Goal: Task Accomplishment & Management: Complete application form

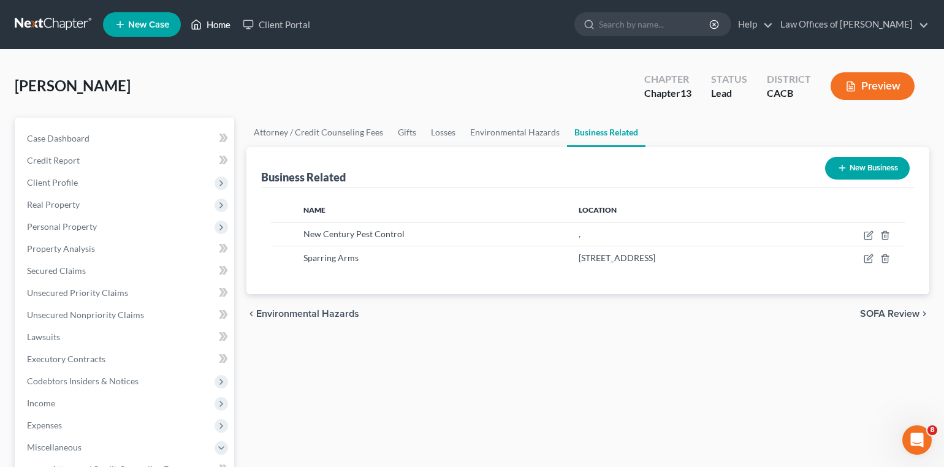
click at [217, 18] on link "Home" at bounding box center [210, 24] width 52 height 22
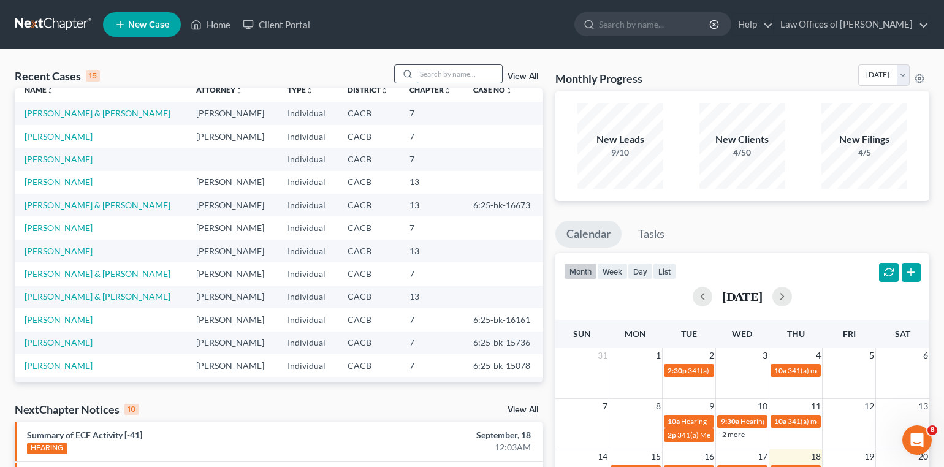
click at [449, 76] on input "search" at bounding box center [459, 74] width 86 height 18
type input "brashers"
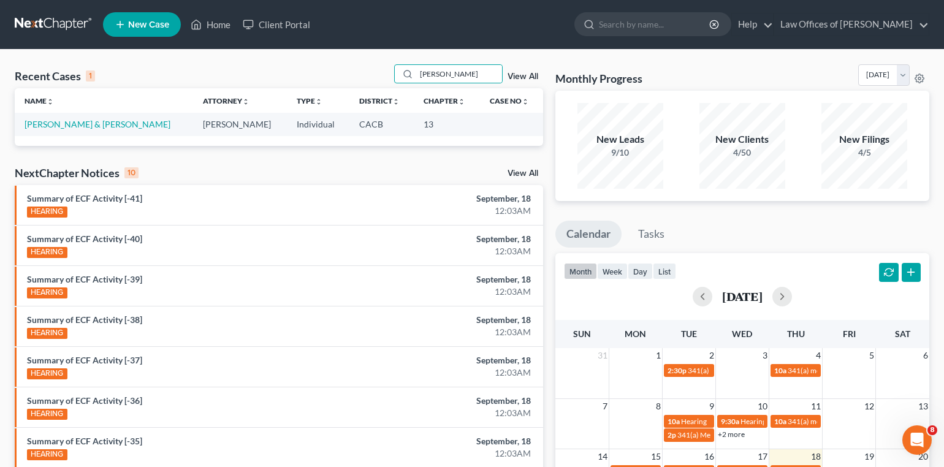
click at [131, 135] on div "Name unfold_more expand_more expand_less Attorney unfold_more expand_more expan…" at bounding box center [279, 116] width 528 height 57
click at [130, 124] on link "[PERSON_NAME] & [PERSON_NAME]" at bounding box center [98, 124] width 146 height 10
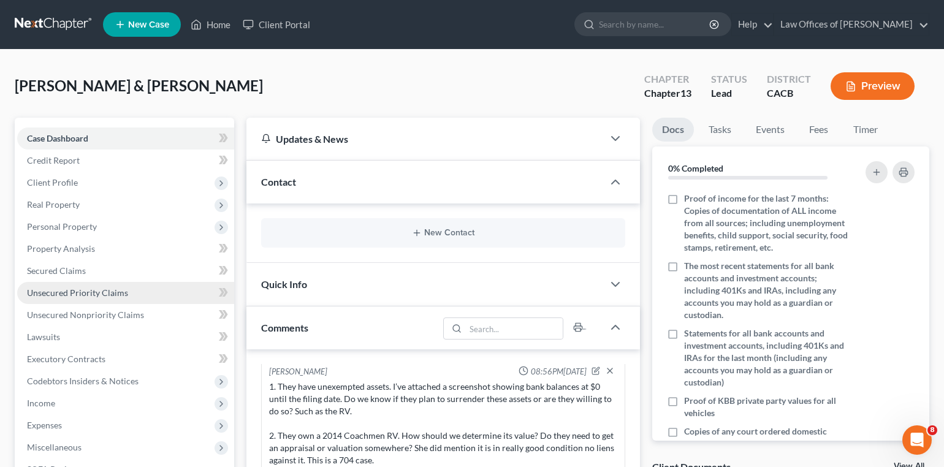
scroll to position [34, 0]
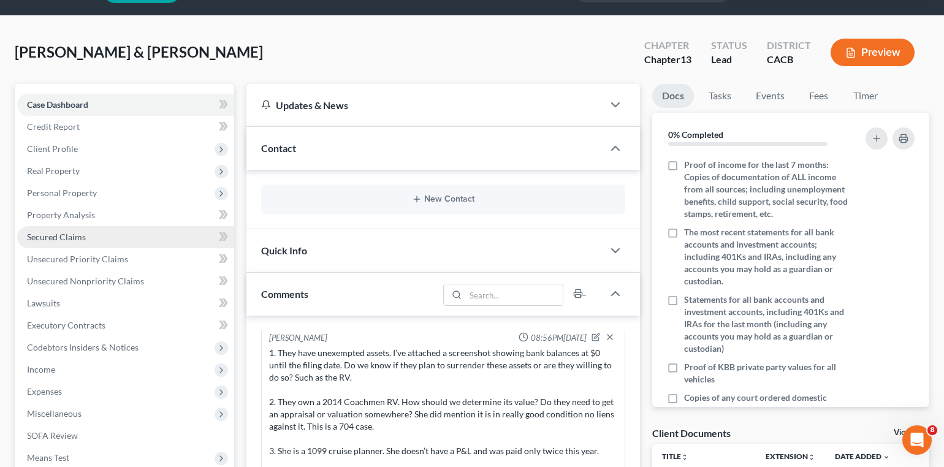
click at [72, 236] on span "Secured Claims" at bounding box center [56, 237] width 59 height 10
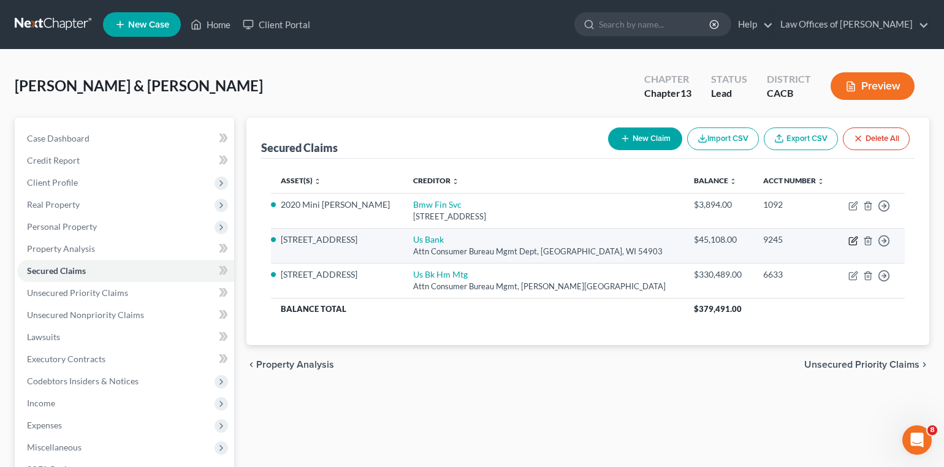
click at [852, 240] on icon "button" at bounding box center [853, 241] width 10 height 10
select select "52"
select select "3"
select select "1"
select select "2"
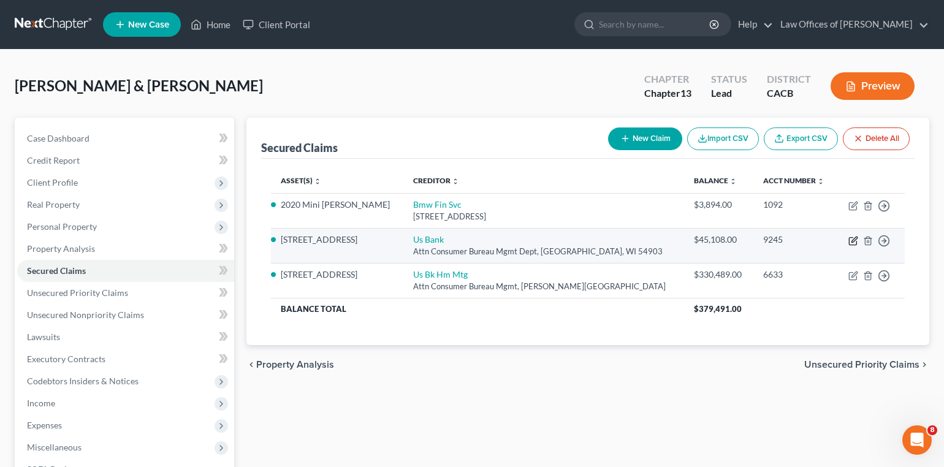
select select "0"
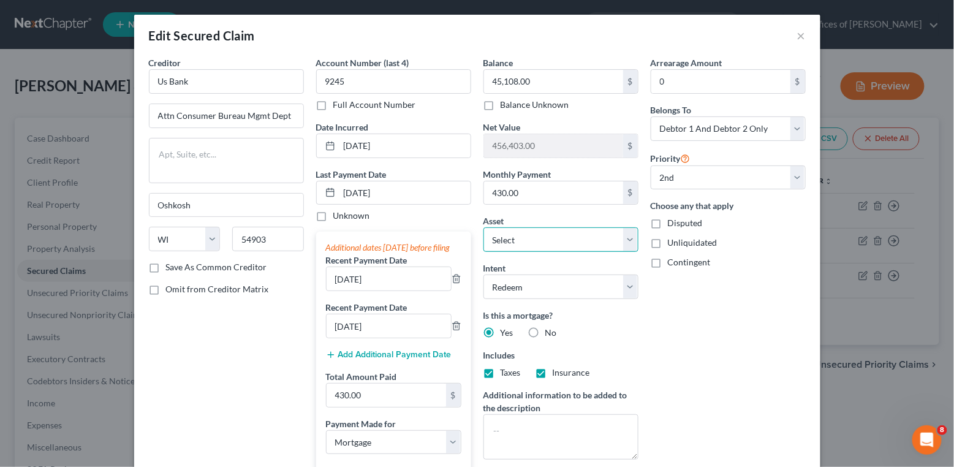
select select "2"
select select "1"
click at [545, 330] on label "No" at bounding box center [551, 333] width 12 height 12
click at [550, 330] on input "No" at bounding box center [554, 331] width 8 height 8
radio input "true"
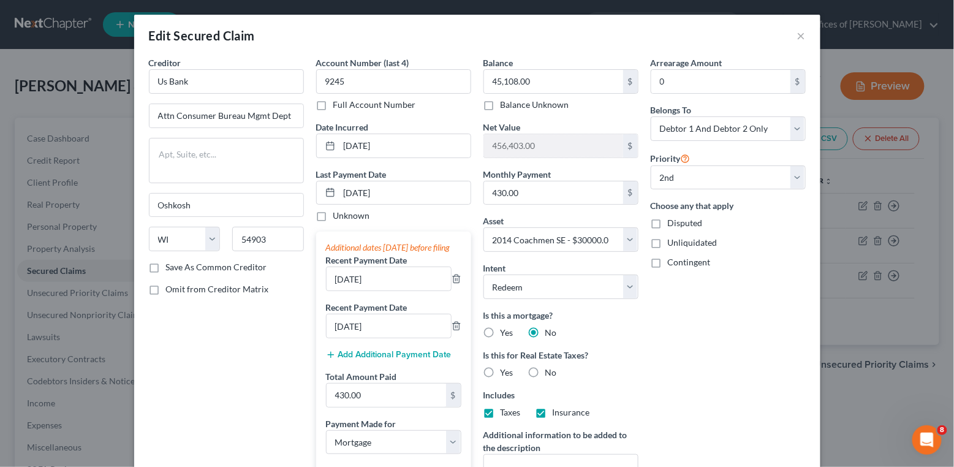
click at [545, 373] on label "No" at bounding box center [551, 372] width 12 height 12
click at [550, 373] on input "No" at bounding box center [554, 370] width 8 height 8
radio input "true"
click at [501, 406] on label "Taxes" at bounding box center [511, 412] width 20 height 12
click at [505, 406] on input "Taxes" at bounding box center [509, 410] width 8 height 8
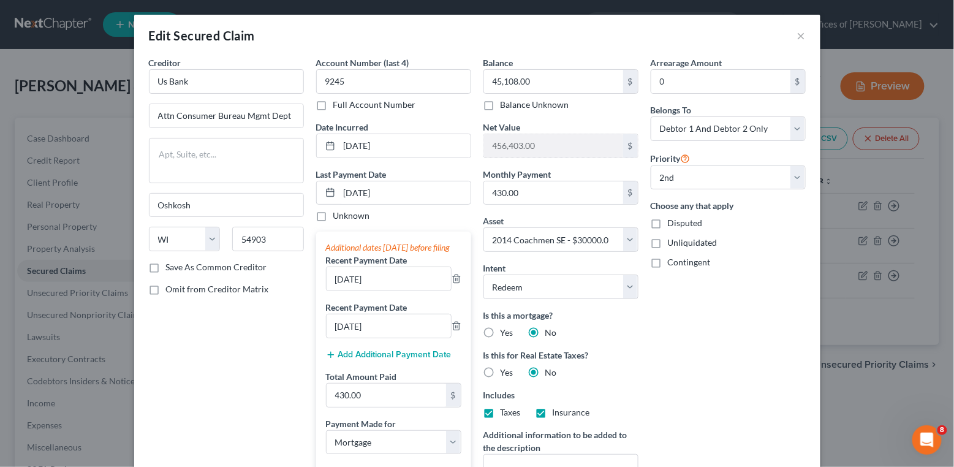
checkbox input "false"
click at [553, 407] on label "Insurance" at bounding box center [571, 412] width 37 height 12
click at [558, 407] on input "Insurance" at bounding box center [562, 410] width 8 height 8
checkbox input "false"
select select "0"
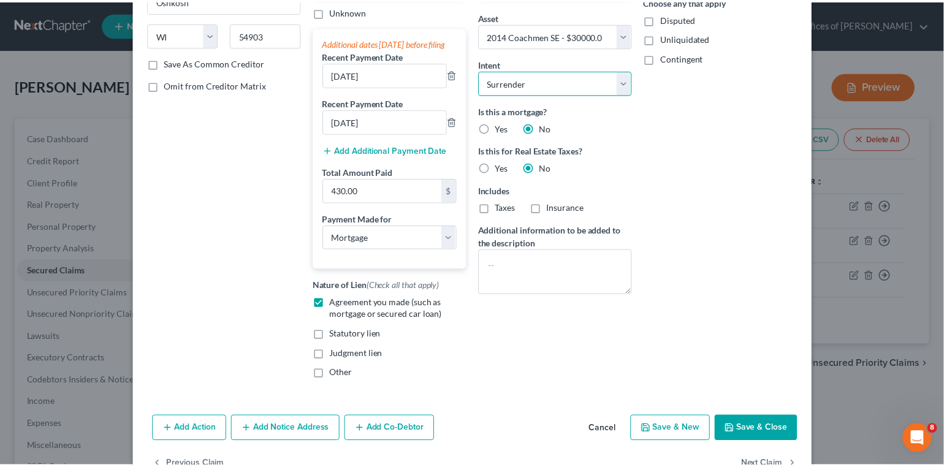
scroll to position [233, 0]
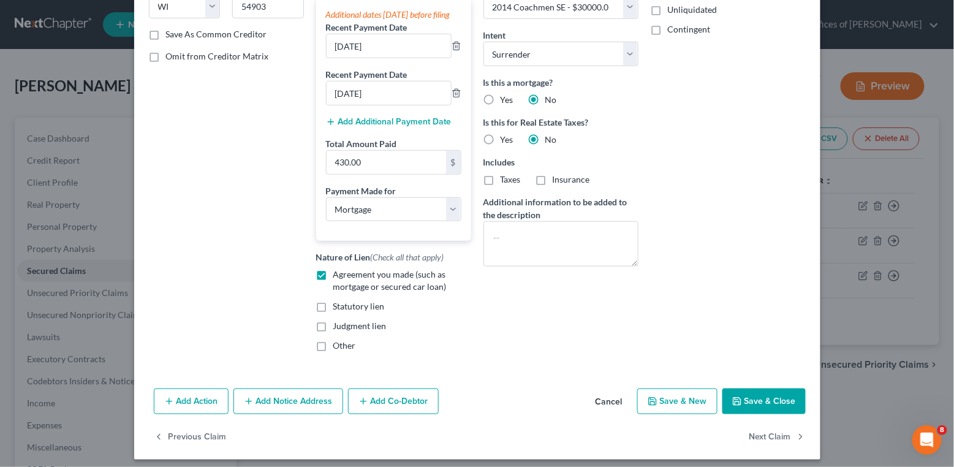
click at [760, 413] on button "Save & Close" at bounding box center [763, 401] width 83 height 26
select select
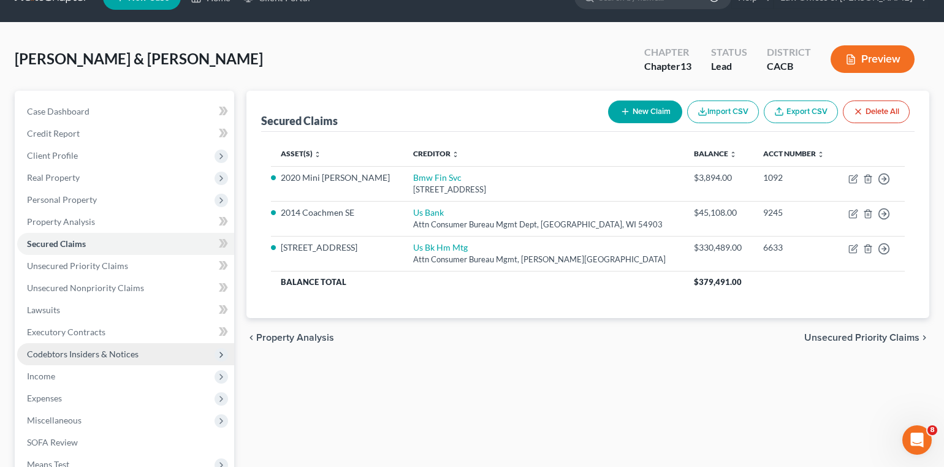
scroll to position [0, 0]
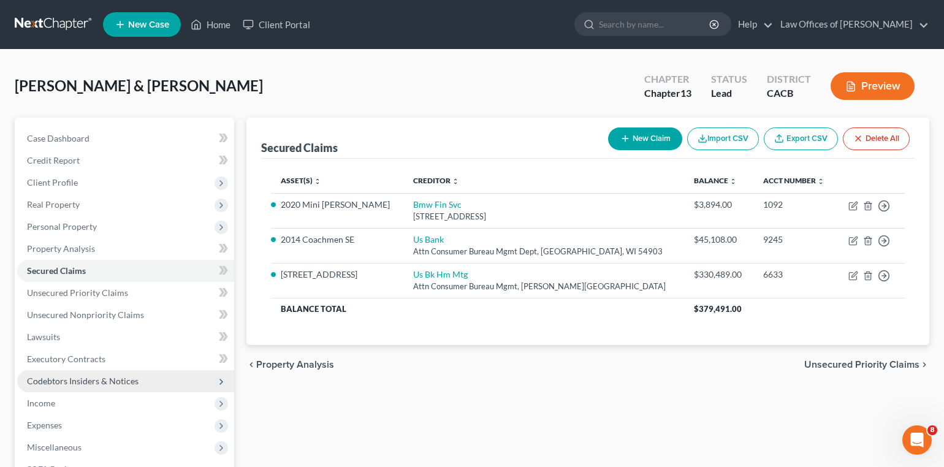
click at [92, 381] on span "Codebtors Insiders & Notices" at bounding box center [125, 381] width 217 height 22
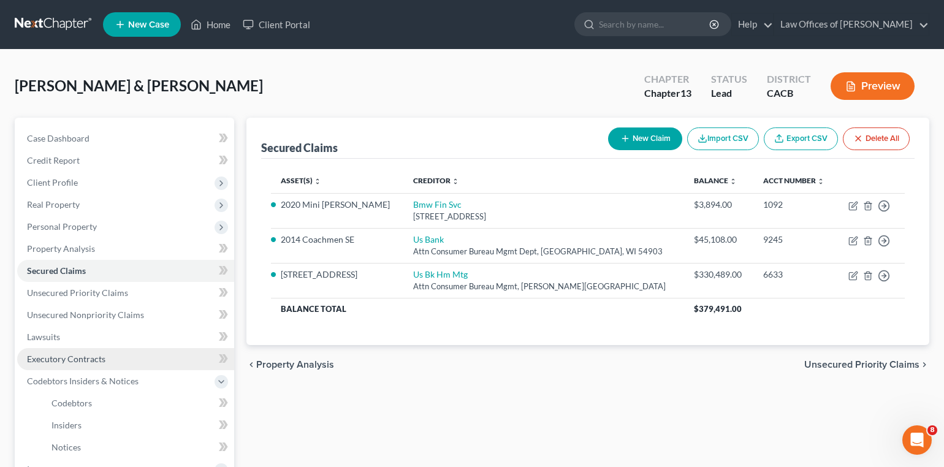
scroll to position [63, 0]
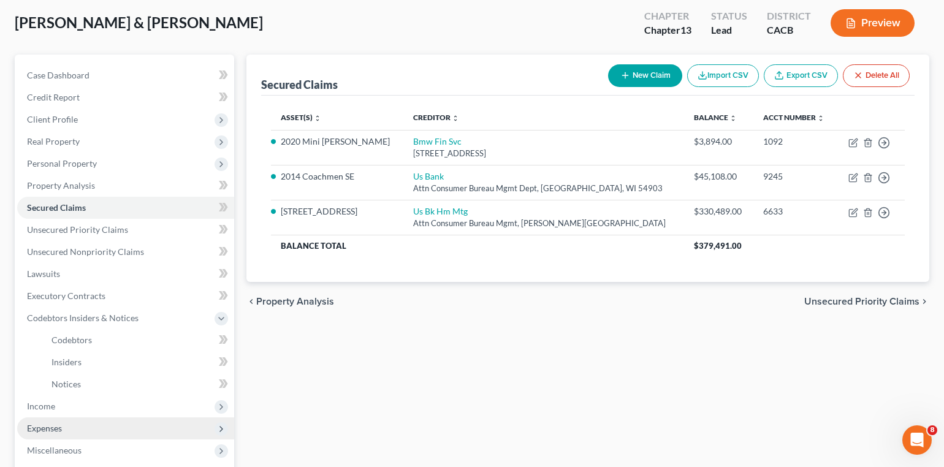
click at [55, 423] on span "Expenses" at bounding box center [44, 428] width 35 height 10
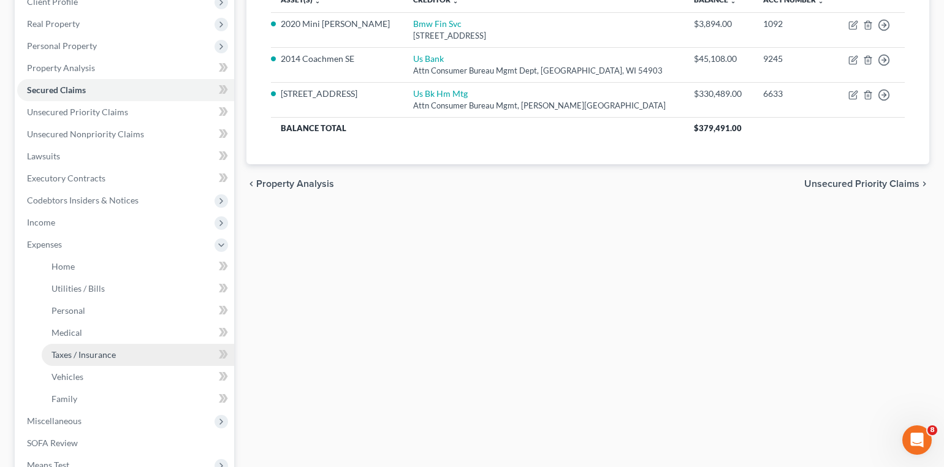
click at [95, 349] on span "Taxes / Insurance" at bounding box center [83, 354] width 64 height 10
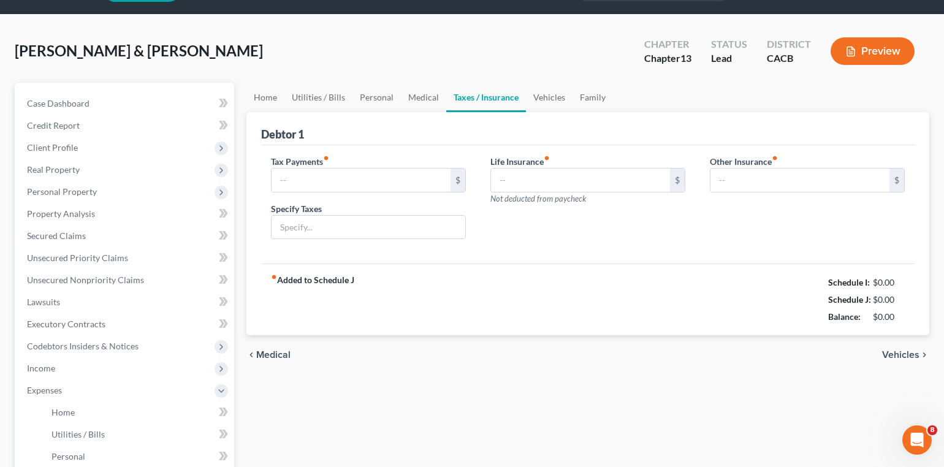
type input "0.00"
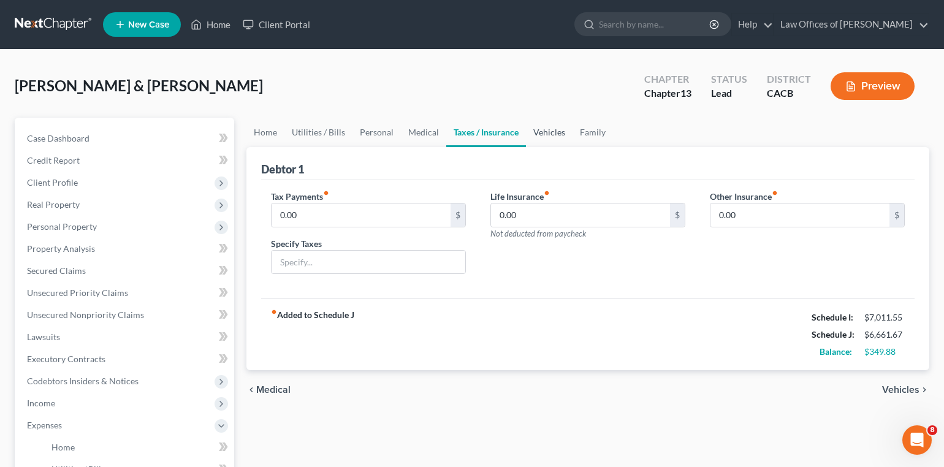
click at [537, 136] on link "Vehicles" at bounding box center [549, 132] width 47 height 29
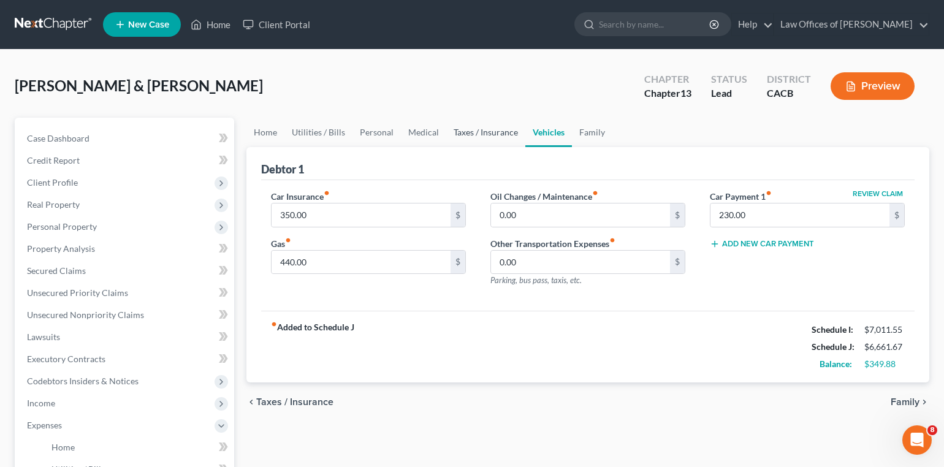
click at [488, 129] on link "Taxes / Insurance" at bounding box center [485, 132] width 79 height 29
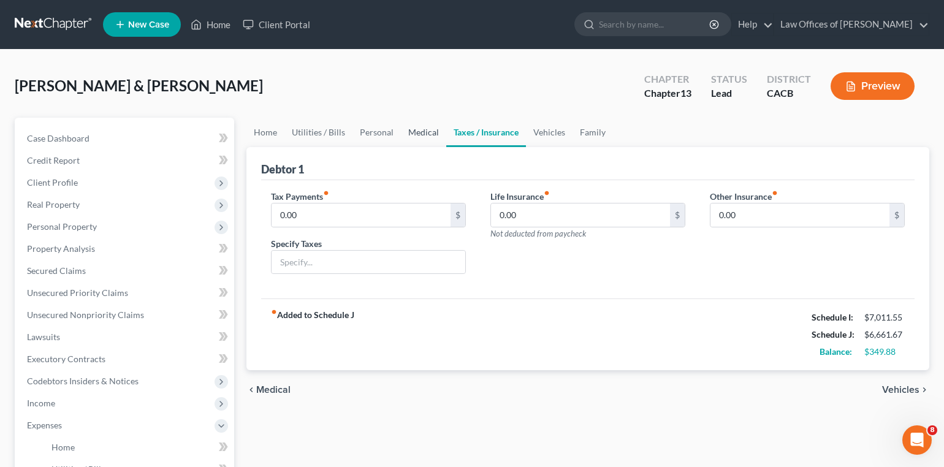
click at [424, 127] on link "Medical" at bounding box center [423, 132] width 45 height 29
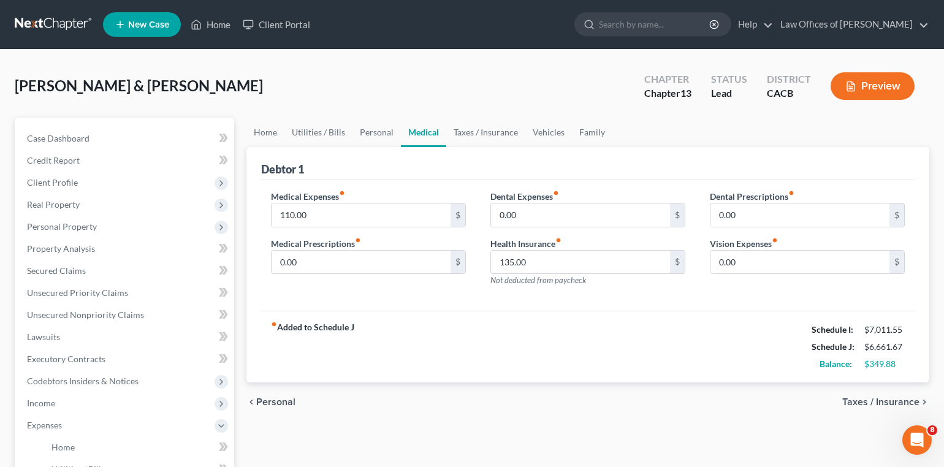
click at [611, 139] on ul "Home Utilities / Bills Personal Medical Taxes / Insurance Vehicles Family" at bounding box center [587, 132] width 683 height 29
click at [591, 133] on link "Family" at bounding box center [592, 132] width 40 height 29
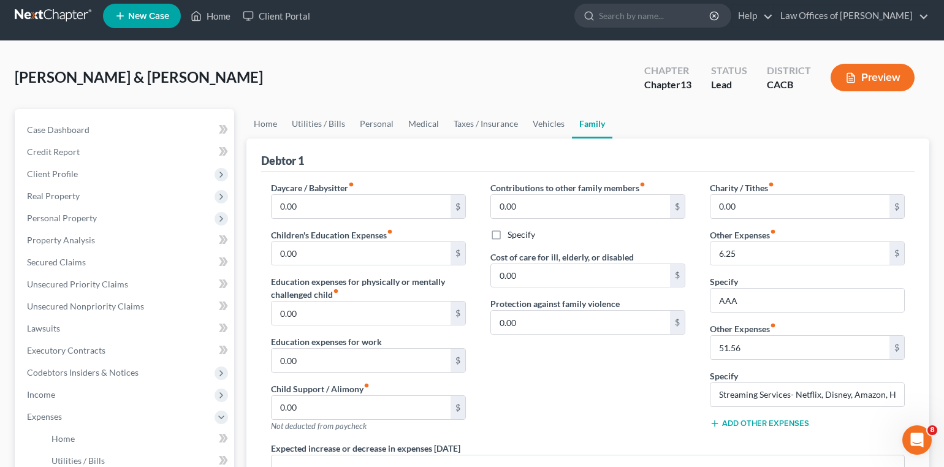
scroll to position [11, 0]
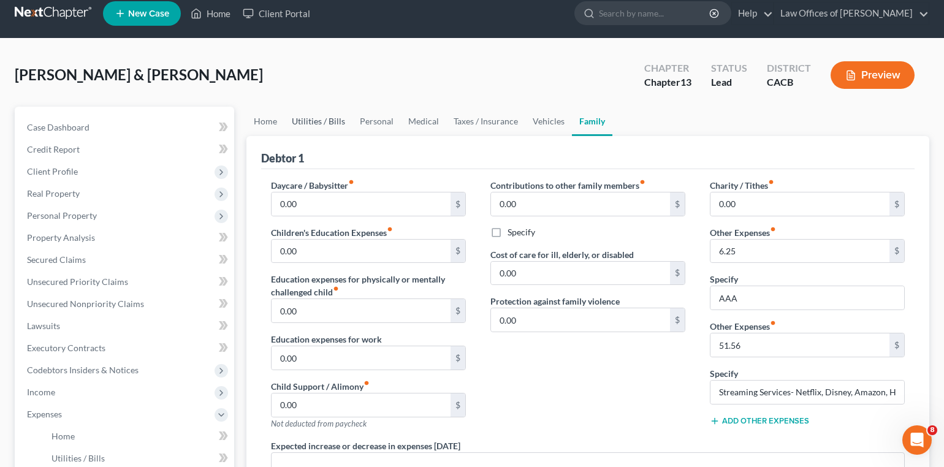
click at [314, 116] on link "Utilities / Bills" at bounding box center [318, 121] width 68 height 29
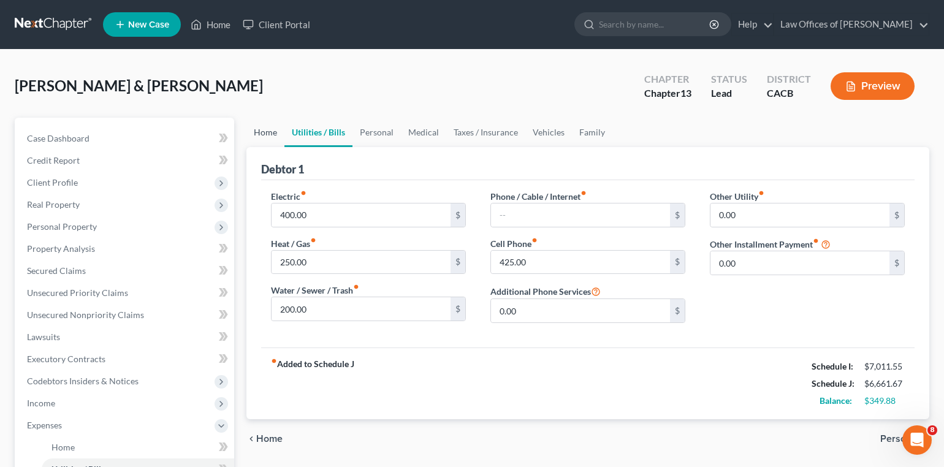
click at [254, 134] on link "Home" at bounding box center [265, 132] width 38 height 29
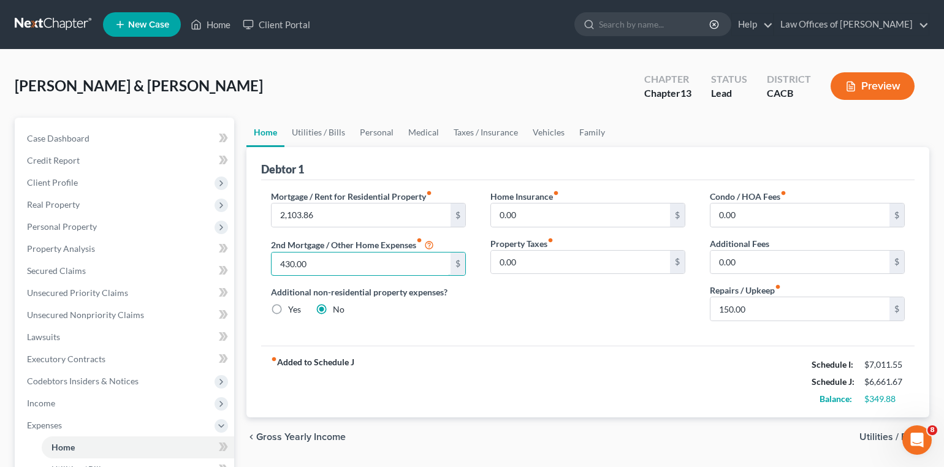
drag, startPoint x: 362, startPoint y: 268, endPoint x: 268, endPoint y: 252, distance: 95.1
click at [268, 252] on div "Mortgage / Rent for Residential Property fiber_manual_record 2,103.86 $ 2nd Mor…" at bounding box center [368, 260] width 219 height 141
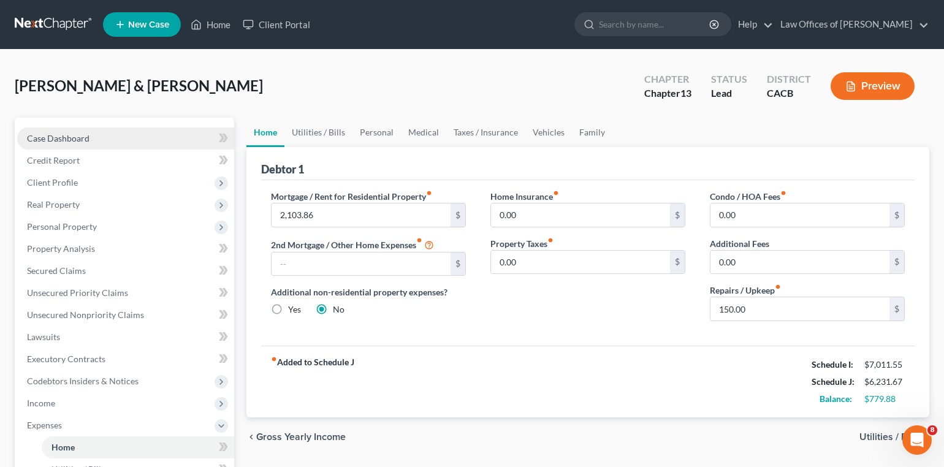
click at [703, 381] on div "fiber_manual_record Added to Schedule J Schedule I: $7,011.55 Schedule J: $6,23…" at bounding box center [587, 382] width 653 height 72
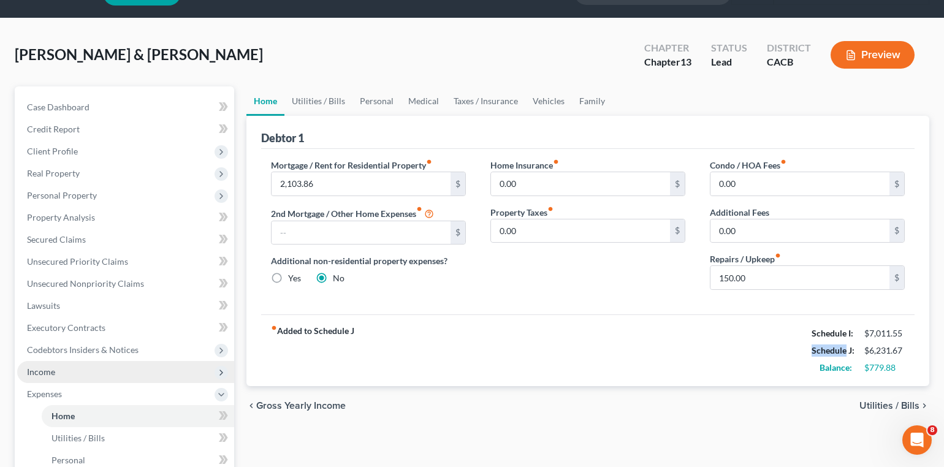
scroll to position [34, 0]
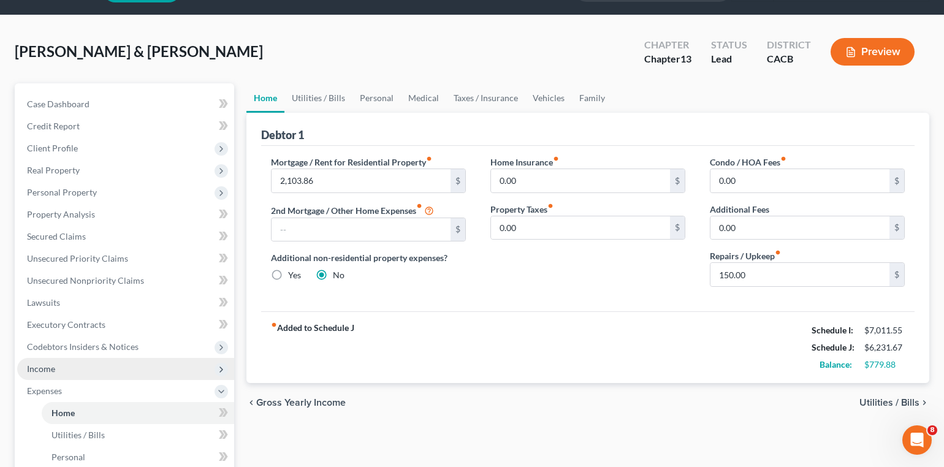
click at [63, 362] on span "Income" at bounding box center [125, 369] width 217 height 22
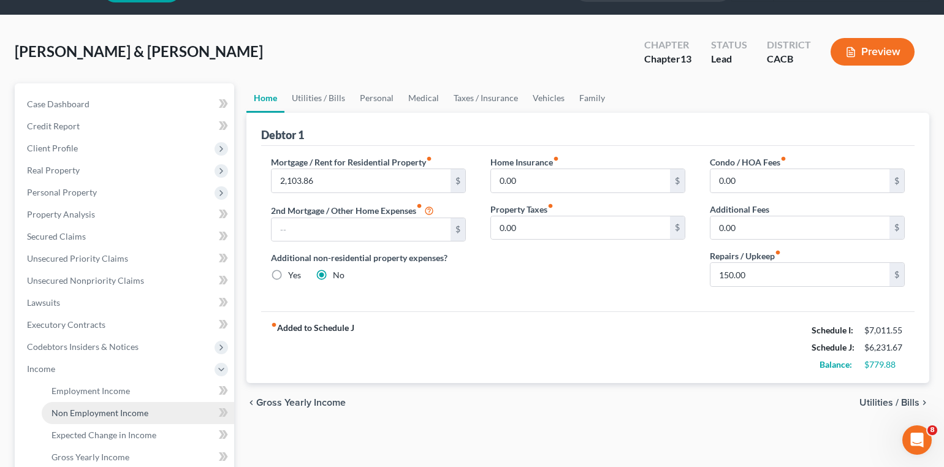
click at [84, 407] on link "Non Employment Income" at bounding box center [138, 413] width 192 height 22
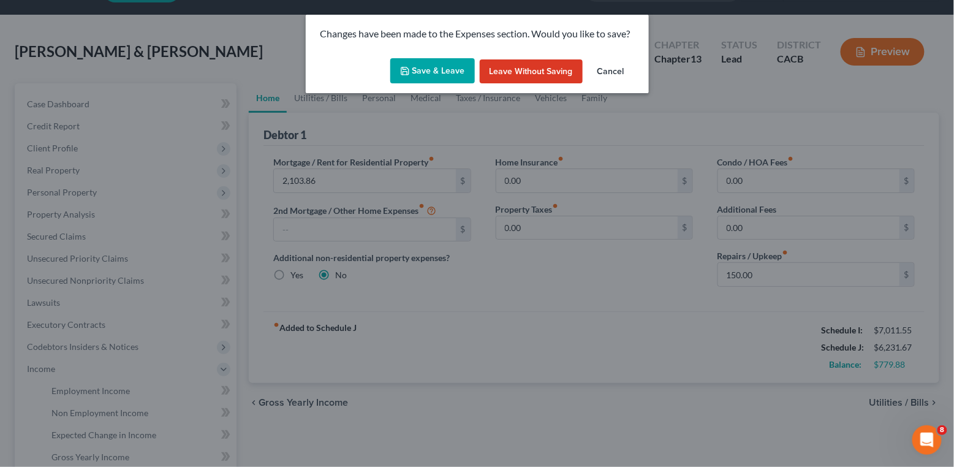
click at [437, 66] on button "Save & Leave" at bounding box center [432, 71] width 85 height 26
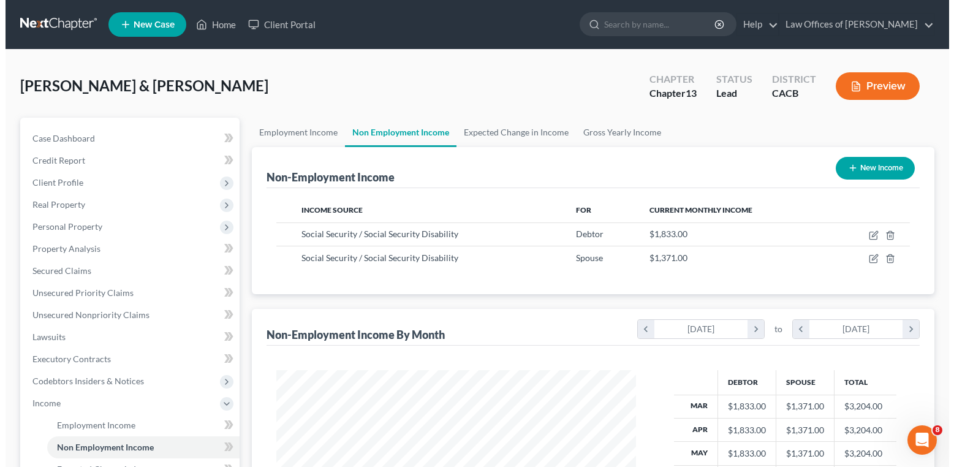
scroll to position [2, 0]
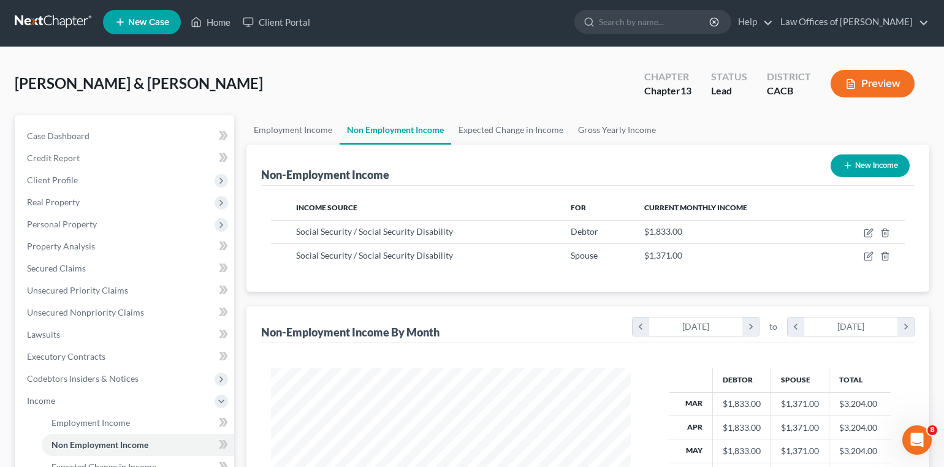
click at [852, 167] on button "New Income" at bounding box center [869, 165] width 79 height 23
select select "0"
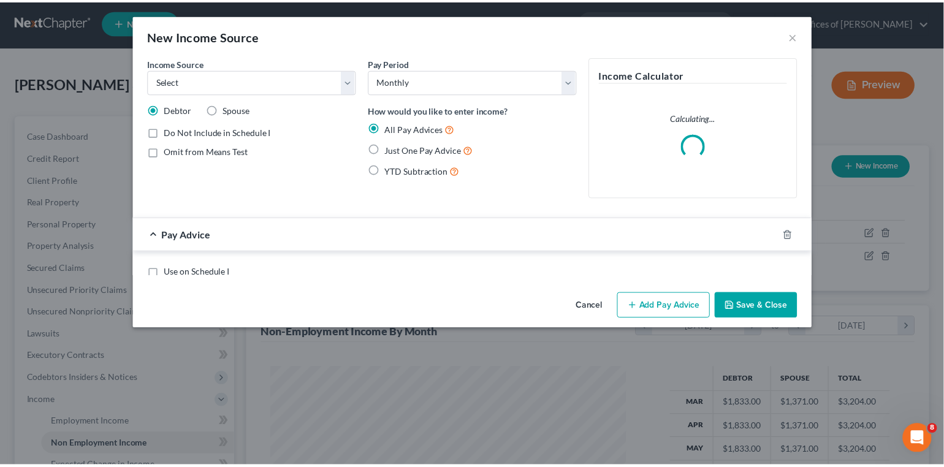
scroll to position [214, 388]
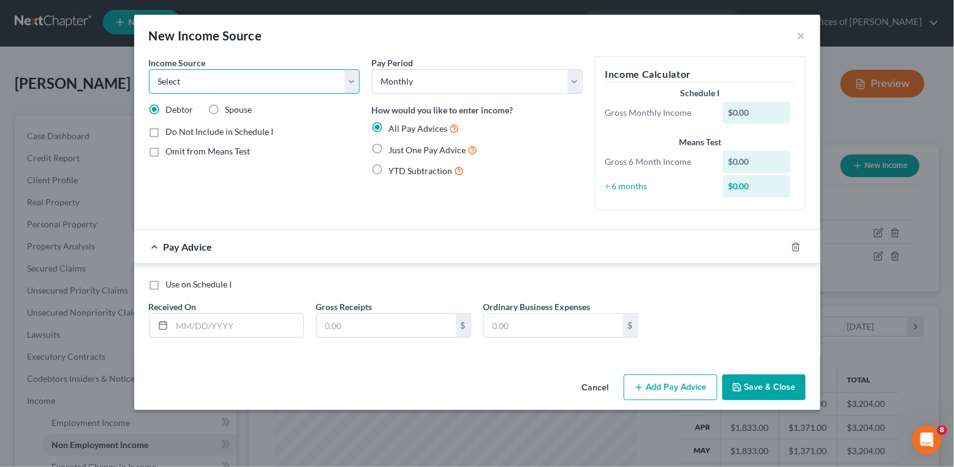
select select "8"
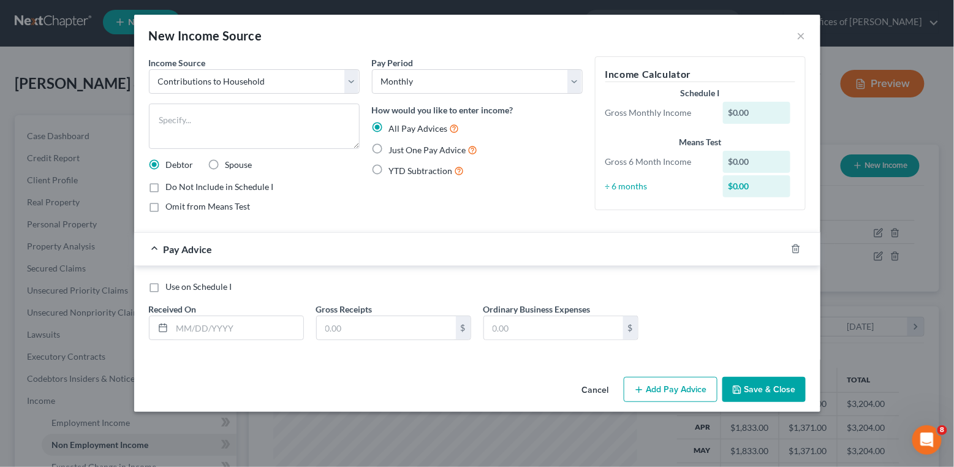
click at [389, 146] on label "Just One Pay Advice" at bounding box center [433, 150] width 89 height 14
click at [394, 146] on input "Just One Pay Advice" at bounding box center [398, 147] width 8 height 8
radio input "true"
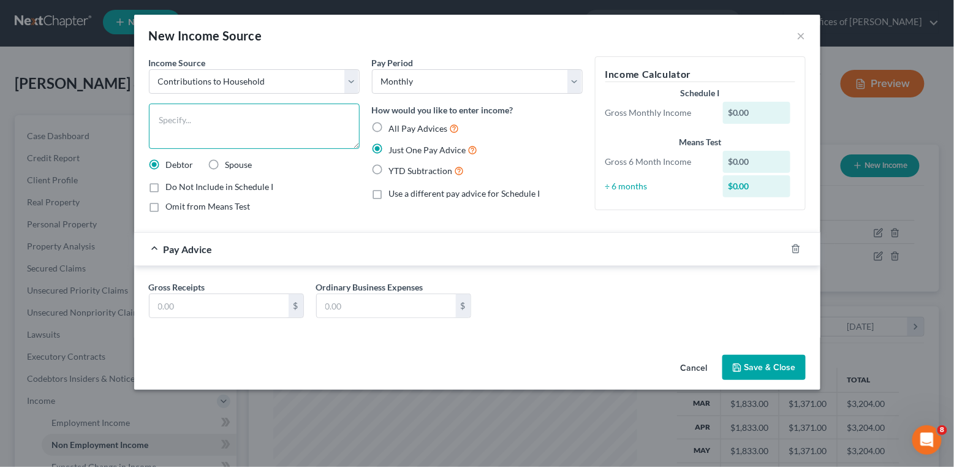
click at [316, 133] on textarea at bounding box center [254, 126] width 211 height 45
type textarea "c"
type textarea "A"
type textarea "Rental contribution"
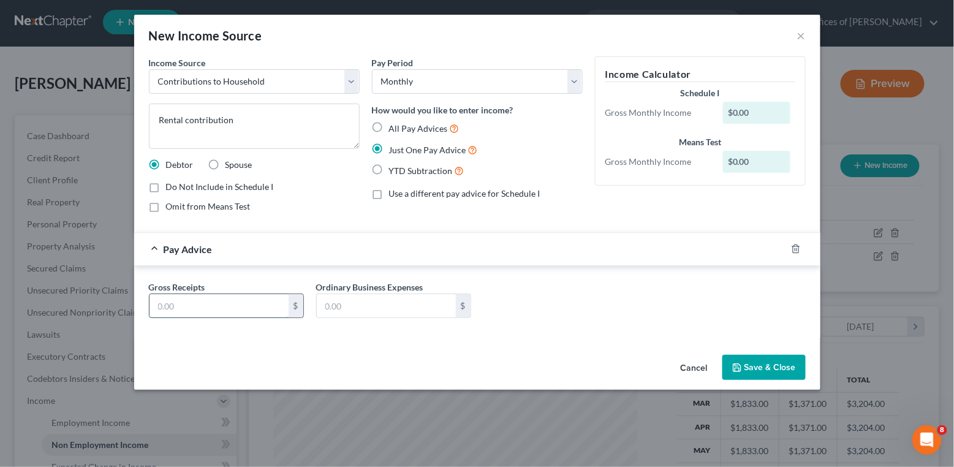
click at [259, 305] on input "text" at bounding box center [219, 305] width 139 height 23
type input "1,875"
click at [777, 366] on button "Save & Close" at bounding box center [763, 368] width 83 height 26
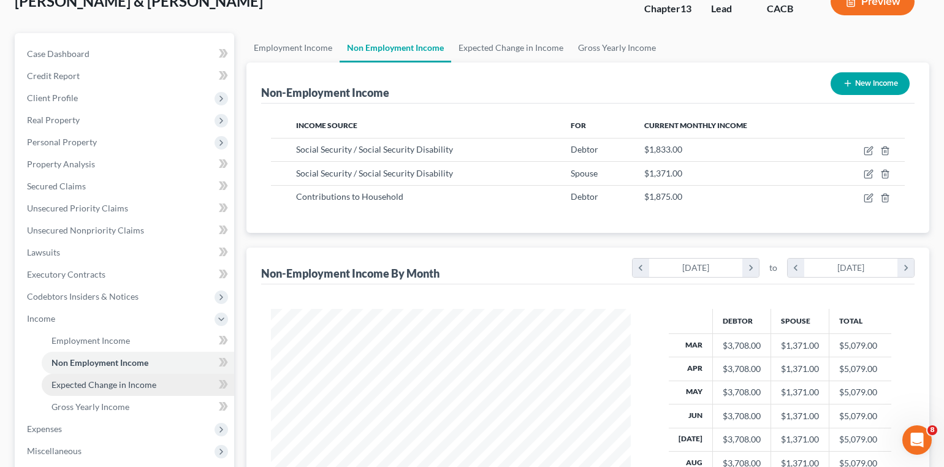
scroll to position [275, 0]
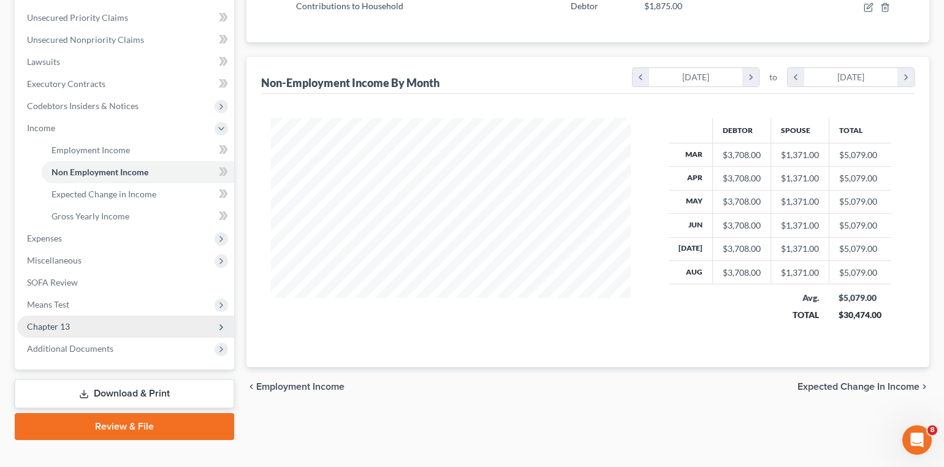
click at [80, 316] on span "Chapter 13" at bounding box center [125, 327] width 217 height 22
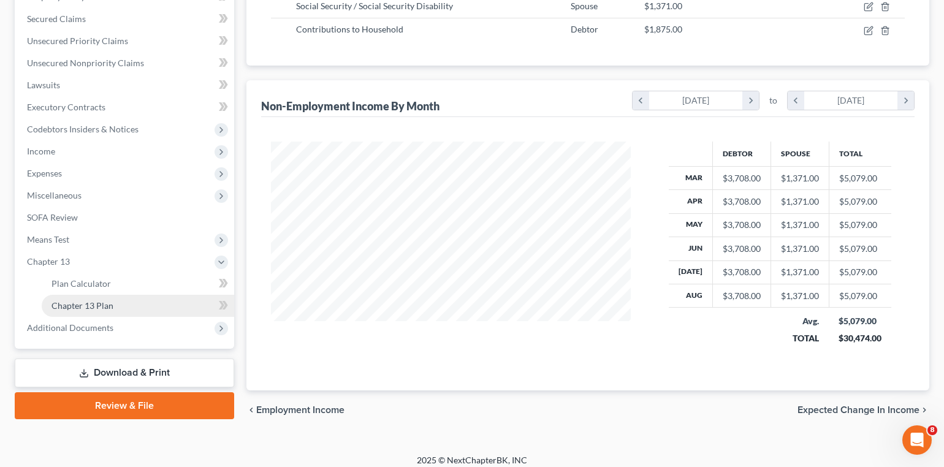
click at [104, 300] on span "Chapter 13 Plan" at bounding box center [82, 305] width 62 height 10
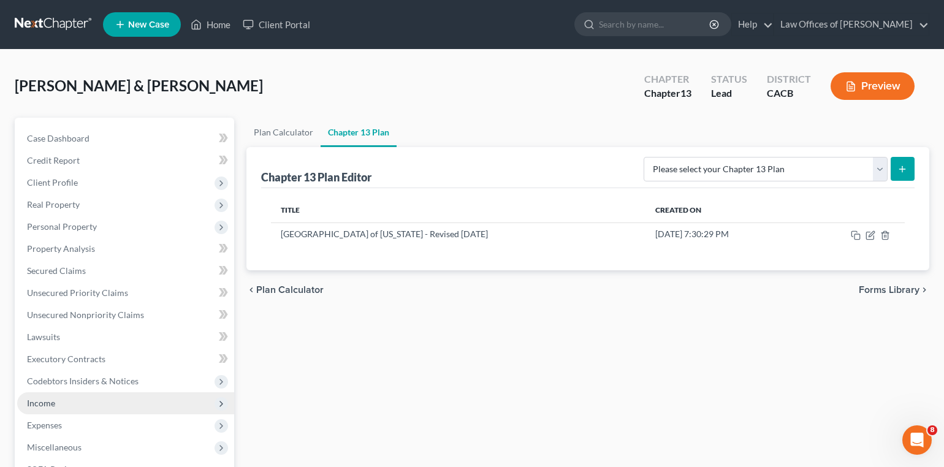
scroll to position [108, 0]
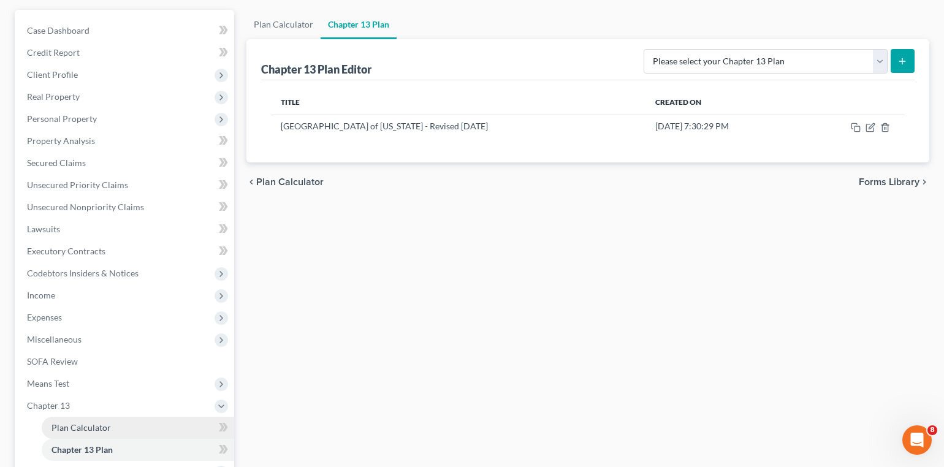
click at [78, 422] on span "Plan Calculator" at bounding box center [80, 427] width 59 height 10
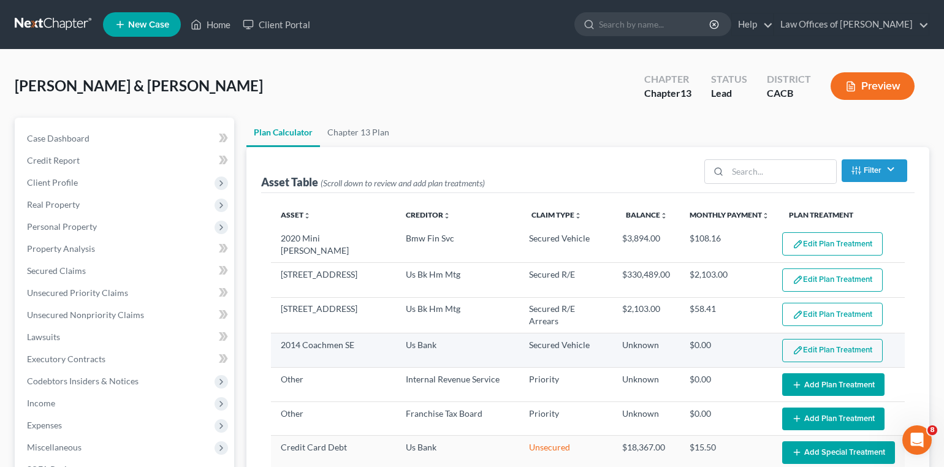
select select "35"
click at [798, 353] on button "Edit Plan Treatment" at bounding box center [832, 350] width 100 height 23
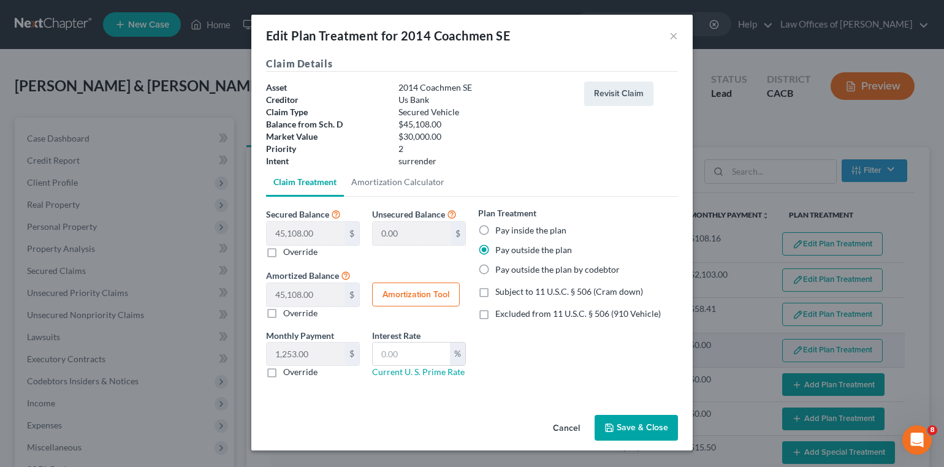
click at [798, 353] on div "Edit Plan Treatment for 2014 Coachmen SE × Claim Details Asset 2014 Coachmen SE…" at bounding box center [472, 233] width 944 height 467
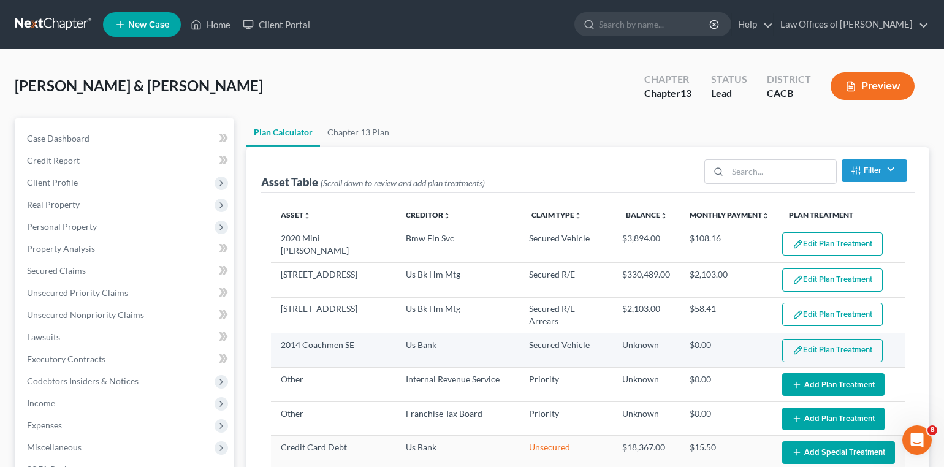
click at [798, 350] on button "Edit Plan Treatment" at bounding box center [832, 350] width 100 height 23
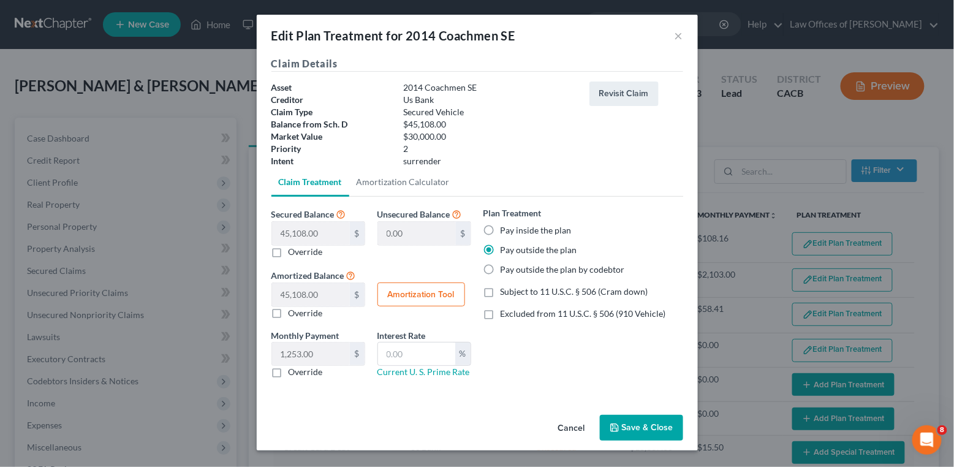
click at [637, 420] on button "Save & Close" at bounding box center [641, 428] width 83 height 26
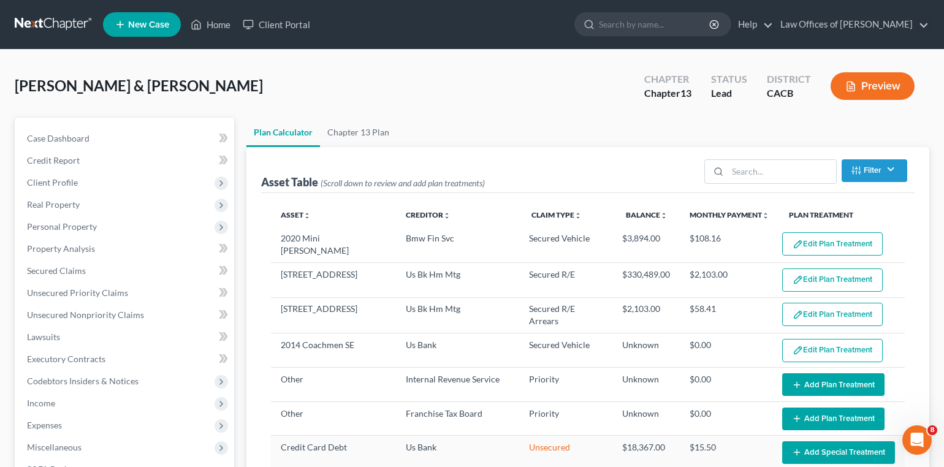
select select "35"
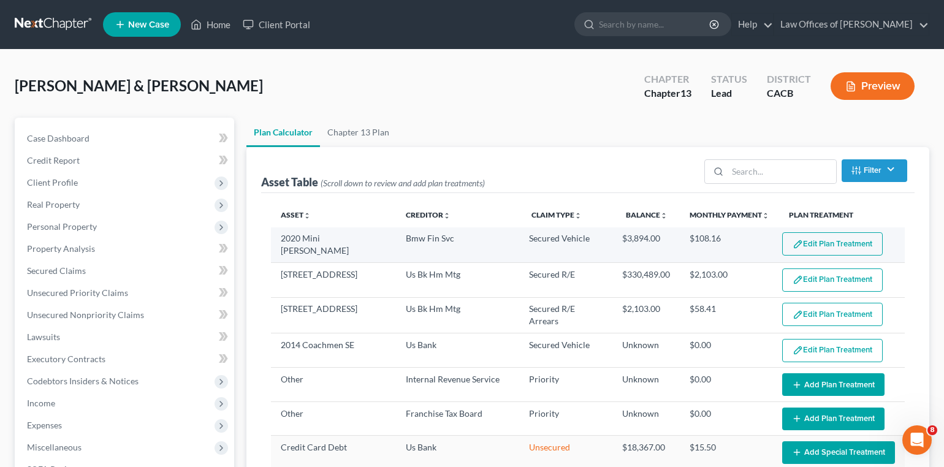
click at [815, 239] on button "Edit Plan Treatment" at bounding box center [832, 243] width 100 height 23
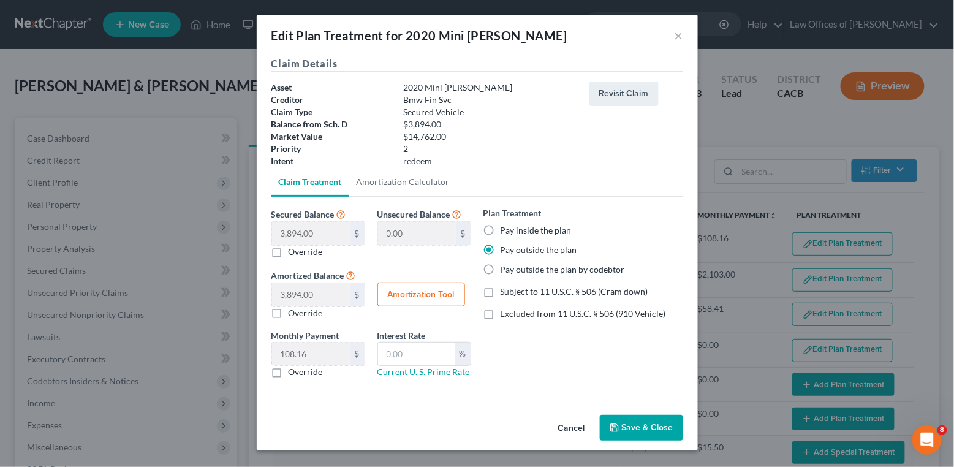
click at [510, 224] on label "Pay inside the plan" at bounding box center [536, 230] width 71 height 12
click at [510, 224] on input "Pay inside the plan" at bounding box center [509, 228] width 8 height 8
radio input "true"
click at [426, 347] on input "text" at bounding box center [416, 354] width 77 height 23
type input "1"
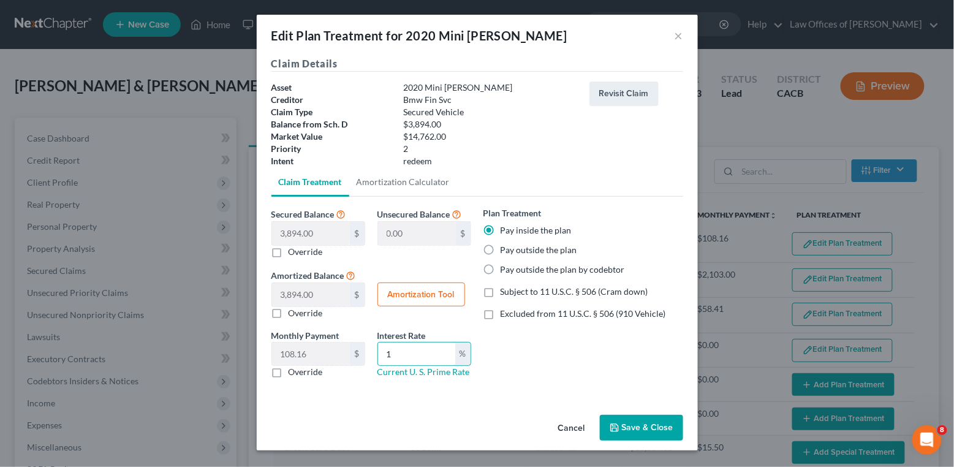
click at [418, 282] on button "Amortization Tool" at bounding box center [421, 294] width 88 height 25
type input "3,894.00"
type input "1"
type input "36"
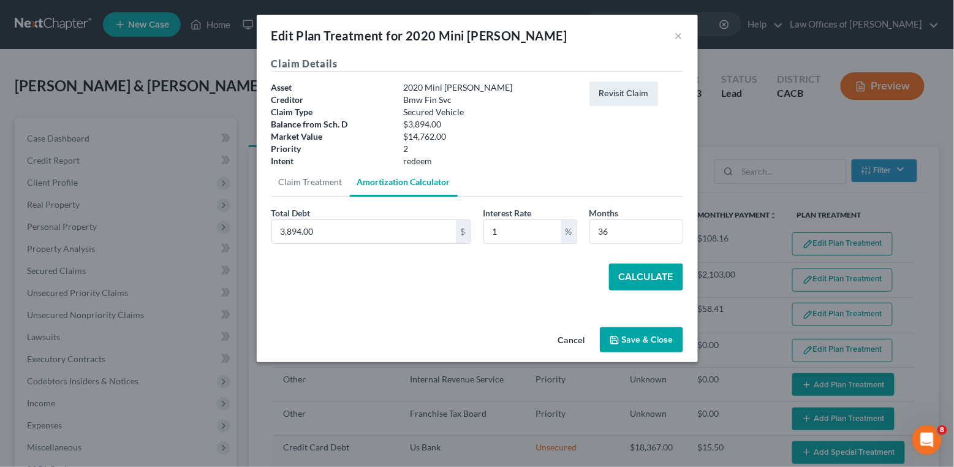
click at [634, 274] on button "Calculate" at bounding box center [646, 276] width 74 height 27
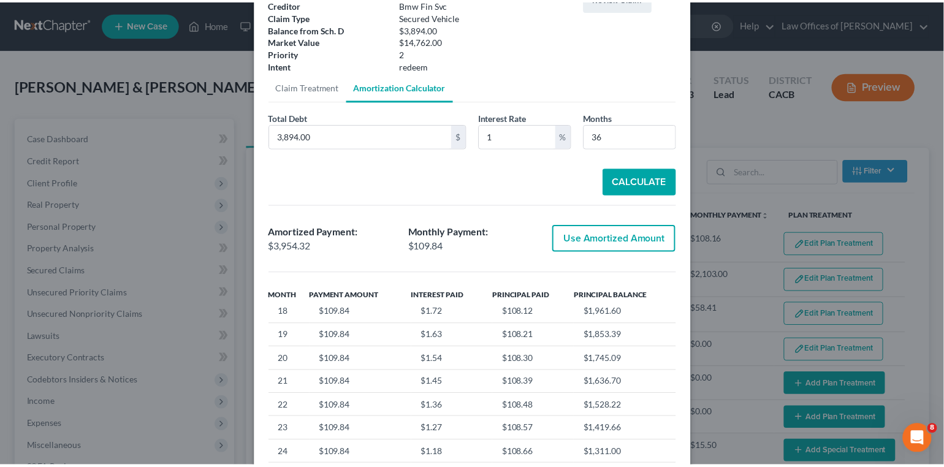
scroll to position [202, 0]
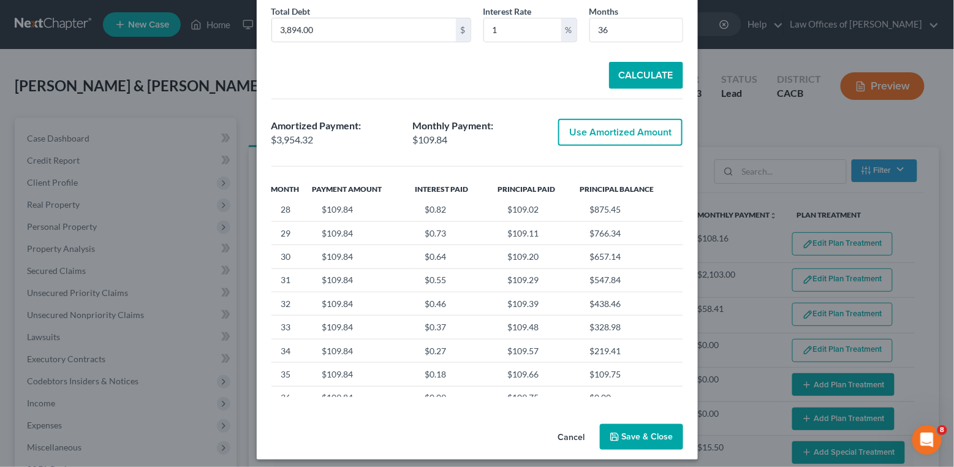
click at [619, 431] on button "Save & Close" at bounding box center [641, 437] width 83 height 26
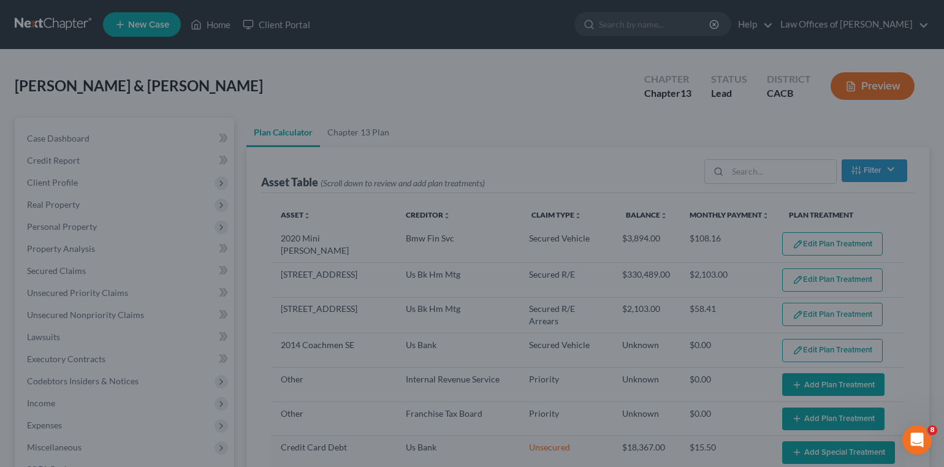
select select "35"
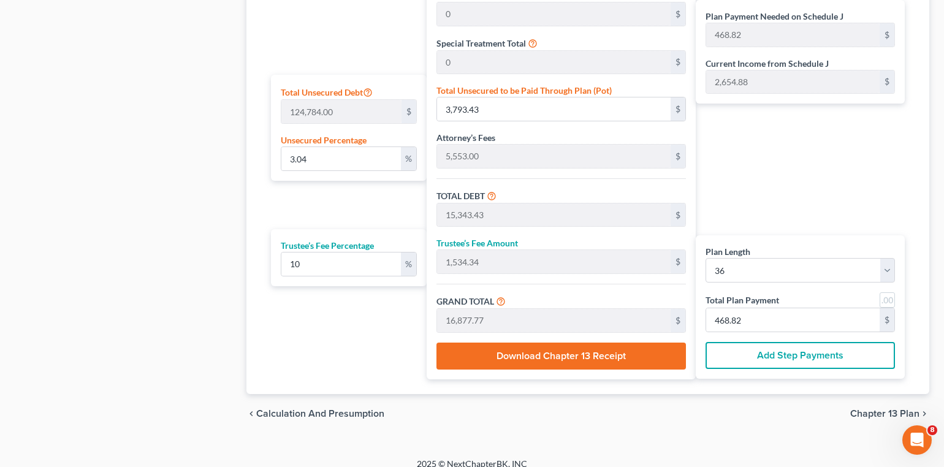
scroll to position [709, 0]
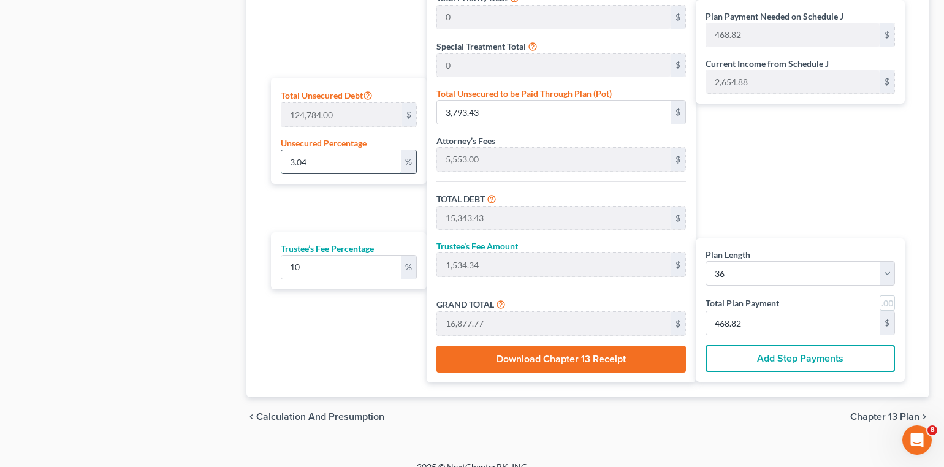
click at [326, 161] on input "3.04" at bounding box center [340, 161] width 119 height 23
type input "0"
type input "11,550.00"
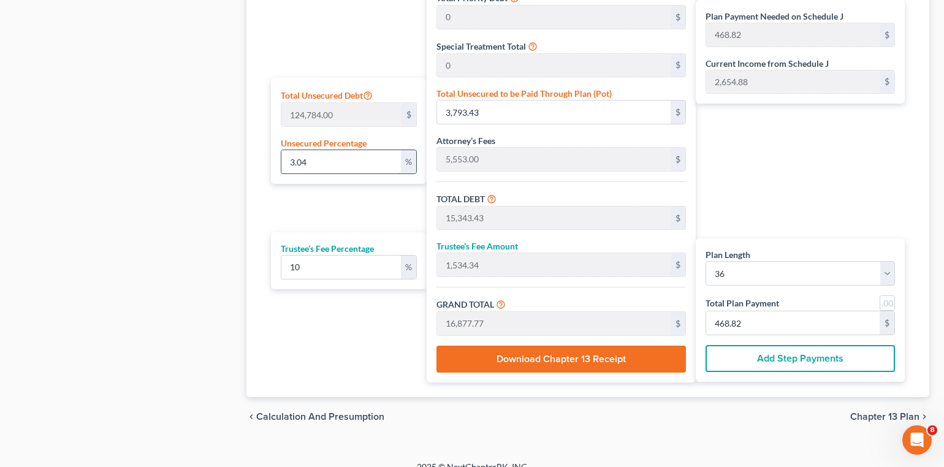
type input "1,155.00"
type input "12,705.00"
type input "352.91"
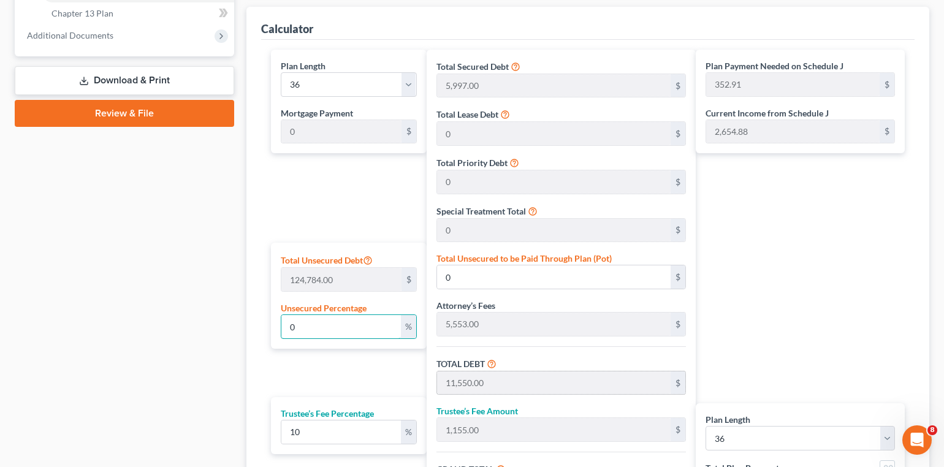
scroll to position [721, 0]
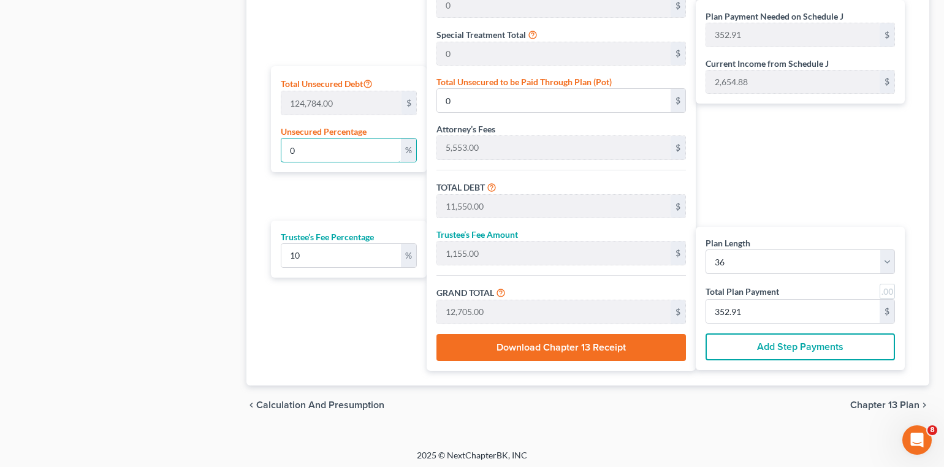
type input "0"
click at [759, 187] on div "Plan Payment Needed on Schedule J 352.91 $ Current Income from Schedule J 2,654…" at bounding box center [802, 122] width 215 height 498
click at [811, 311] on input "352.91" at bounding box center [792, 311] width 173 height 23
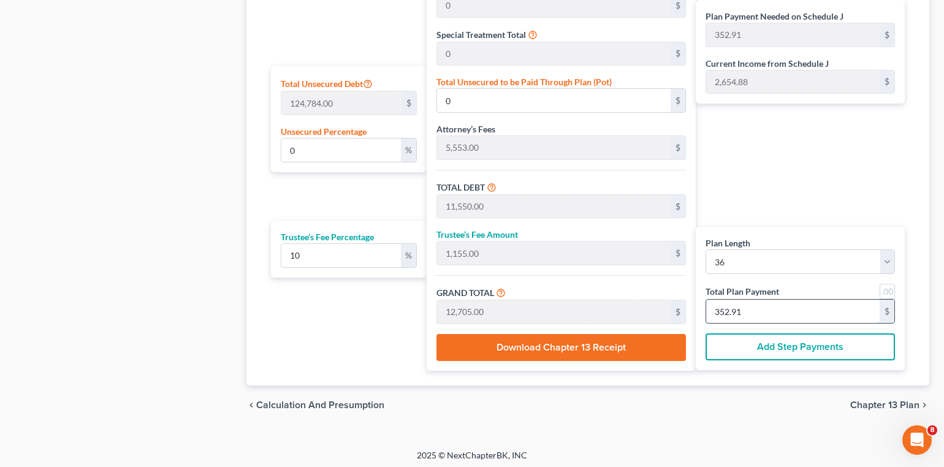
click at [756, 306] on input "352.91" at bounding box center [792, 311] width 173 height 23
click at [757, 306] on input "352.91" at bounding box center [792, 311] width 173 height 23
type input "0"
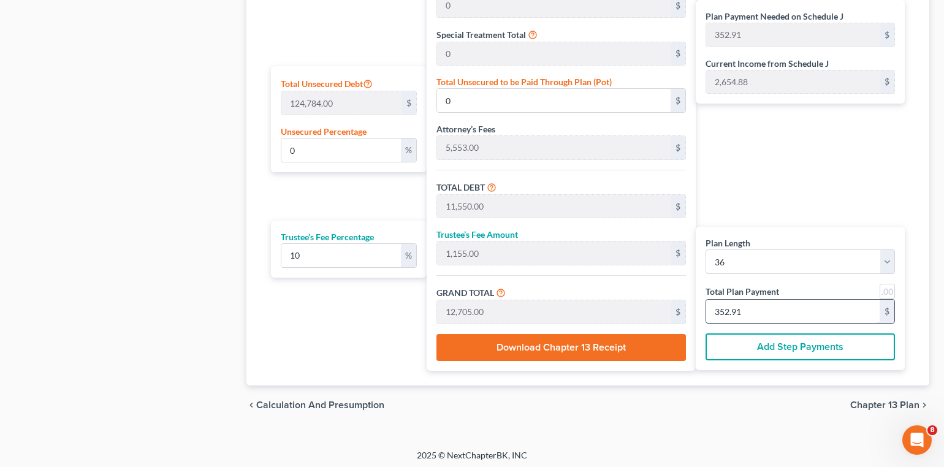
type input "0"
click at [767, 194] on div "Plan Payment Needed on Schedule J 352.91 $ Current Income from Schedule J 2,654…" at bounding box center [802, 122] width 215 height 498
click at [767, 193] on div "Plan Payment Needed on Schedule J 352.91 $ Current Income from Schedule J 2,654…" at bounding box center [802, 122] width 215 height 498
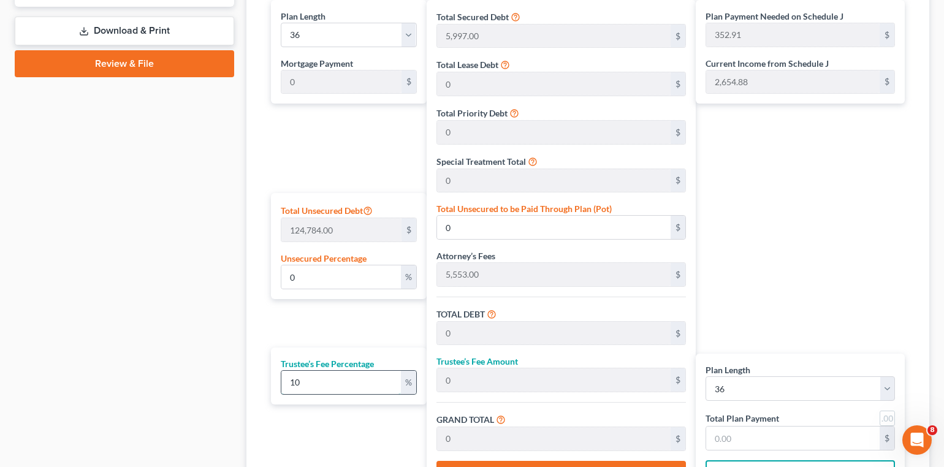
click at [333, 371] on input "10" at bounding box center [340, 382] width 119 height 23
click at [317, 284] on input "0" at bounding box center [340, 276] width 119 height 23
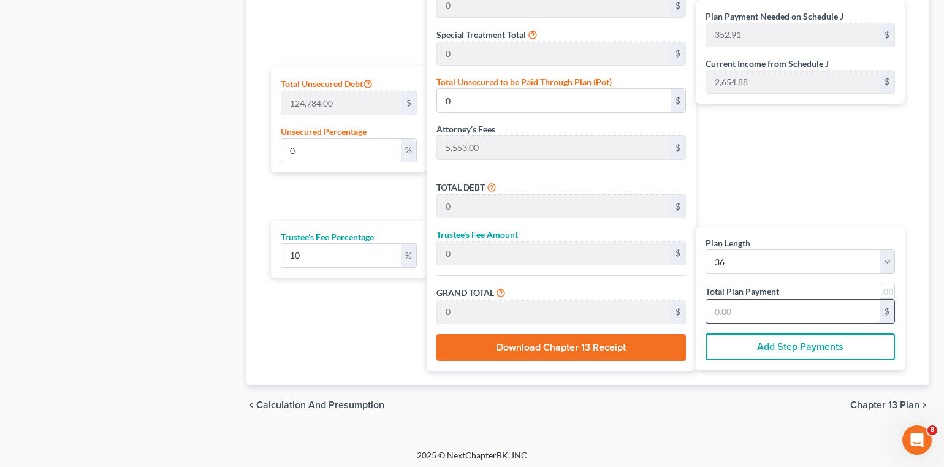
click at [722, 318] on input "text" at bounding box center [792, 311] width 173 height 23
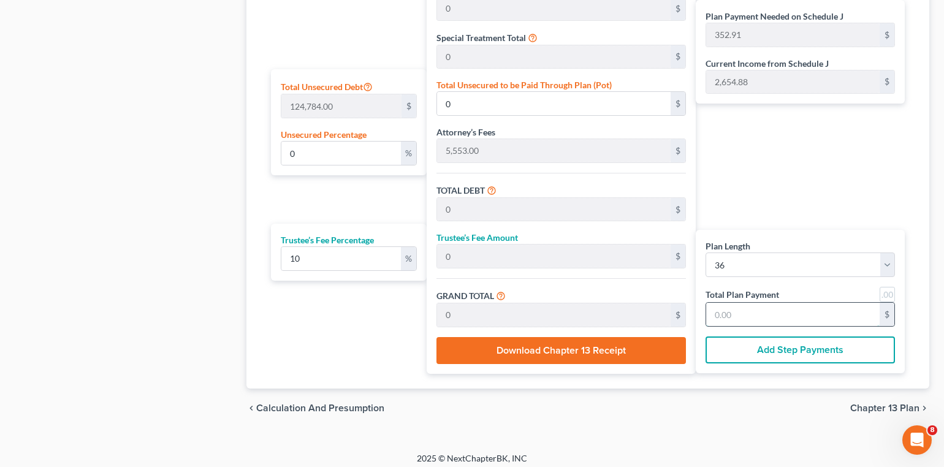
scroll to position [715, 0]
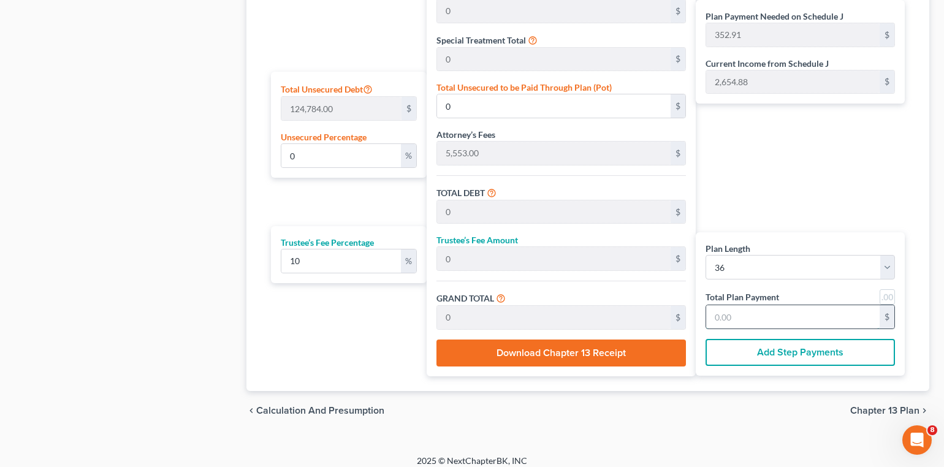
type input "98.18"
type input "9.81"
type input "108.00"
type input "3"
type input "1,145.45"
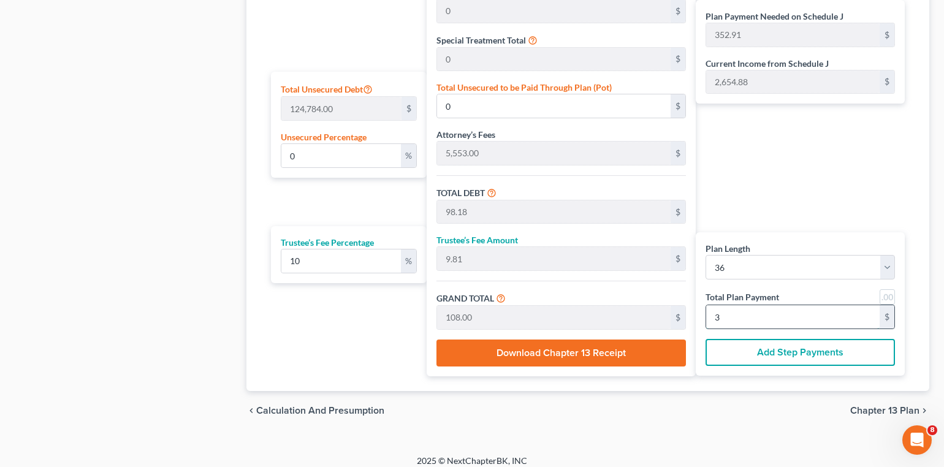
type input "114.54"
type input "1,260.00"
type input "35"
type input "0.00"
type input "2.72"
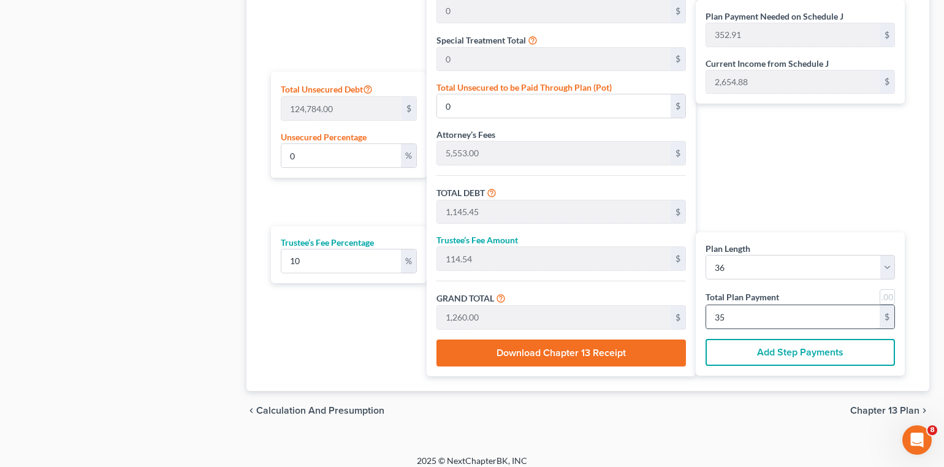
type input "11,552.72"
type input "1,155.27"
type input "12,708.00"
type input "353"
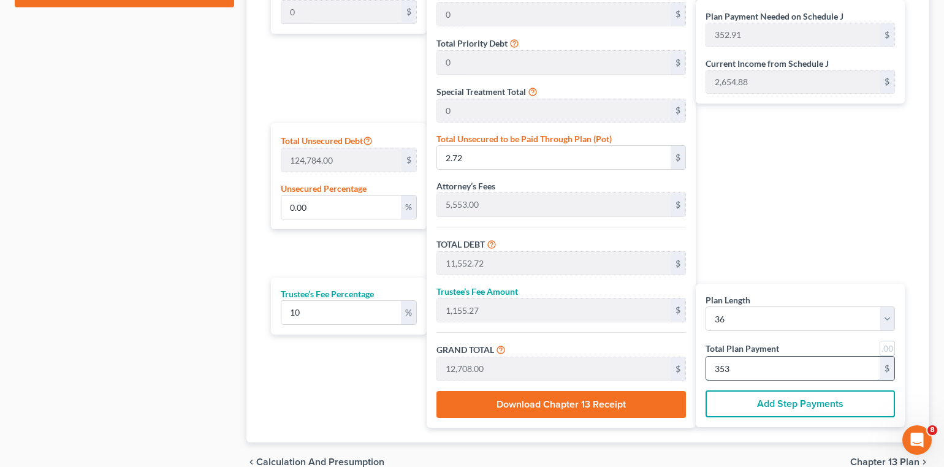
click at [756, 367] on input "353" at bounding box center [792, 368] width 173 height 23
type input "0"
type input "98.18"
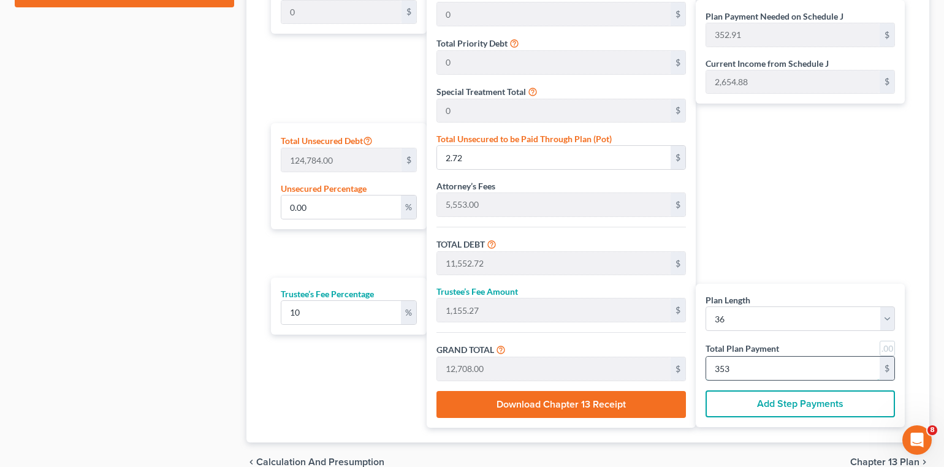
type input "9.81"
type input "108.00"
type input "3"
type input "1,178.18"
type input "117.81"
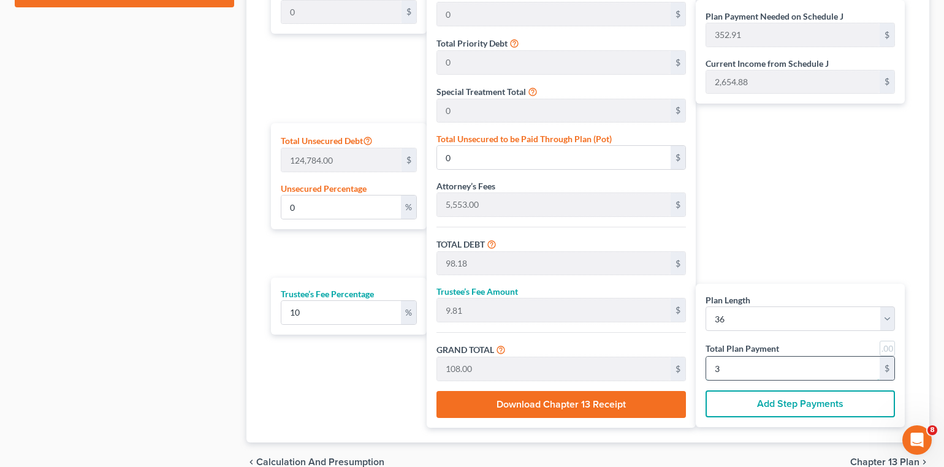
type input "1,296.00"
type input "36"
type input "98.18"
type input "9.81"
type input "108.00"
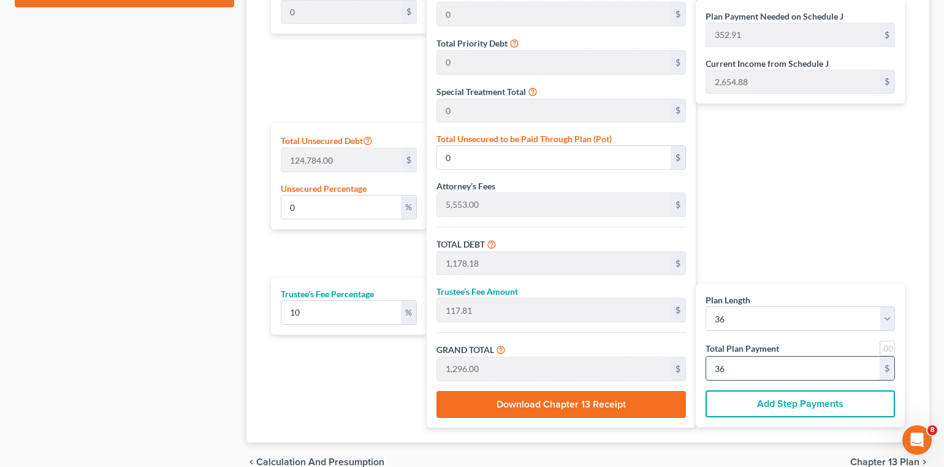
type input "3"
type input "1,145.45"
type input "114.54"
type input "1,260.00"
type input "35"
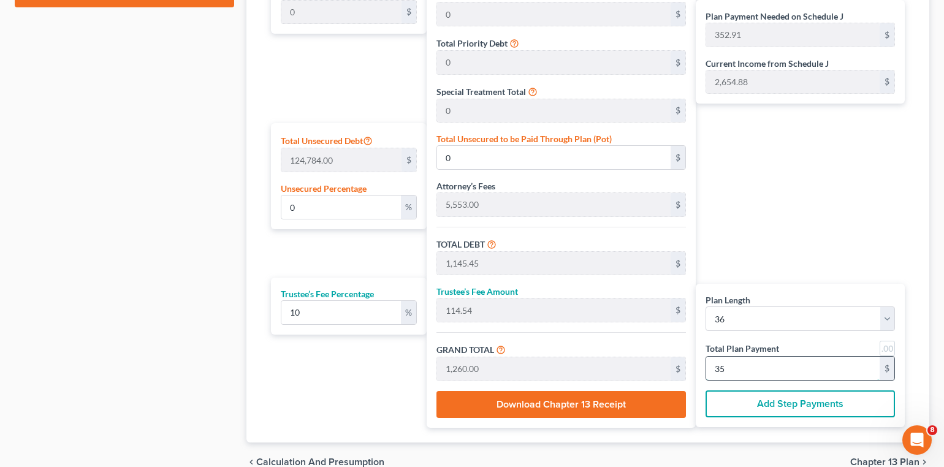
type input "0.13"
type input "166.36"
type input "11,716.36"
type input "1,171.63"
type input "12,888.00"
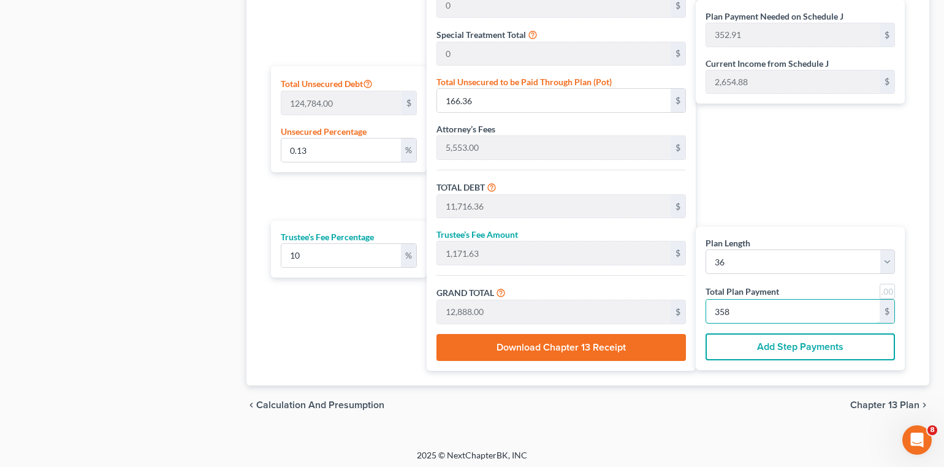
type input "358"
click at [864, 405] on span "Chapter 13 Plan" at bounding box center [884, 405] width 69 height 10
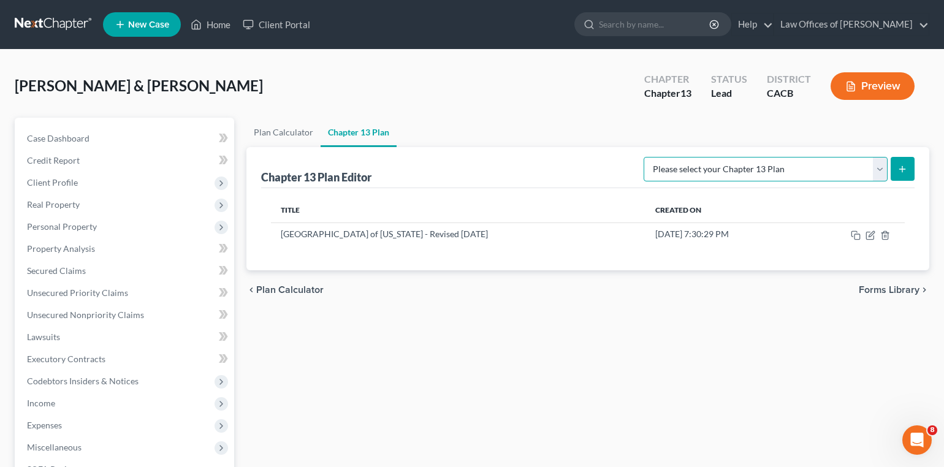
select select "1"
click at [896, 170] on button "submit" at bounding box center [902, 169] width 24 height 24
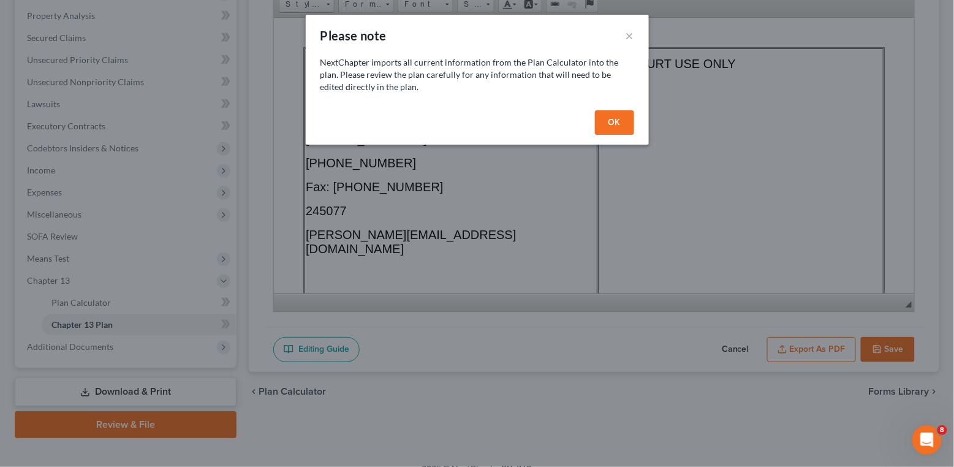
click at [623, 125] on button "OK" at bounding box center [614, 122] width 39 height 25
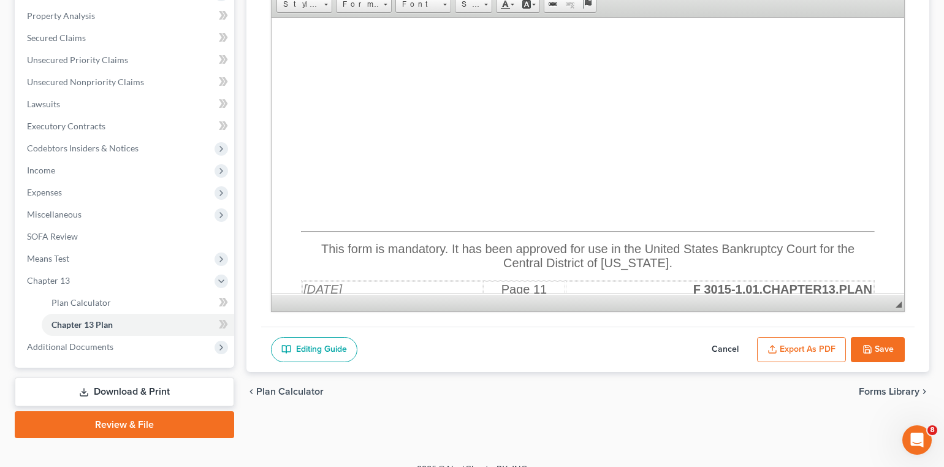
scroll to position [14130, 0]
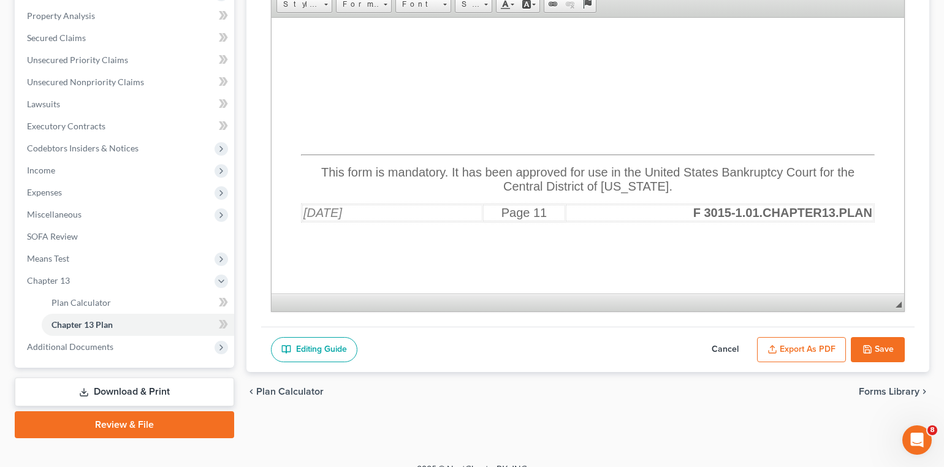
click at [721, 348] on button "Cancel" at bounding box center [725, 350] width 54 height 26
select select "1"
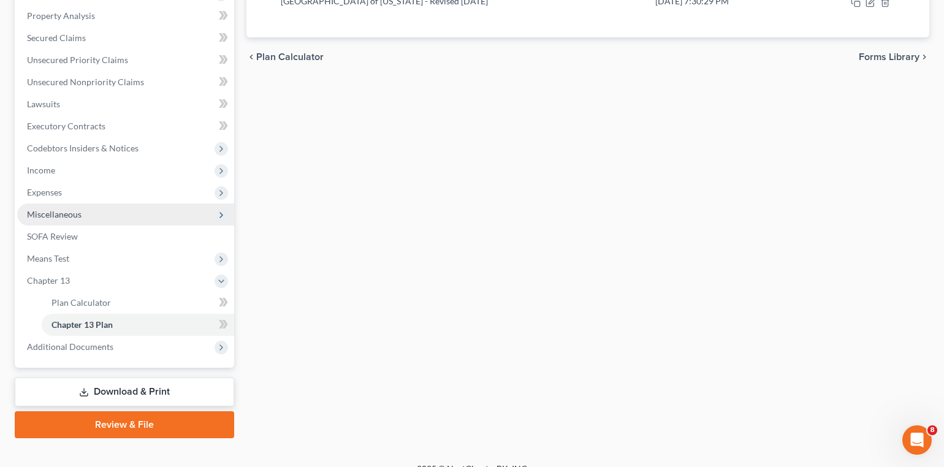
click at [75, 209] on span "Miscellaneous" at bounding box center [54, 214] width 55 height 10
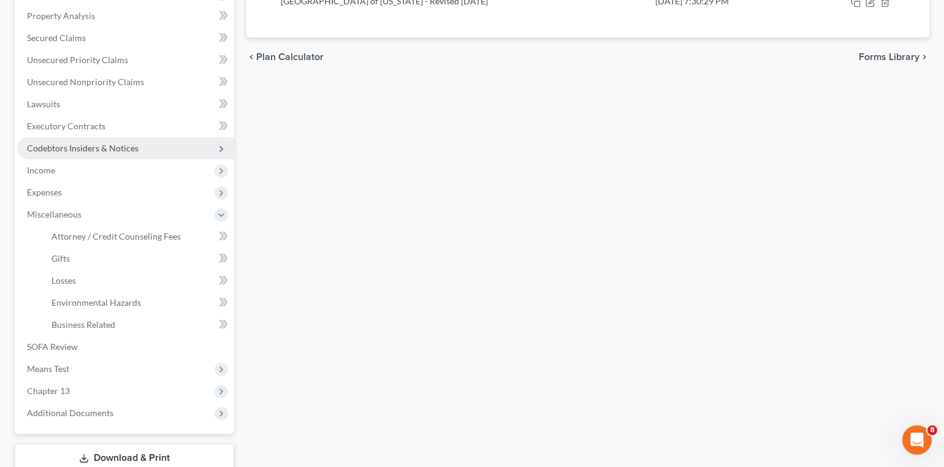
click at [55, 143] on span "Codebtors Insiders & Notices" at bounding box center [83, 148] width 112 height 10
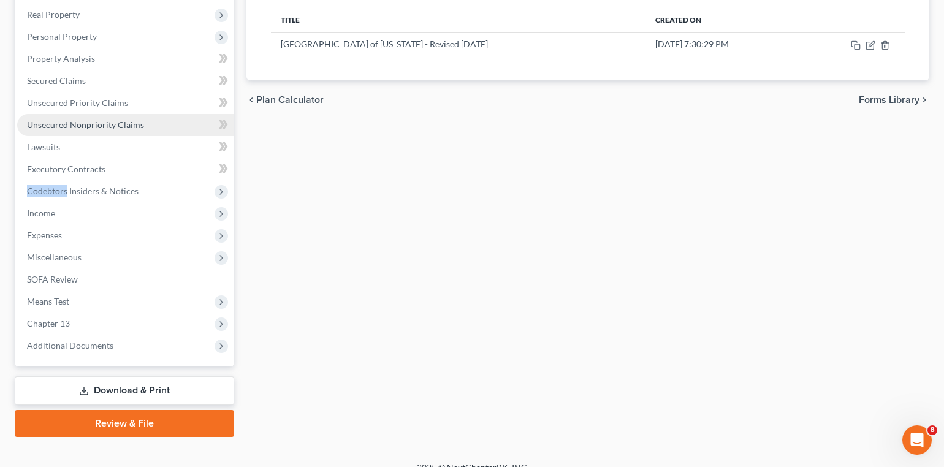
scroll to position [158, 0]
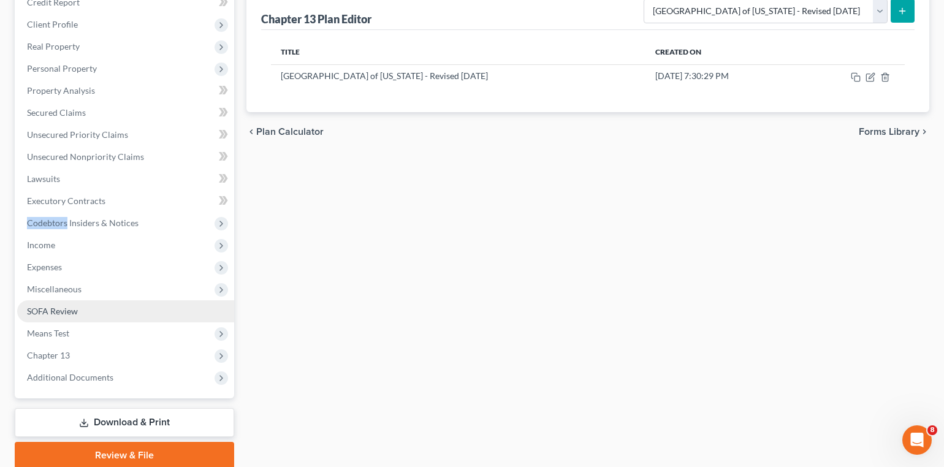
click at [50, 306] on span "SOFA Review" at bounding box center [52, 311] width 51 height 10
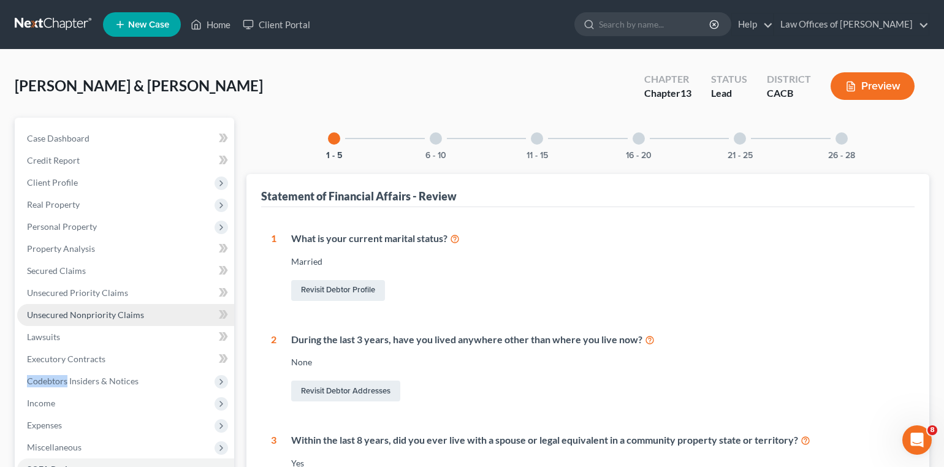
scroll to position [63, 0]
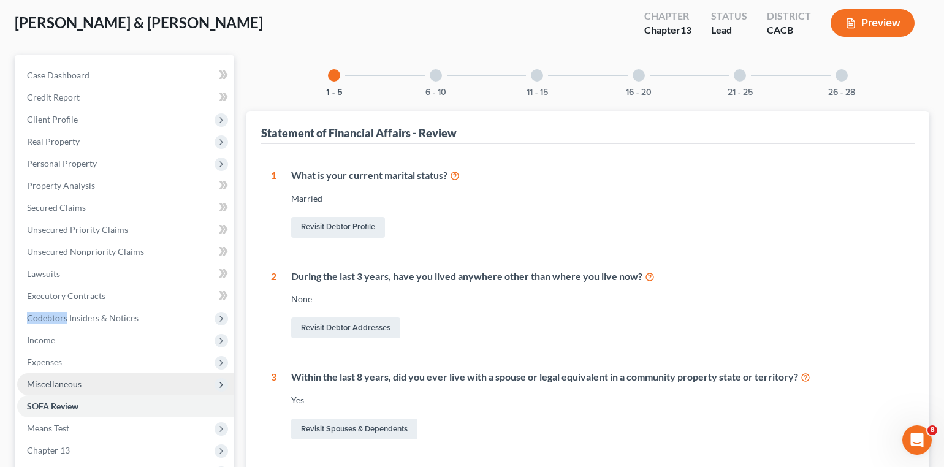
click at [62, 379] on span "Miscellaneous" at bounding box center [54, 384] width 55 height 10
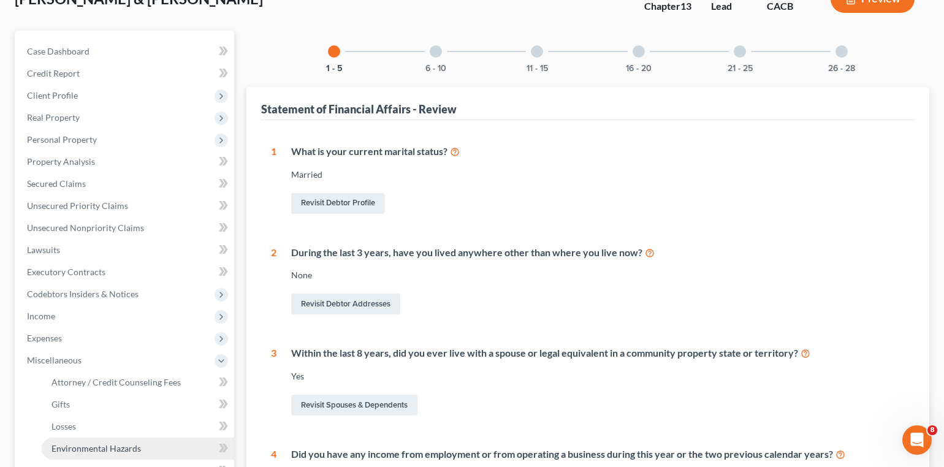
scroll to position [214, 0]
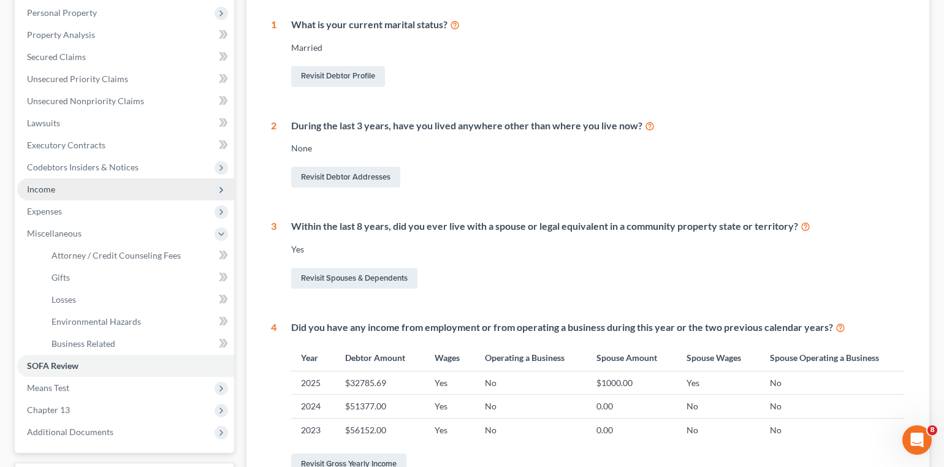
click at [39, 184] on span "Income" at bounding box center [41, 189] width 28 height 10
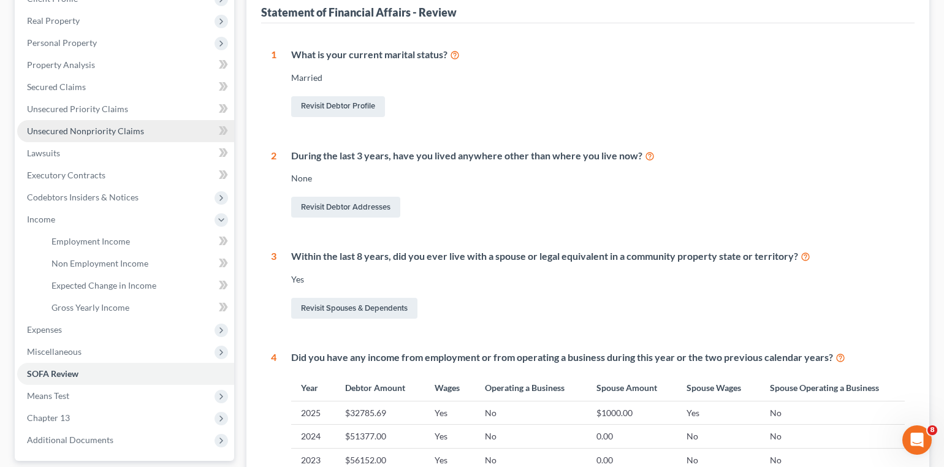
scroll to position [181, 0]
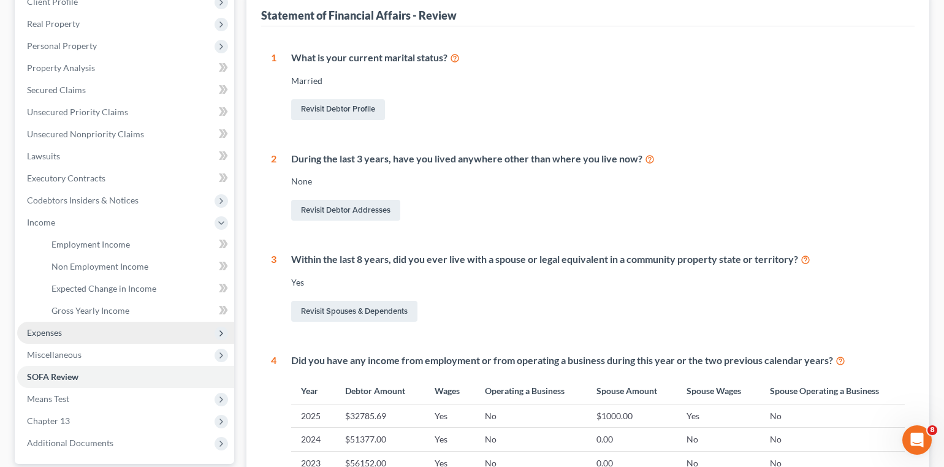
click at [47, 327] on span "Expenses" at bounding box center [44, 332] width 35 height 10
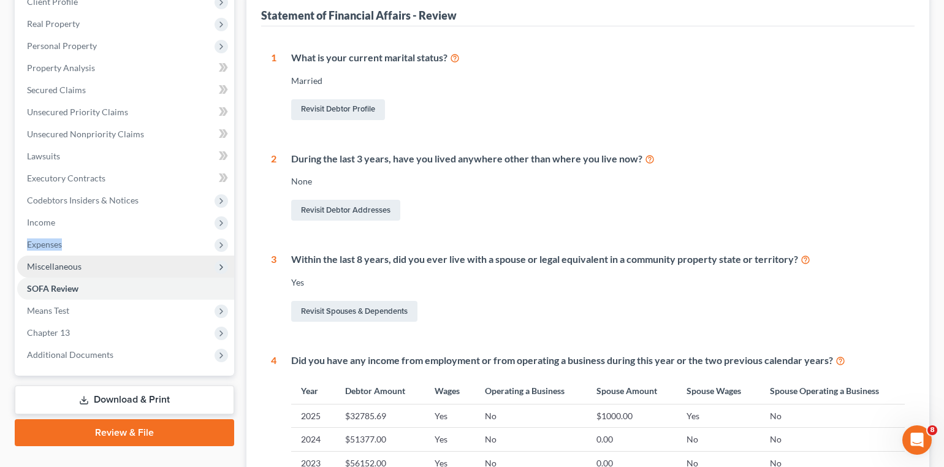
click at [56, 261] on span "Miscellaneous" at bounding box center [54, 266] width 55 height 10
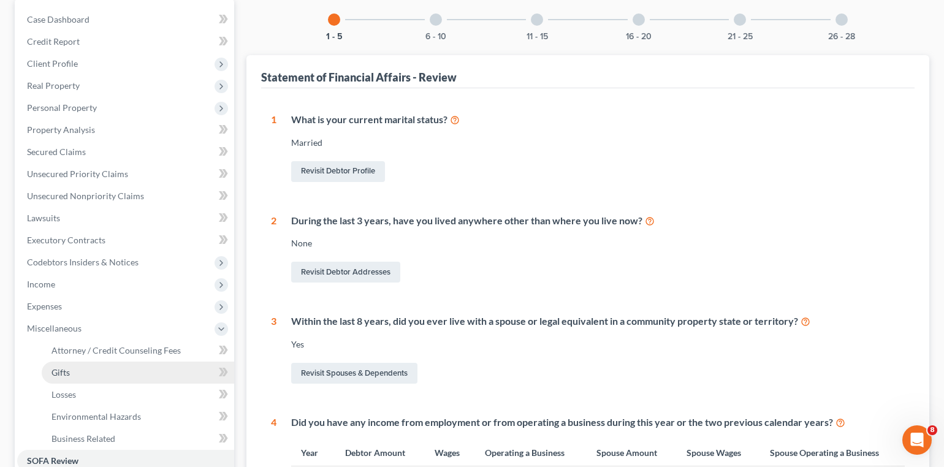
scroll to position [116, 0]
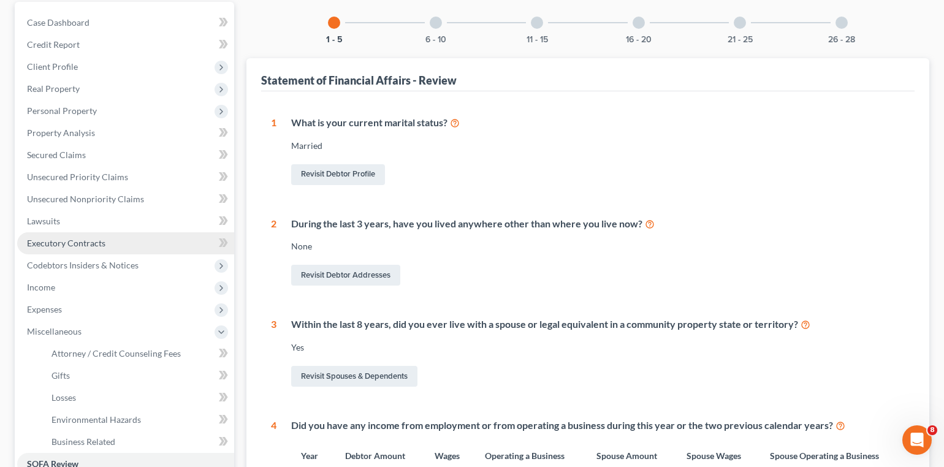
click at [58, 238] on span "Executory Contracts" at bounding box center [66, 243] width 78 height 10
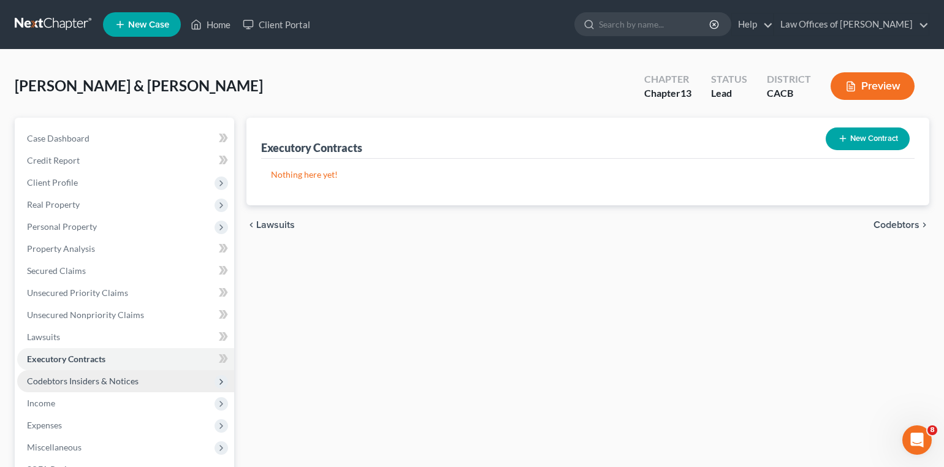
click at [124, 377] on span "Codebtors Insiders & Notices" at bounding box center [83, 381] width 112 height 10
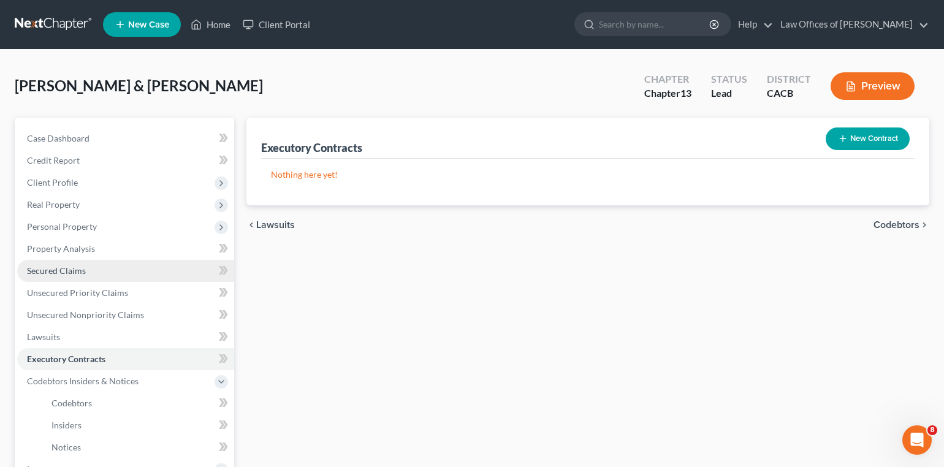
click at [85, 268] on link "Secured Claims" at bounding box center [125, 271] width 217 height 22
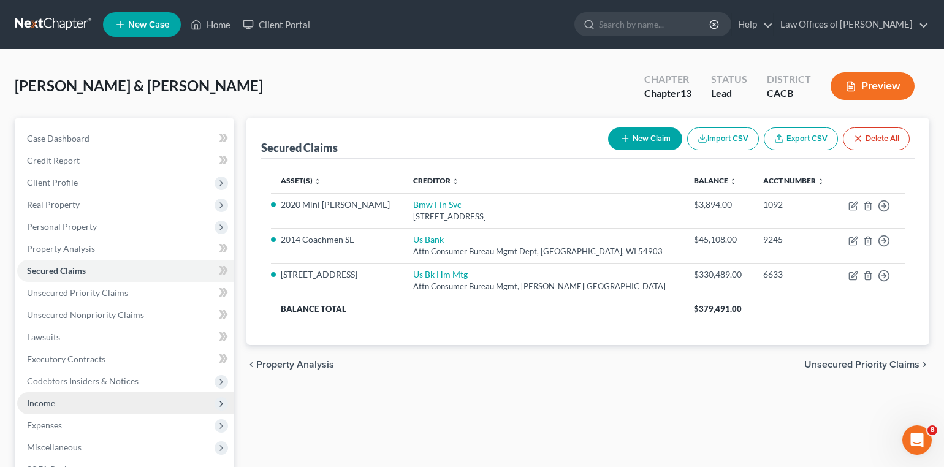
click at [78, 399] on span "Income" at bounding box center [125, 403] width 217 height 22
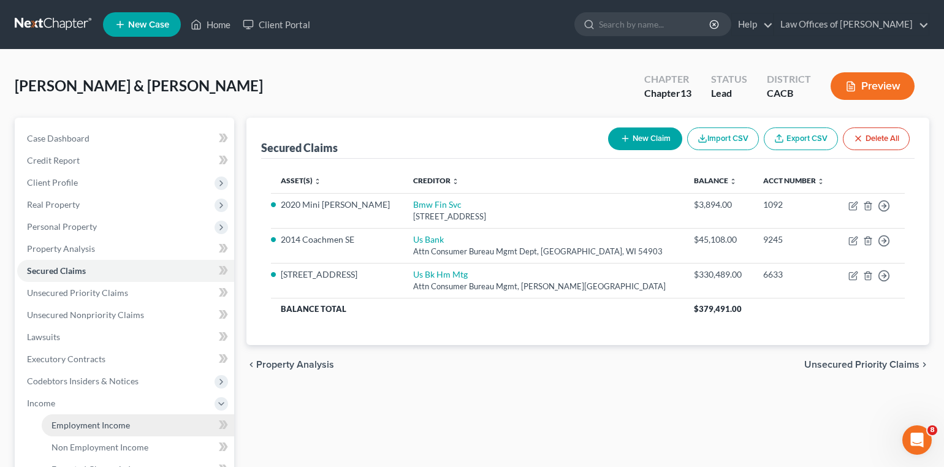
click at [117, 420] on span "Employment Income" at bounding box center [90, 425] width 78 height 10
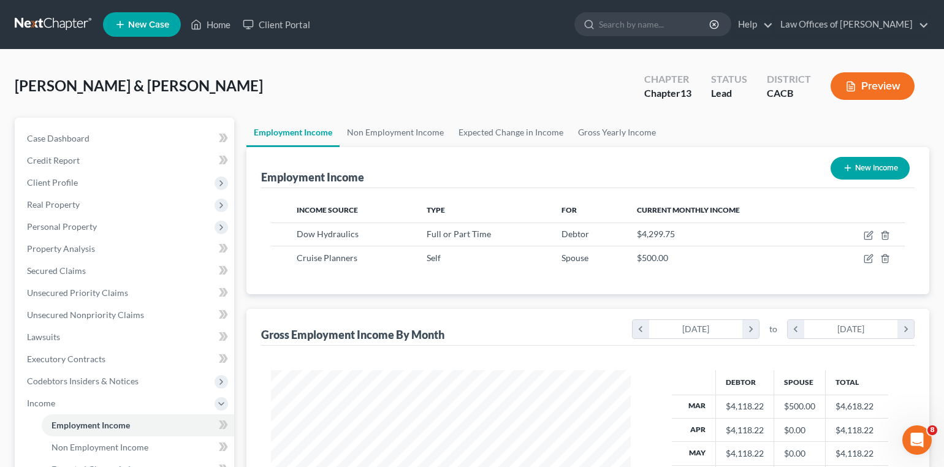
scroll to position [214, 383]
click at [249, 113] on div "Brashers, Steven & Debruyn, Sharon Upgraded Chapter Chapter 13 Status Lead Dist…" at bounding box center [472, 90] width 914 height 53
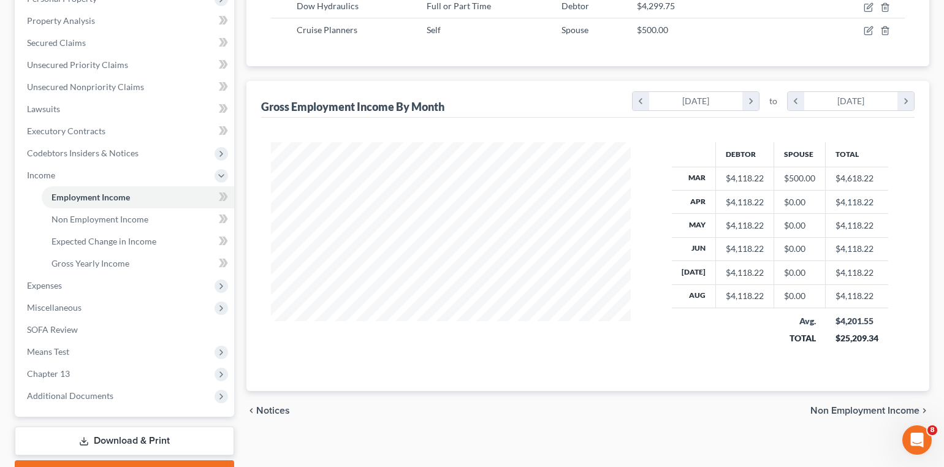
scroll to position [257, 0]
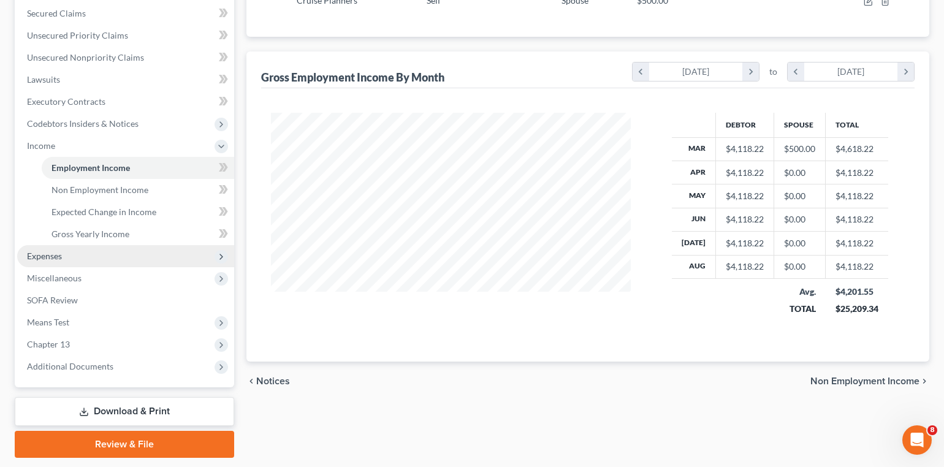
click at [56, 248] on span "Expenses" at bounding box center [125, 256] width 217 height 22
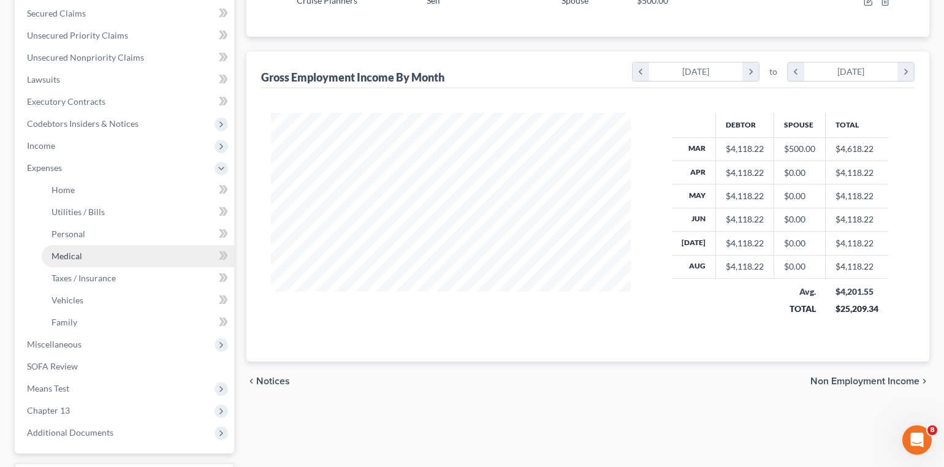
click at [70, 251] on span "Medical" at bounding box center [66, 256] width 31 height 10
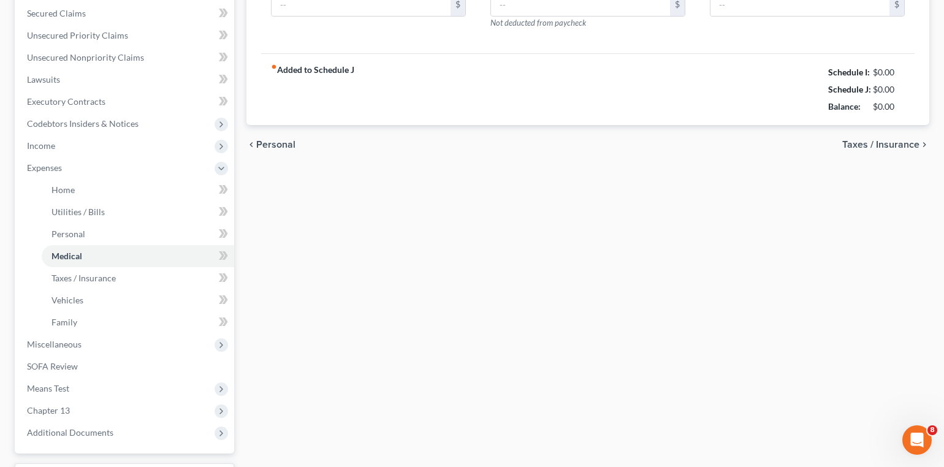
type input "110.00"
type input "0.00"
type input "135.00"
type input "0.00"
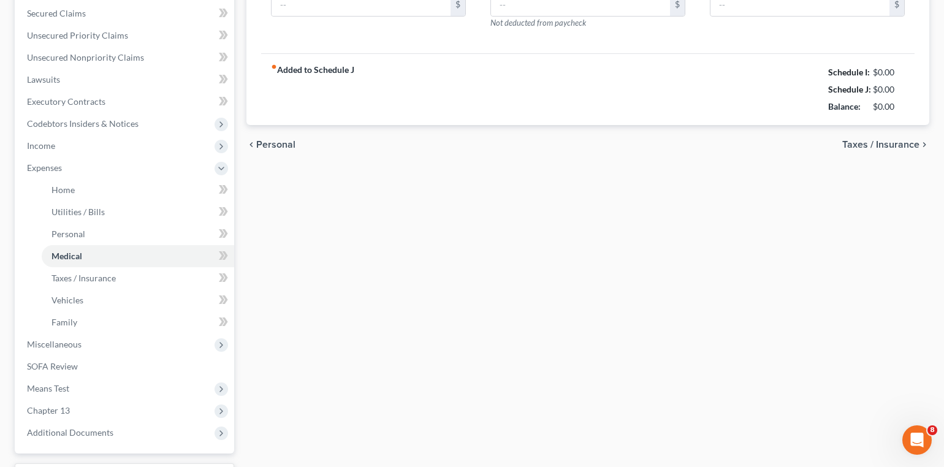
type input "0.00"
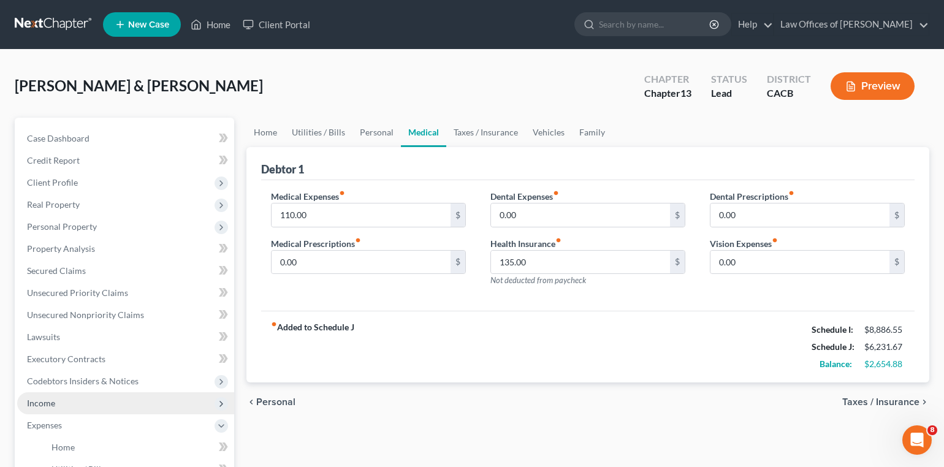
click at [100, 398] on span "Income" at bounding box center [125, 403] width 217 height 22
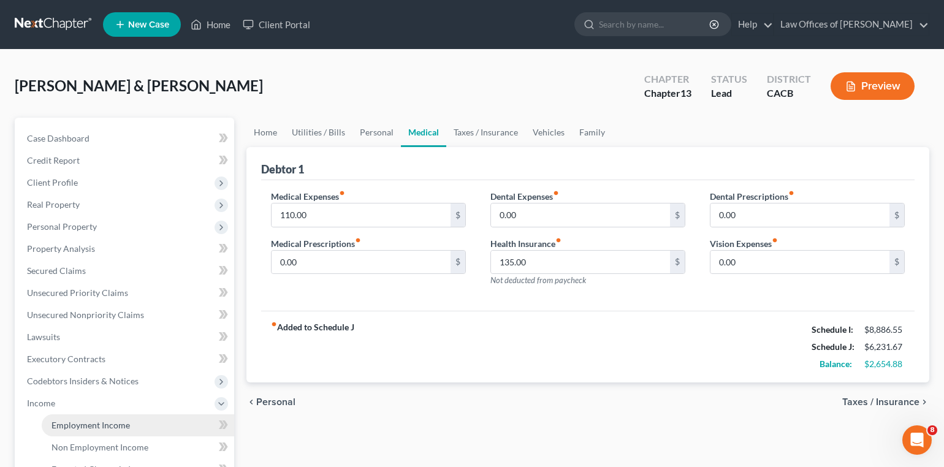
click at [113, 420] on span "Employment Income" at bounding box center [90, 425] width 78 height 10
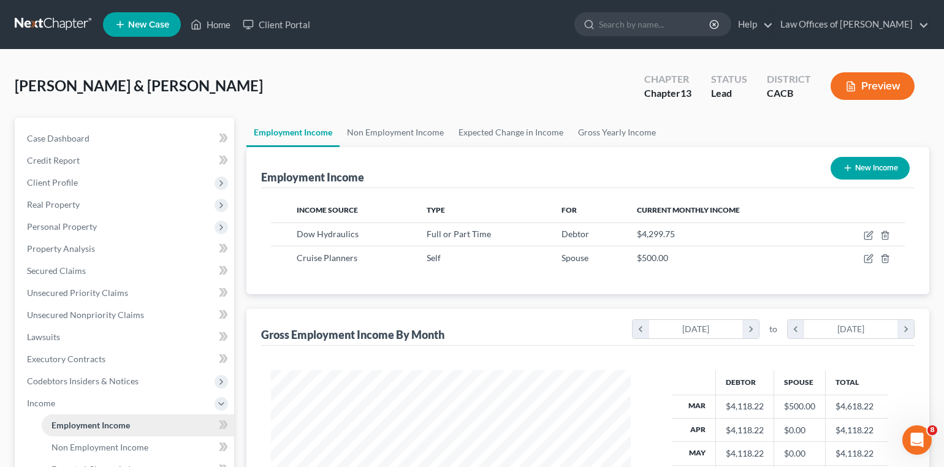
scroll to position [214, 383]
click at [399, 132] on link "Non Employment Income" at bounding box center [395, 132] width 112 height 29
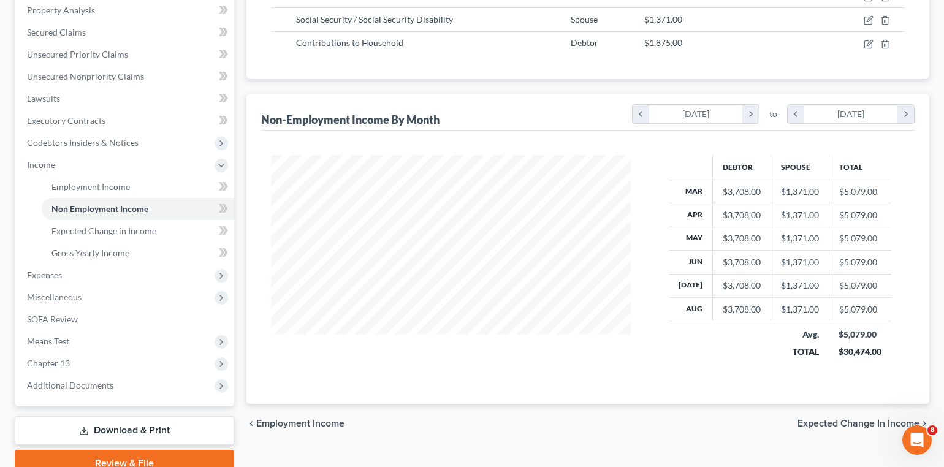
scroll to position [239, 0]
click at [72, 263] on span "Expenses" at bounding box center [125, 274] width 217 height 22
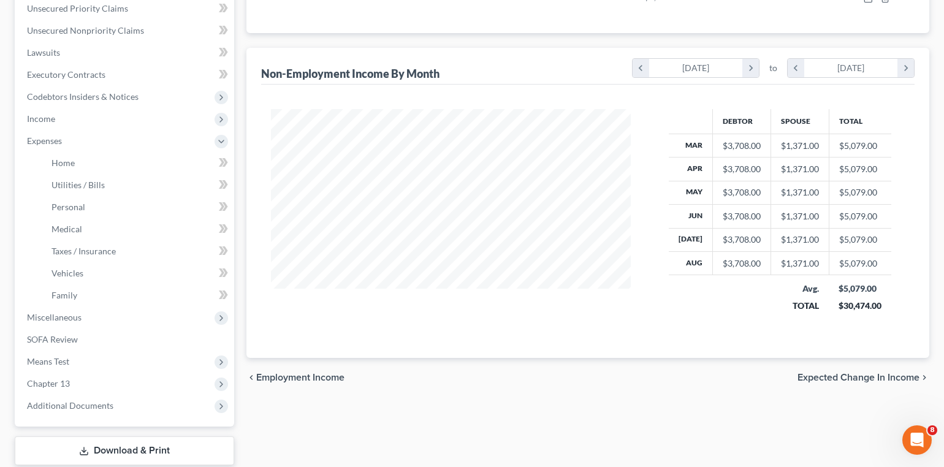
scroll to position [285, 0]
click at [97, 372] on span "Chapter 13" at bounding box center [125, 383] width 217 height 22
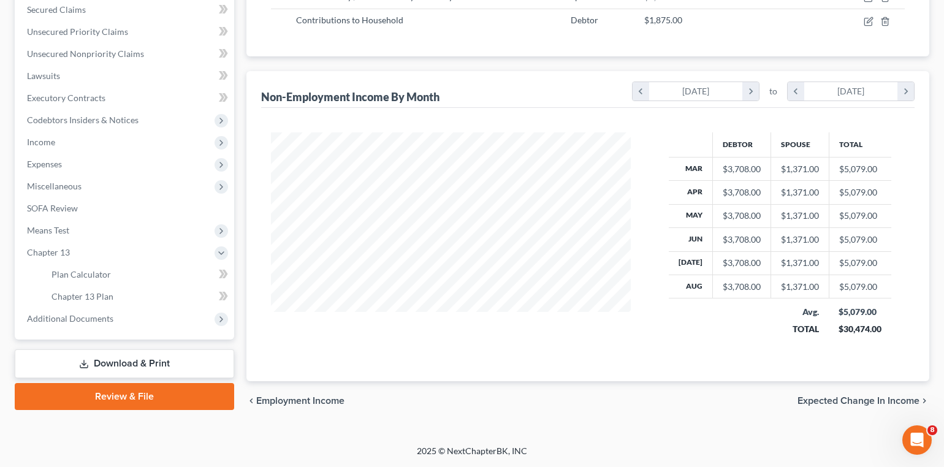
scroll to position [252, 0]
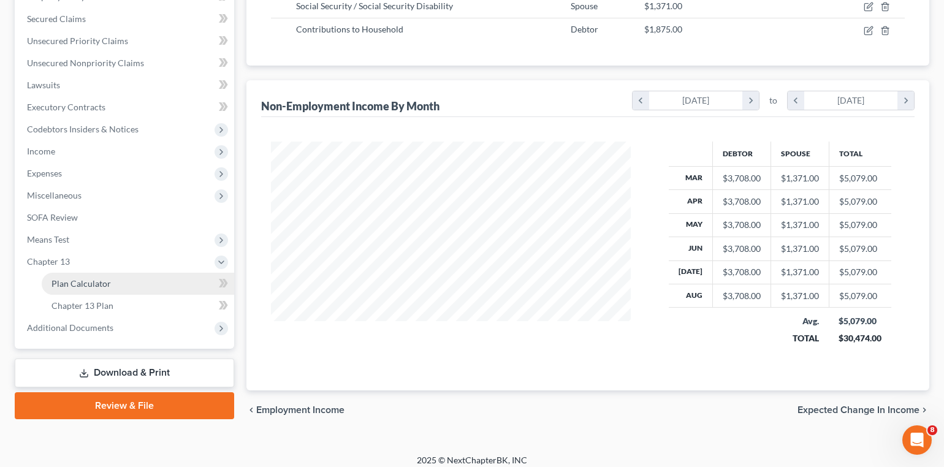
click at [103, 278] on span "Plan Calculator" at bounding box center [80, 283] width 59 height 10
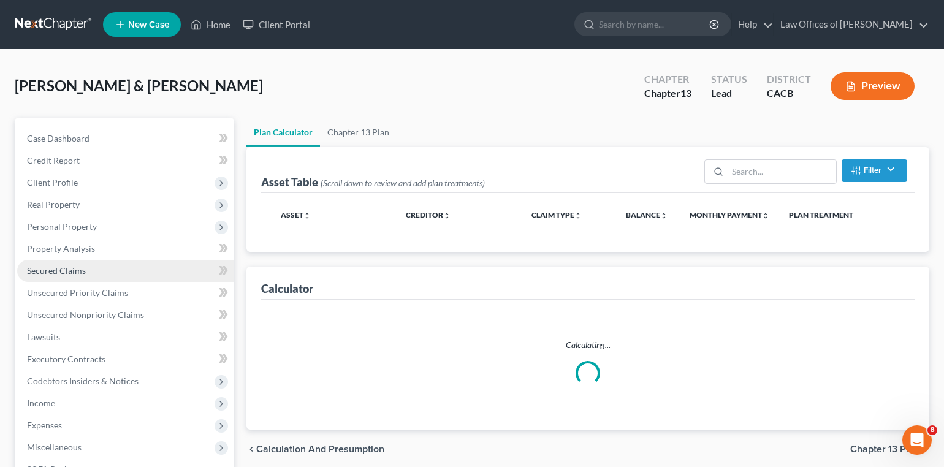
select select "35"
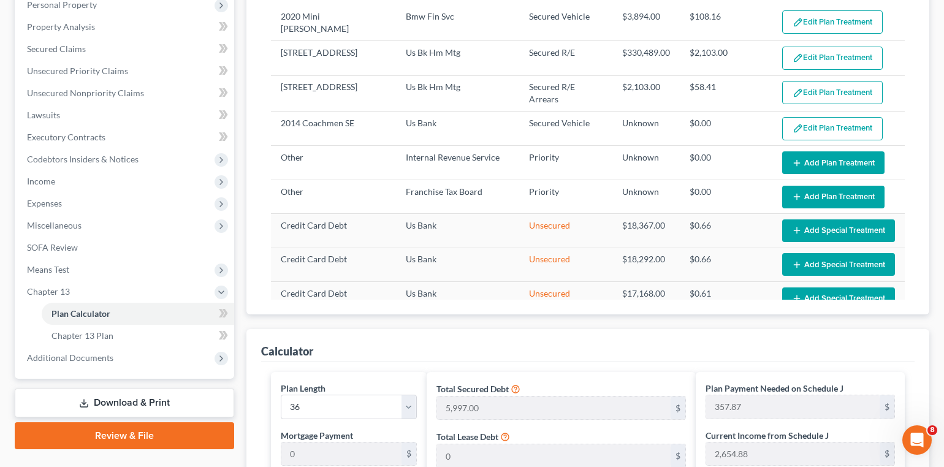
scroll to position [210, 0]
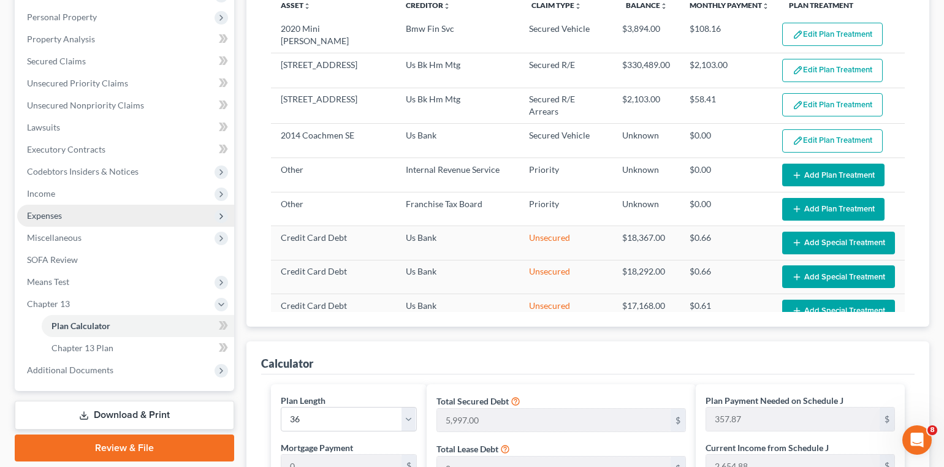
click at [48, 205] on span "Expenses" at bounding box center [125, 216] width 217 height 22
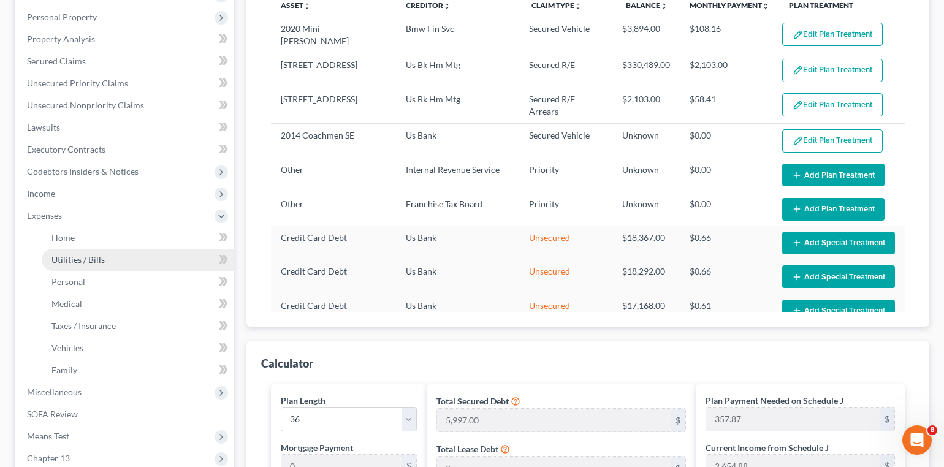
click at [93, 254] on span "Utilities / Bills" at bounding box center [77, 259] width 53 height 10
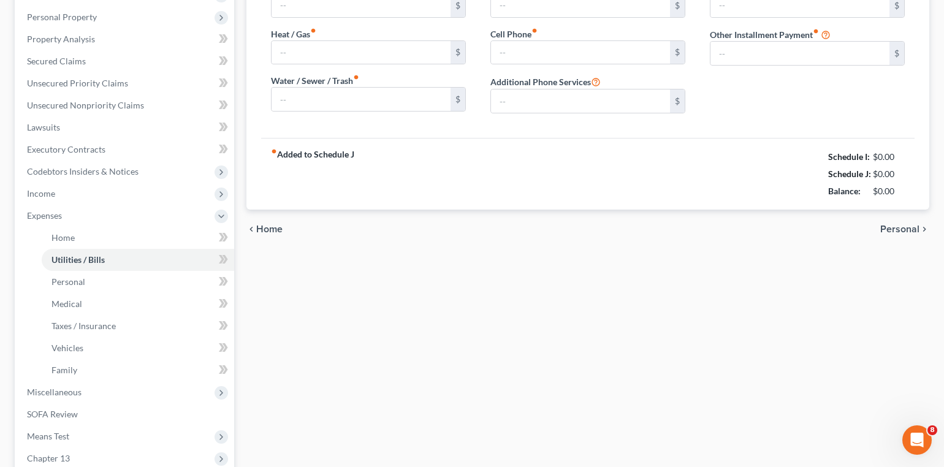
scroll to position [5, 0]
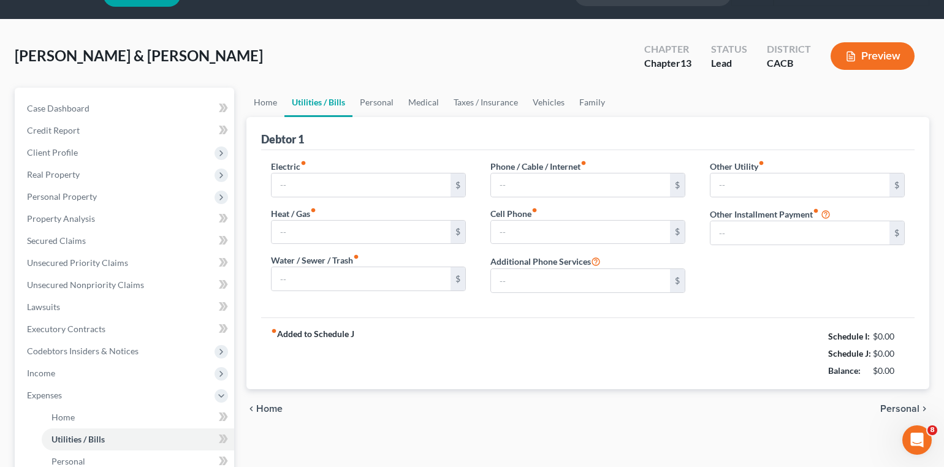
type input "400.00"
type input "250.00"
type input "200.00"
type input "425.00"
type input "0.00"
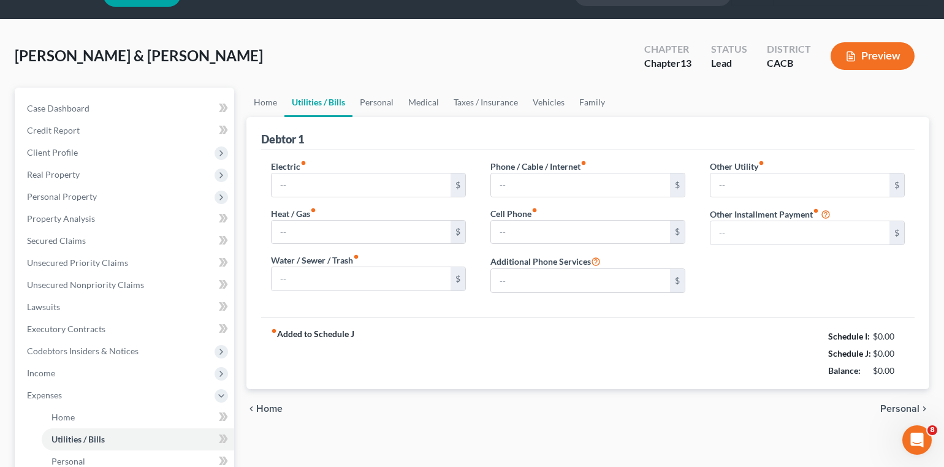
type input "0.00"
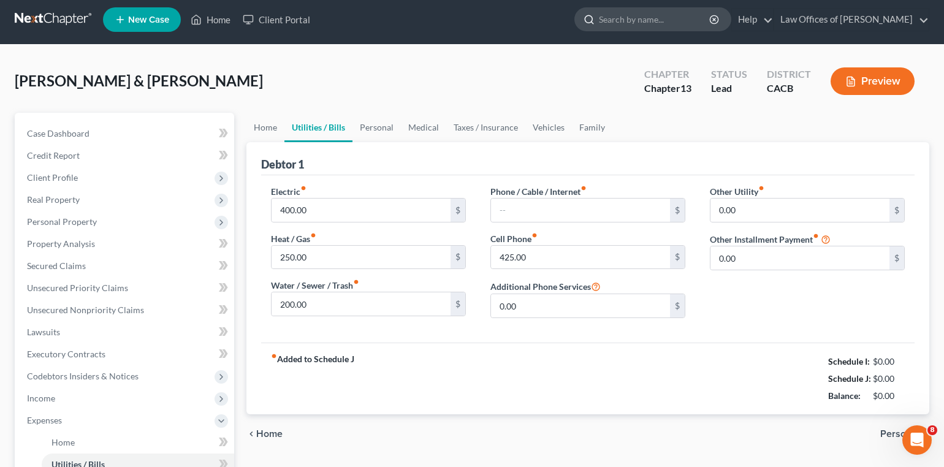
scroll to position [0, 0]
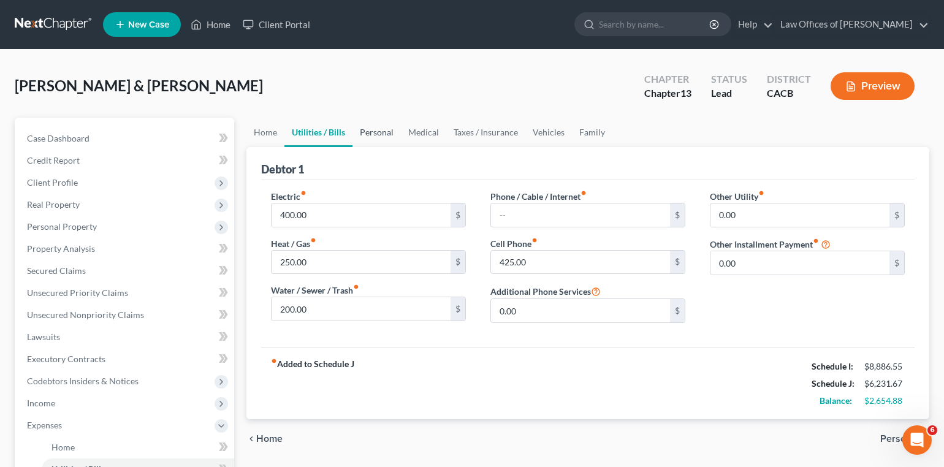
click at [382, 134] on link "Personal" at bounding box center [376, 132] width 48 height 29
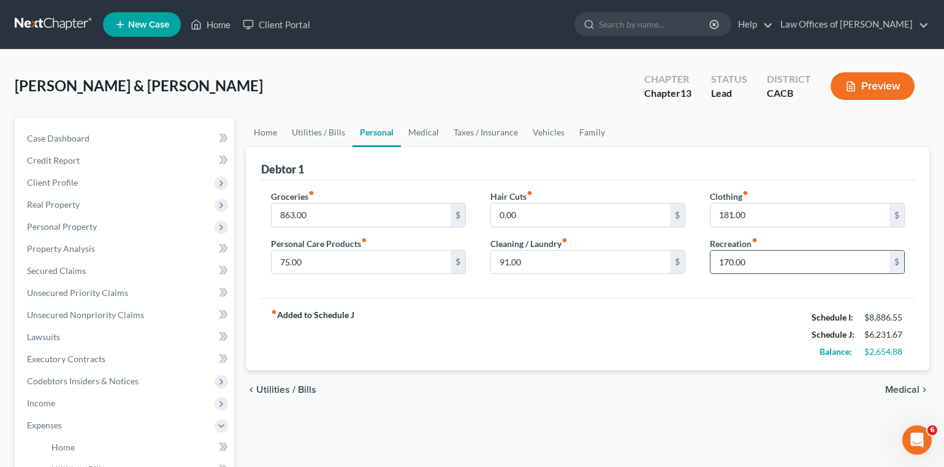
click at [793, 252] on input "170.00" at bounding box center [799, 262] width 179 height 23
type input "100"
click at [442, 127] on link "Medical" at bounding box center [423, 132] width 45 height 29
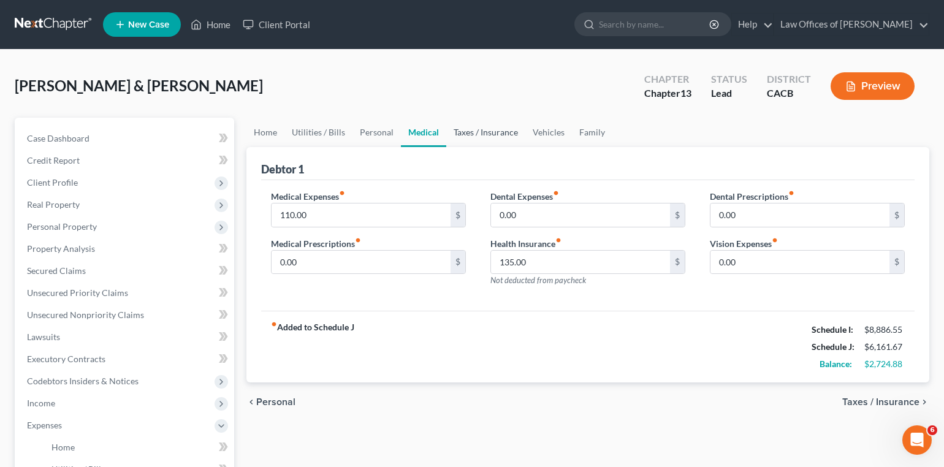
click at [460, 127] on link "Taxes / Insurance" at bounding box center [485, 132] width 79 height 29
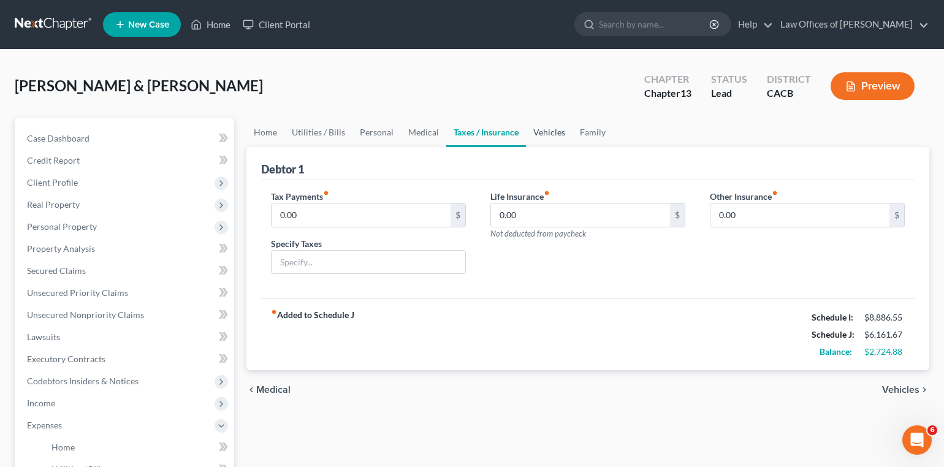
click at [542, 137] on link "Vehicles" at bounding box center [549, 132] width 47 height 29
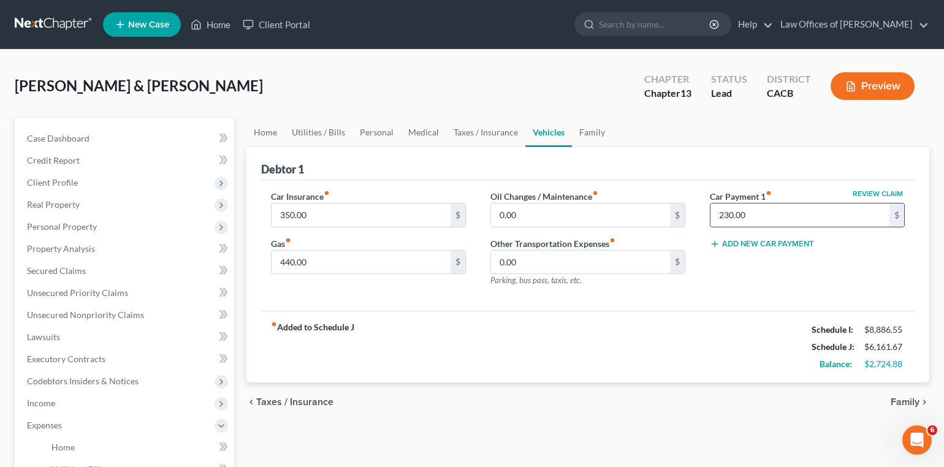
click at [768, 211] on input "230.00" at bounding box center [799, 214] width 179 height 23
click at [589, 132] on link "Family" at bounding box center [592, 132] width 40 height 29
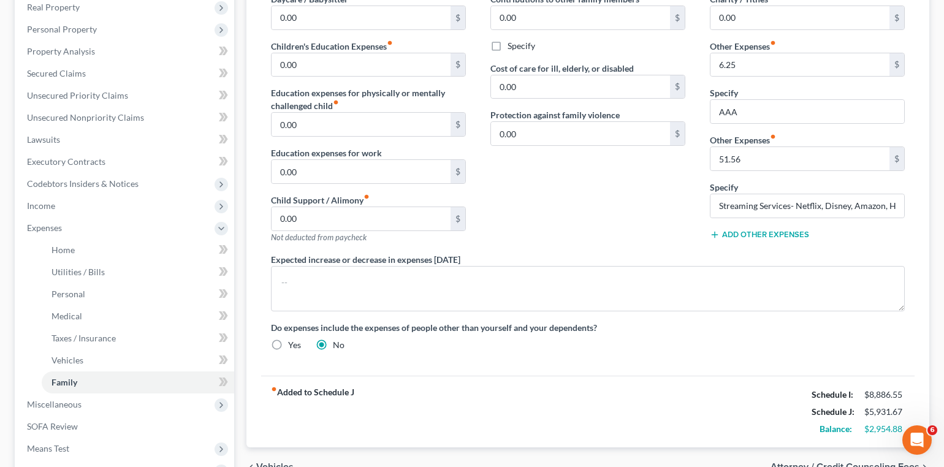
scroll to position [199, 0]
click at [738, 230] on button "Add Other Expenses" at bounding box center [759, 234] width 99 height 10
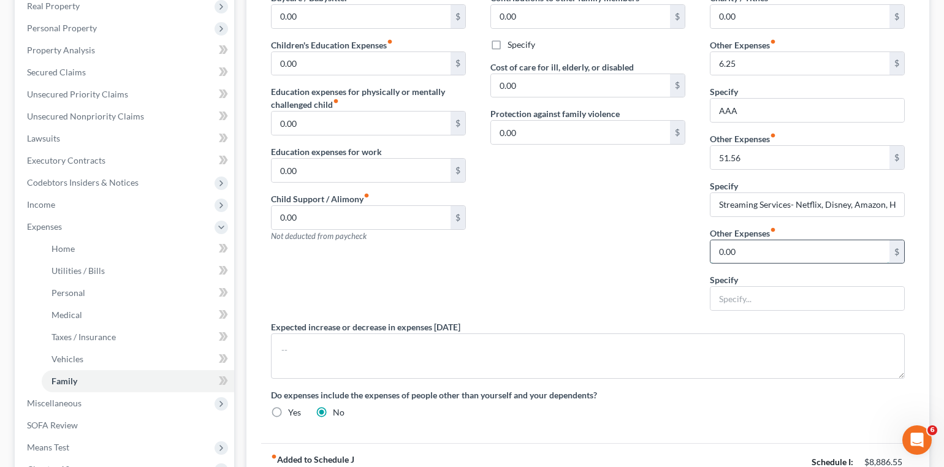
click at [735, 251] on input "0.00" at bounding box center [799, 251] width 179 height 23
click at [748, 300] on input "text" at bounding box center [807, 298] width 194 height 23
type input "Social security income"
click at [789, 254] on input "0.00" at bounding box center [799, 251] width 179 height 23
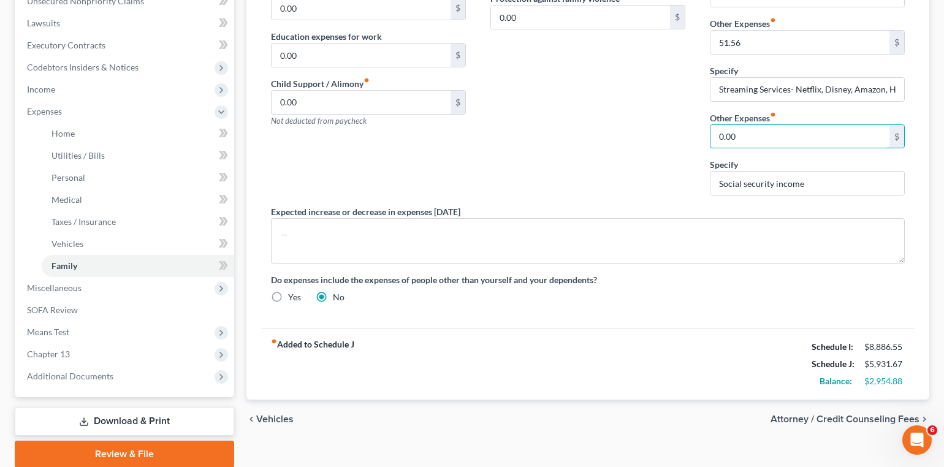
scroll to position [339, 0]
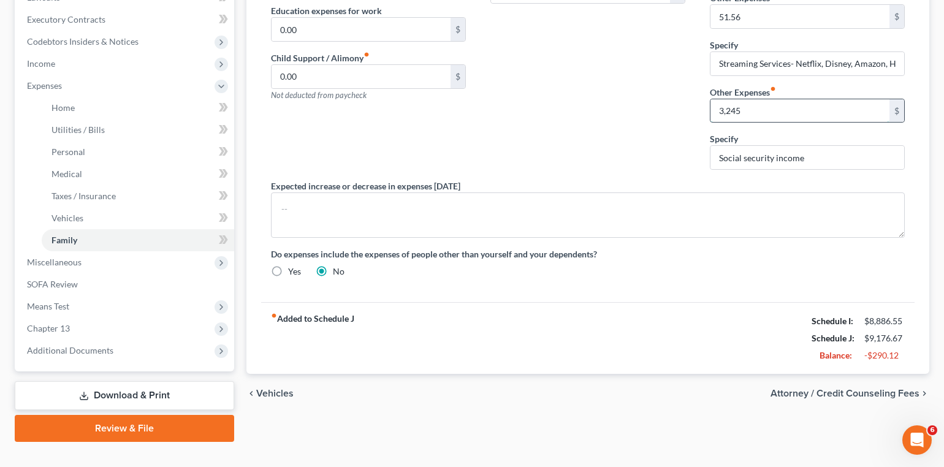
click at [785, 105] on input "3,245" at bounding box center [799, 110] width 179 height 23
click at [774, 104] on input "3,246" at bounding box center [799, 110] width 179 height 23
type input "2,597"
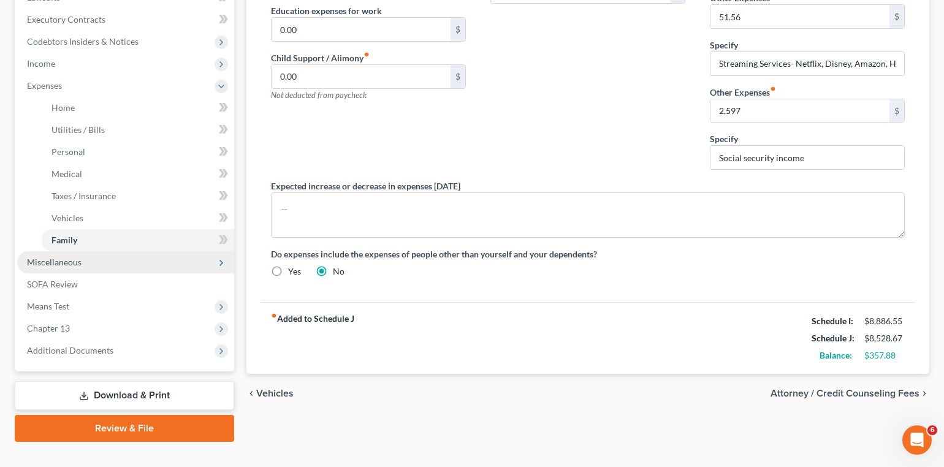
click at [60, 257] on span "Miscellaneous" at bounding box center [54, 262] width 55 height 10
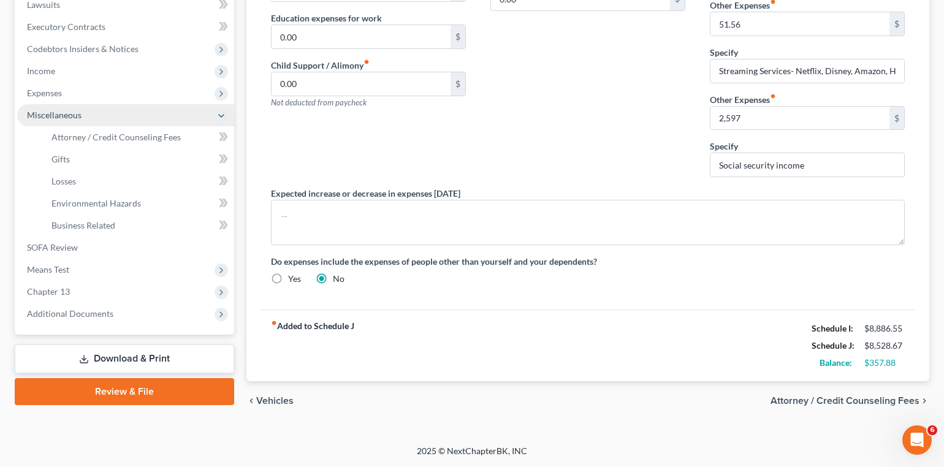
scroll to position [324, 0]
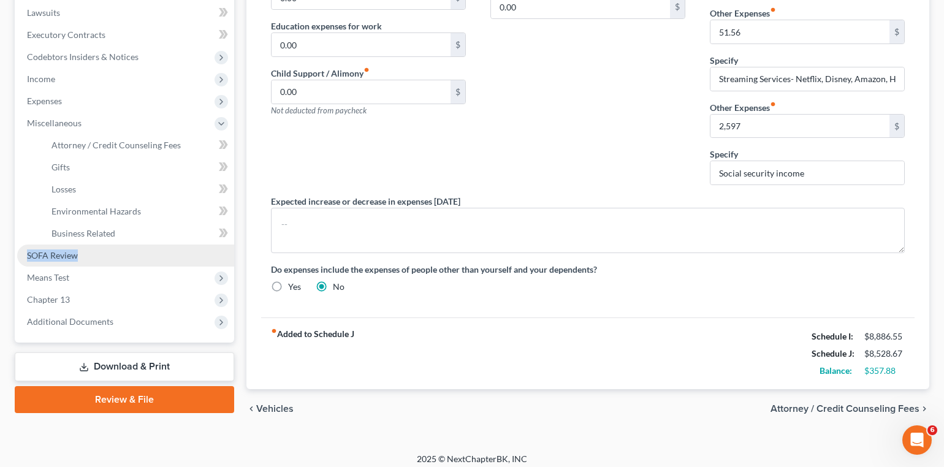
drag, startPoint x: 64, startPoint y: 236, endPoint x: 44, endPoint y: 240, distance: 20.6
click at [44, 250] on span "SOFA Review" at bounding box center [52, 255] width 51 height 10
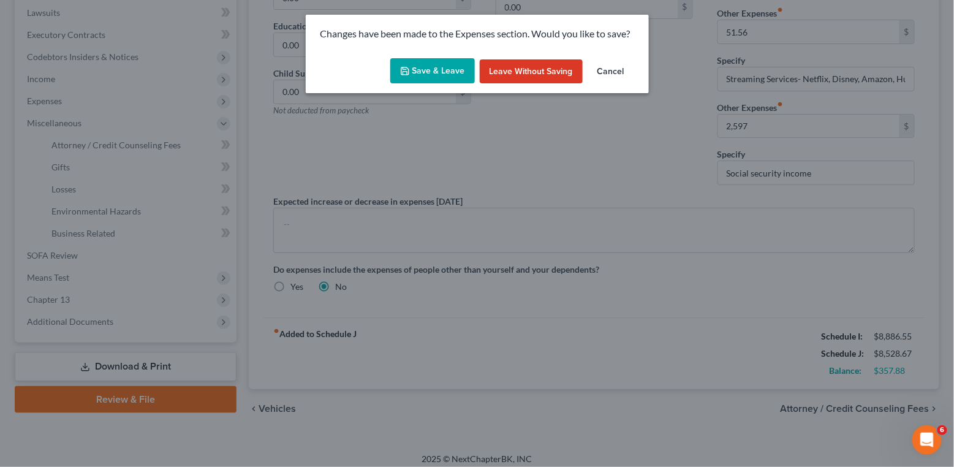
click at [446, 61] on button "Save & Leave" at bounding box center [432, 71] width 85 height 26
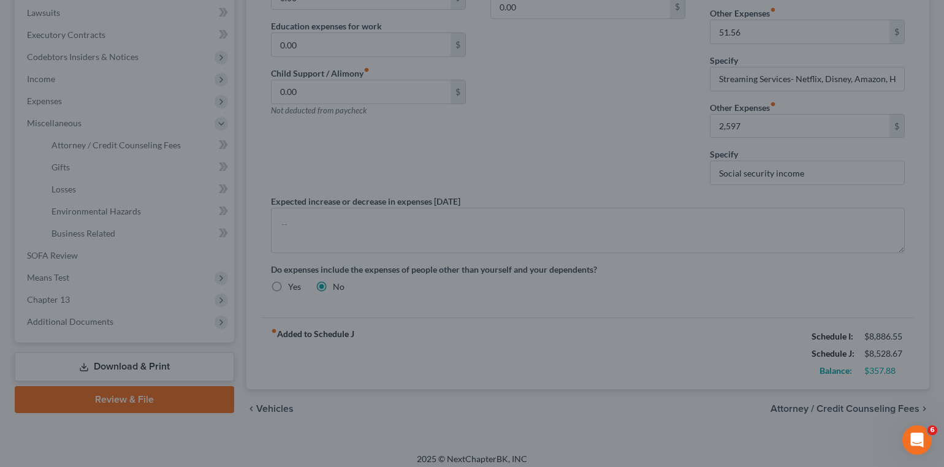
scroll to position [297, 0]
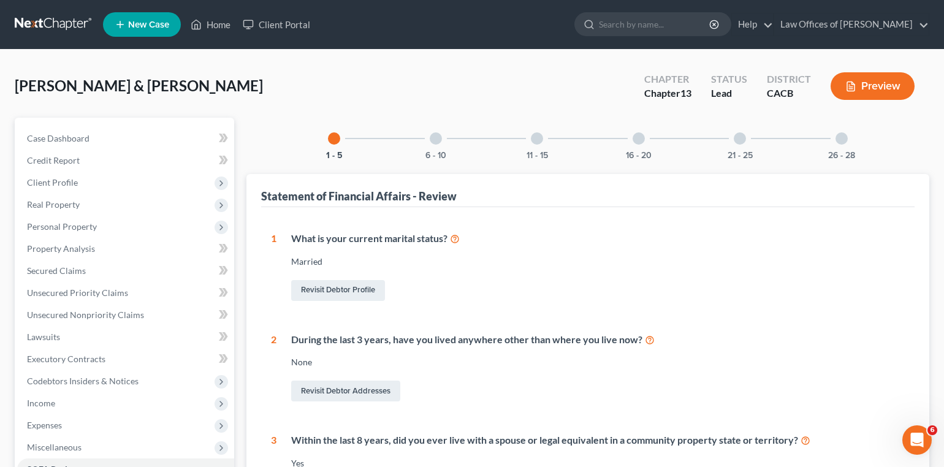
click at [496, 349] on div "During the last 3 years, have you lived anywhere other than where you live now?…" at bounding box center [590, 369] width 628 height 72
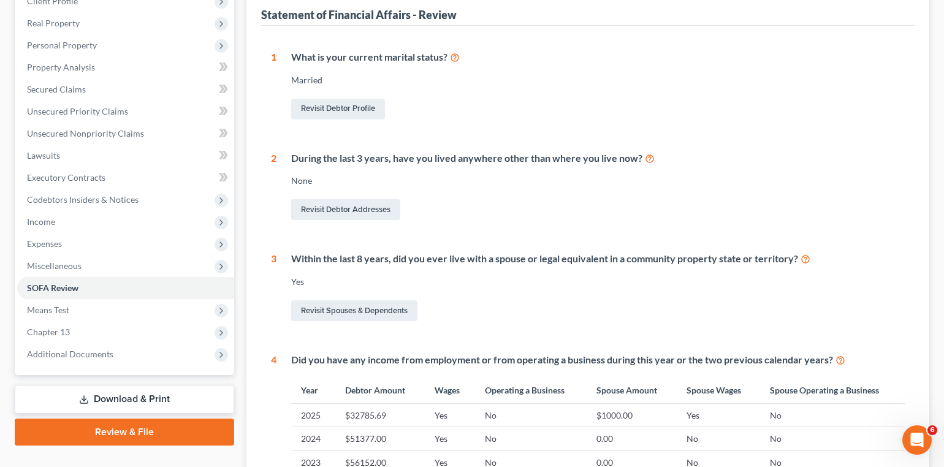
scroll to position [182, 0]
click at [327, 303] on link "Revisit Spouses & Dependents" at bounding box center [354, 310] width 126 height 21
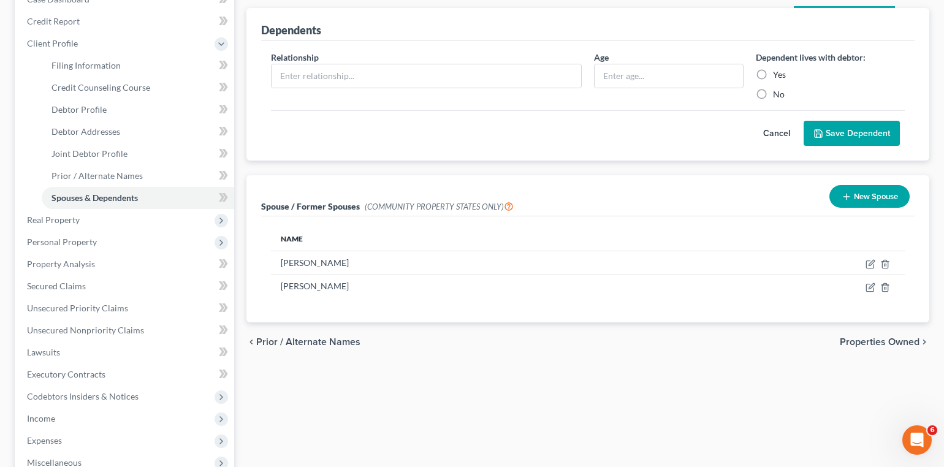
scroll to position [144, 0]
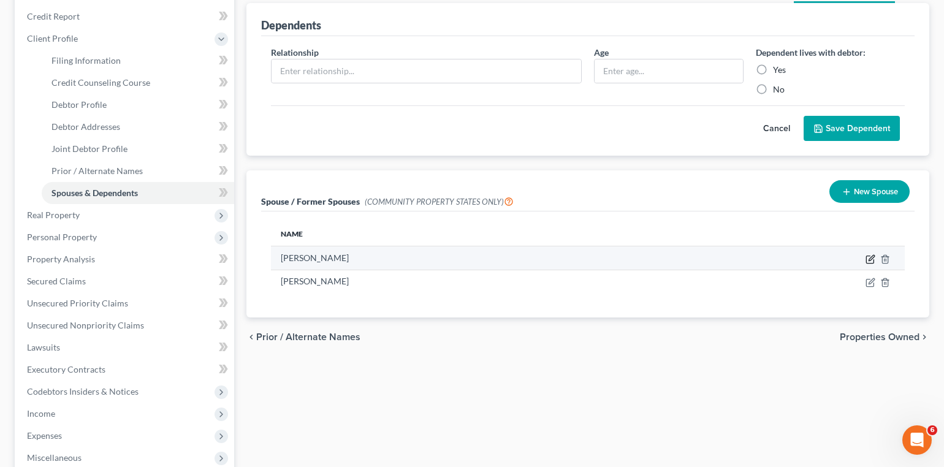
click at [871, 257] on icon "button" at bounding box center [871, 258] width 6 height 6
select select "1"
select select "4"
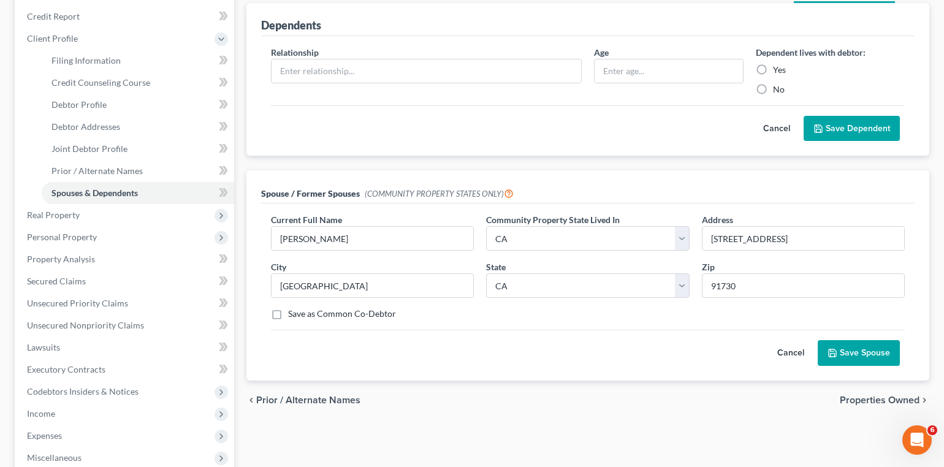
click at [840, 348] on button "Save Spouse" at bounding box center [858, 353] width 82 height 26
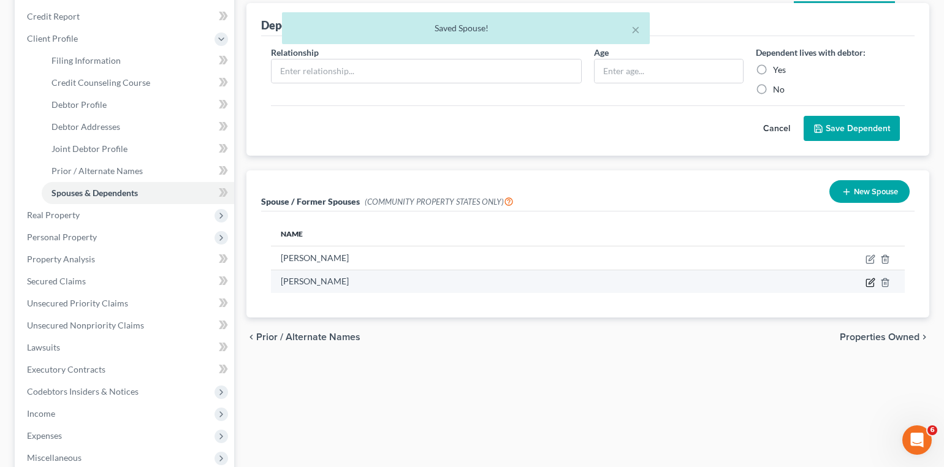
click at [871, 279] on icon "button" at bounding box center [871, 281] width 6 height 6
select select "1"
select select "4"
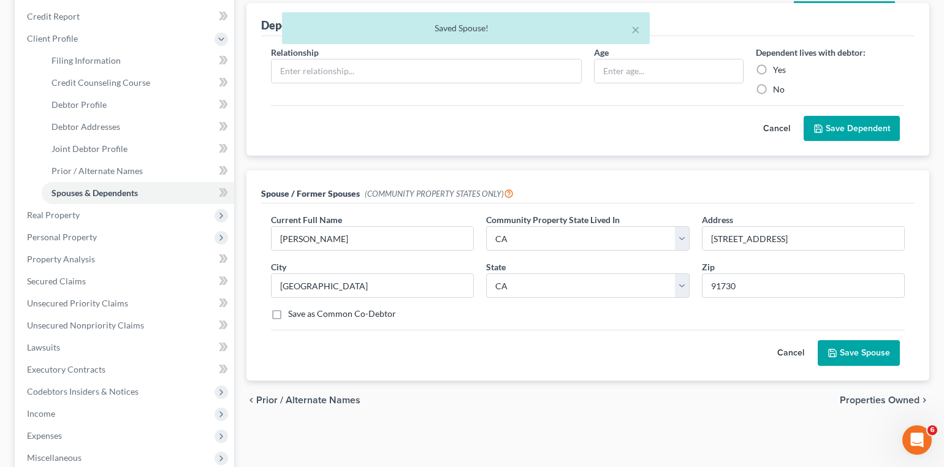
click at [852, 349] on button "Save Spouse" at bounding box center [858, 353] width 82 height 26
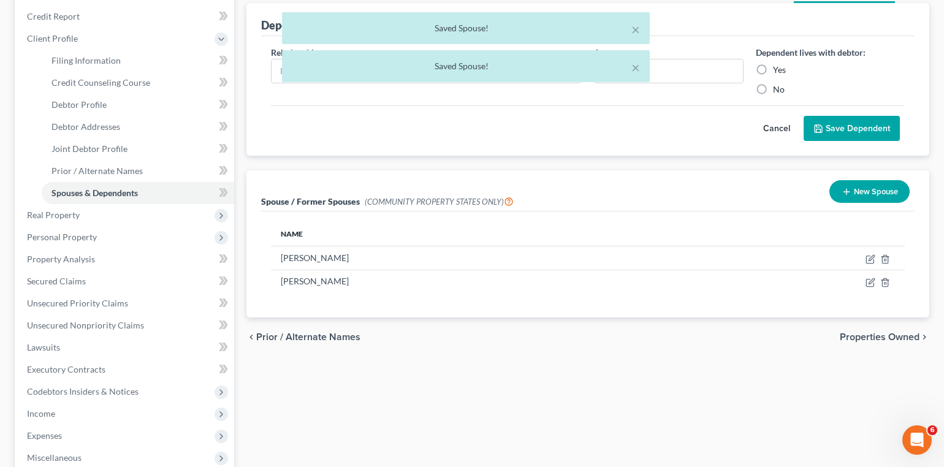
click at [354, 443] on div "Filing Information Credit Counseling Course Debtor Profile Debtor Addresses Joi…" at bounding box center [587, 306] width 695 height 664
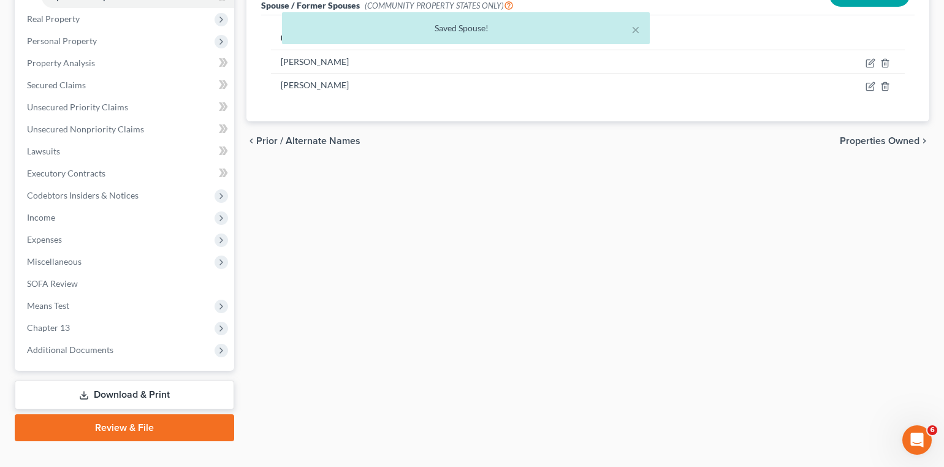
scroll to position [339, 0]
click at [131, 381] on link "Download & Print" at bounding box center [124, 395] width 219 height 29
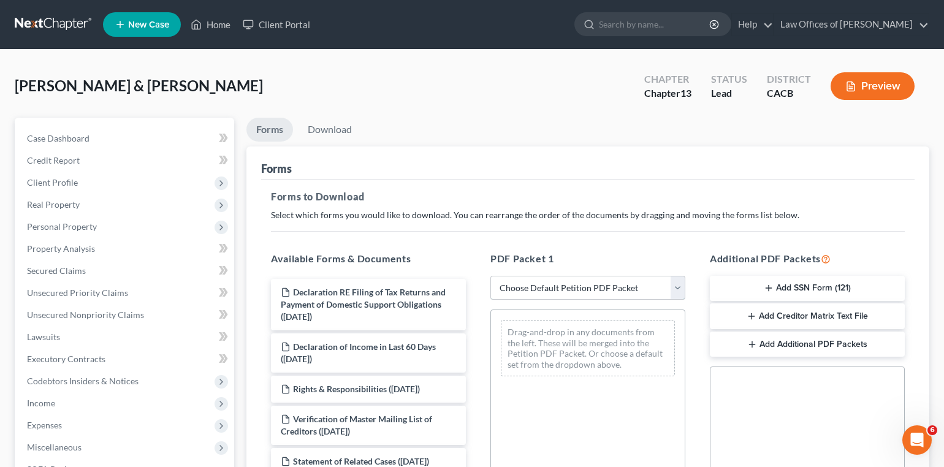
select select "0"
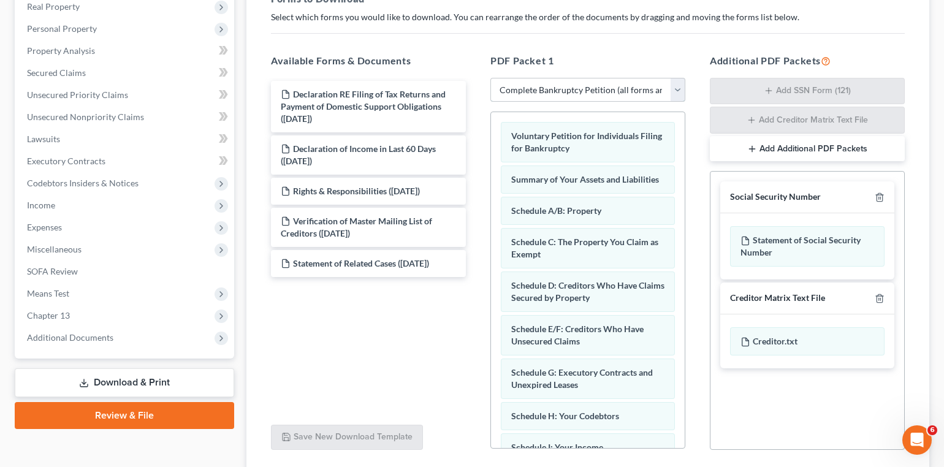
scroll to position [196, 0]
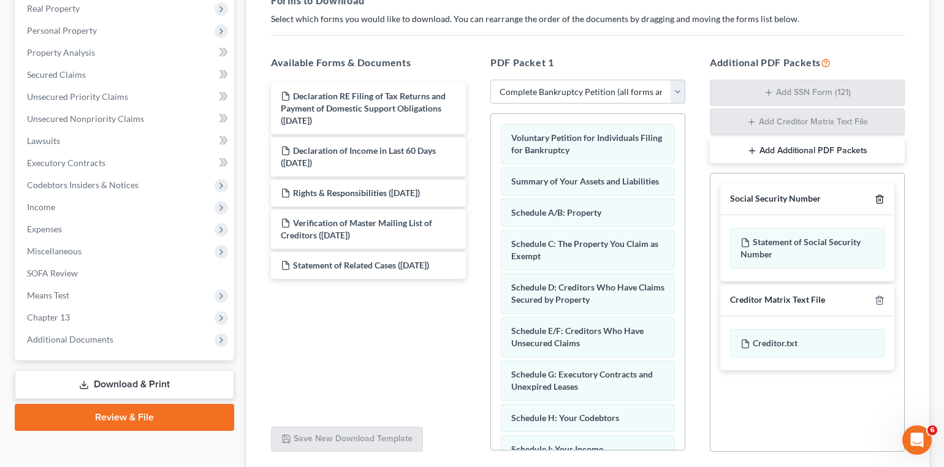
click at [879, 199] on icon "button" at bounding box center [879, 199] width 10 height 10
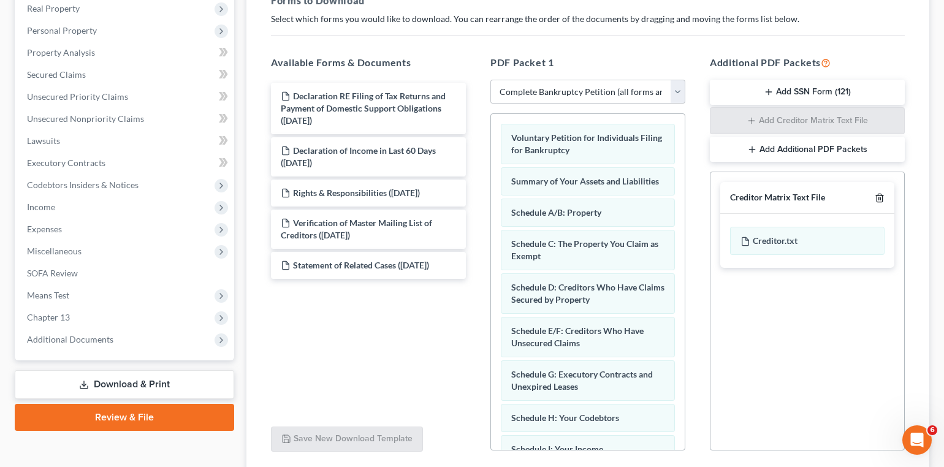
click at [879, 197] on icon "button" at bounding box center [879, 198] width 10 height 10
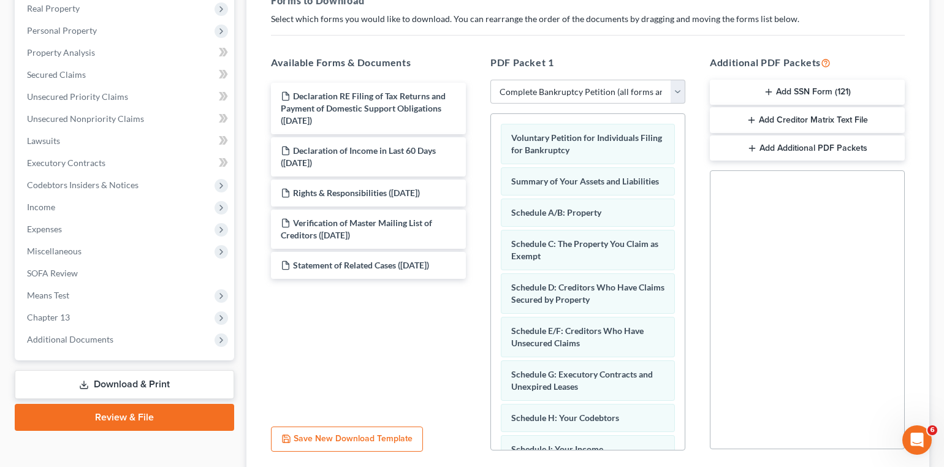
scroll to position [287, 0]
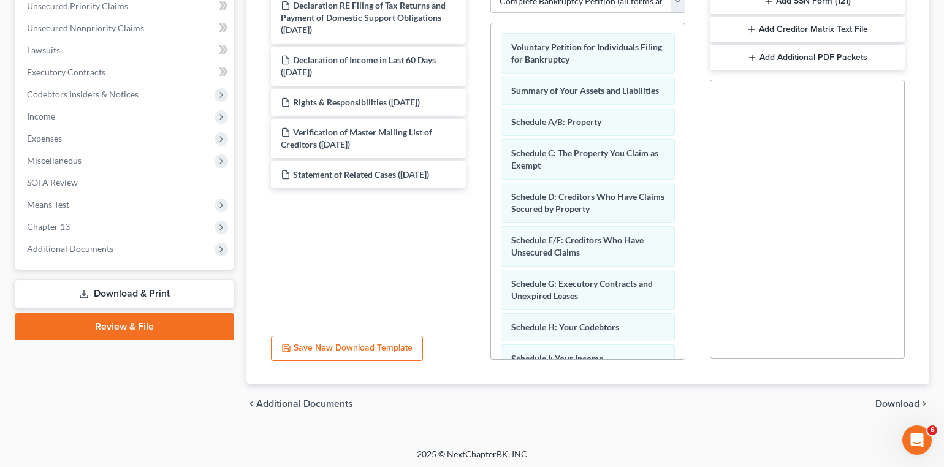
click at [890, 401] on span "Download" at bounding box center [897, 404] width 44 height 10
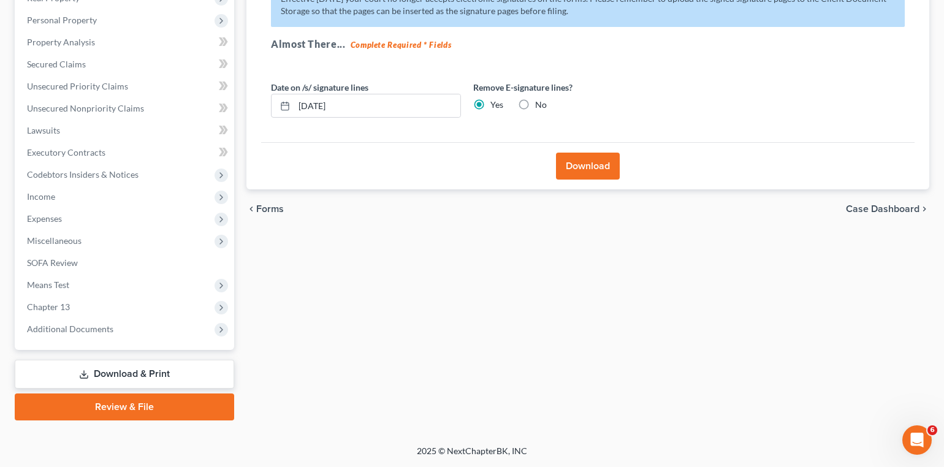
scroll to position [190, 0]
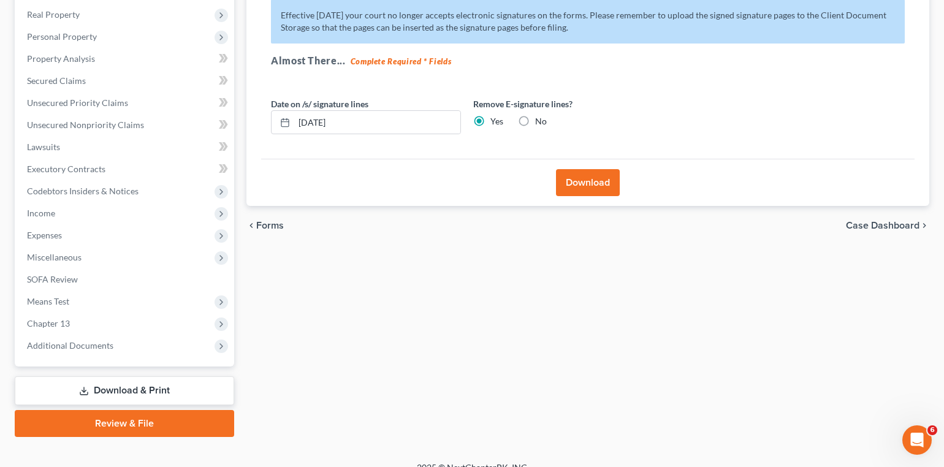
click at [535, 115] on label "No" at bounding box center [541, 121] width 12 height 12
click at [540, 115] on input "No" at bounding box center [544, 119] width 8 height 8
radio input "true"
radio input "false"
click at [580, 186] on button "Download" at bounding box center [588, 182] width 64 height 27
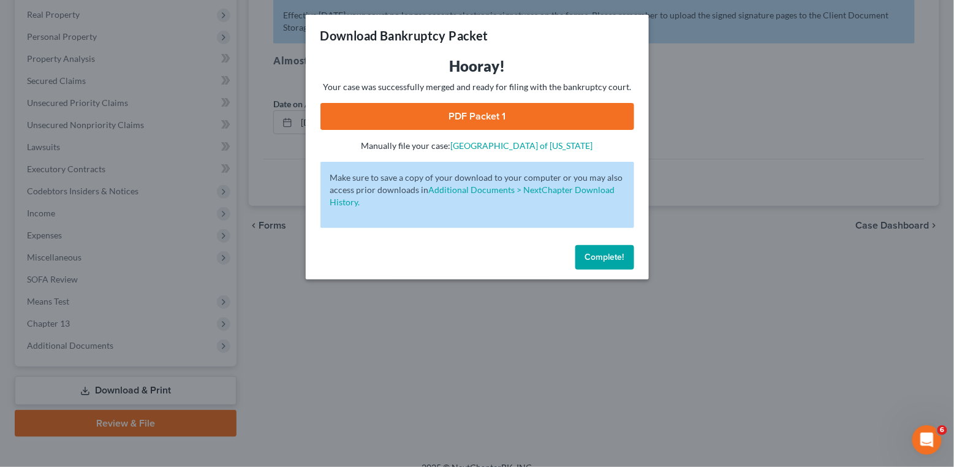
click at [536, 121] on link "PDF Packet 1" at bounding box center [477, 116] width 314 height 27
click at [619, 254] on span "Complete!" at bounding box center [604, 257] width 39 height 10
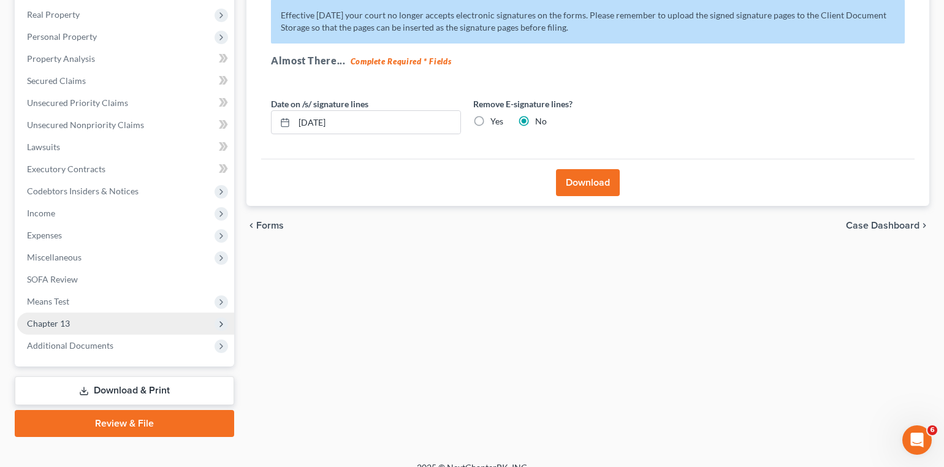
click at [156, 312] on span "Chapter 13" at bounding box center [125, 323] width 217 height 22
